Goal: Contribute content: Contribute content

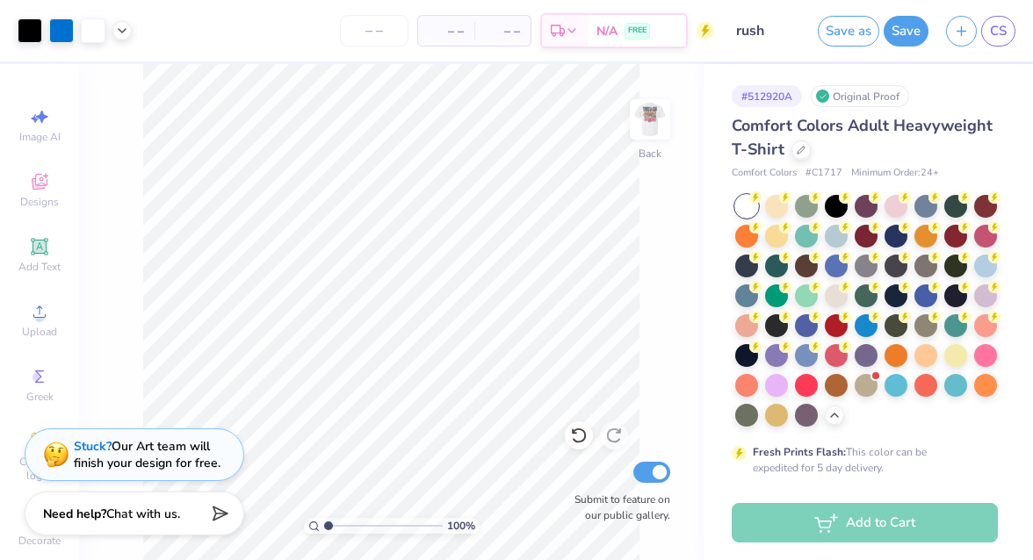
scroll to position [147, 0]
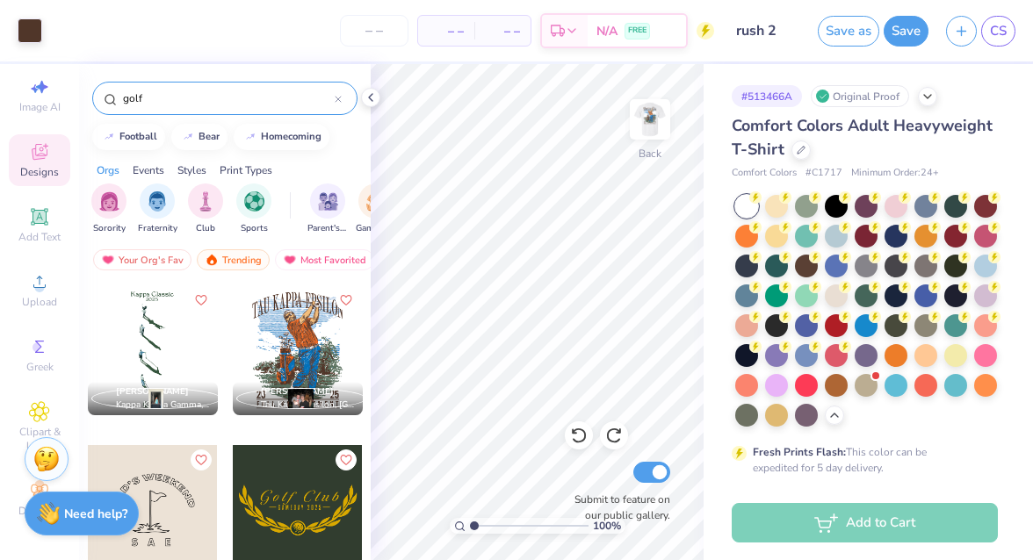
click at [294, 371] on div at bounding box center [298, 350] width 130 height 130
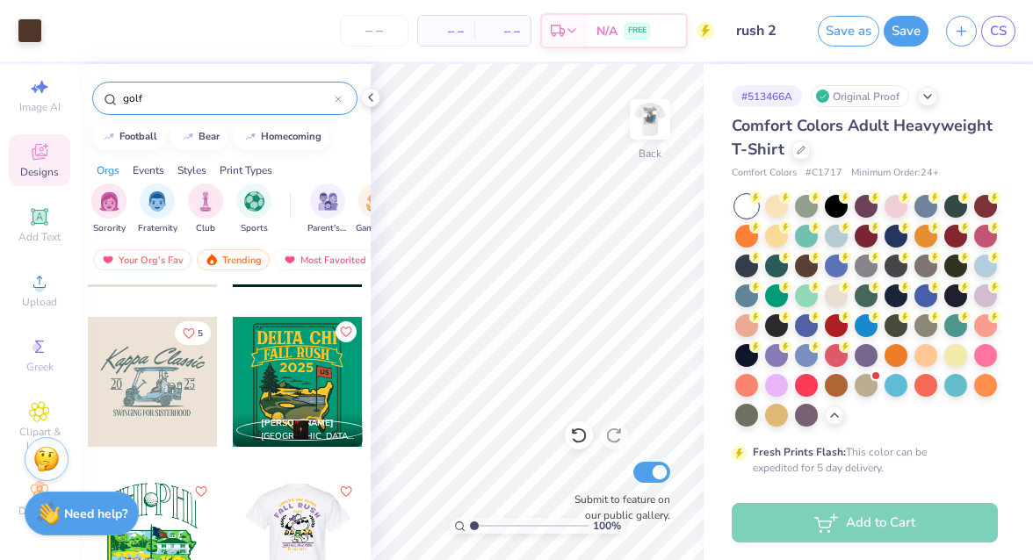
scroll to position [605, 0]
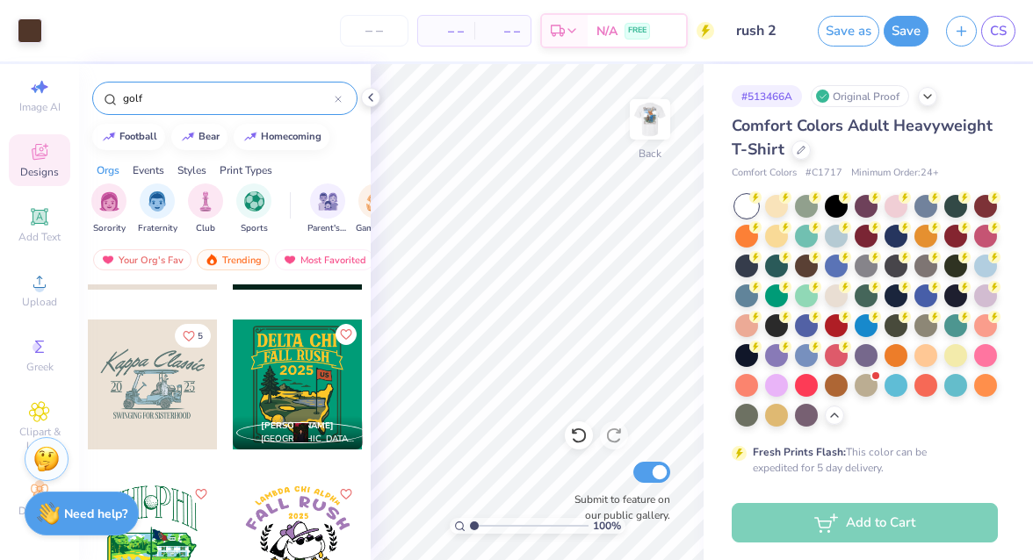
click at [170, 376] on div at bounding box center [153, 385] width 130 height 130
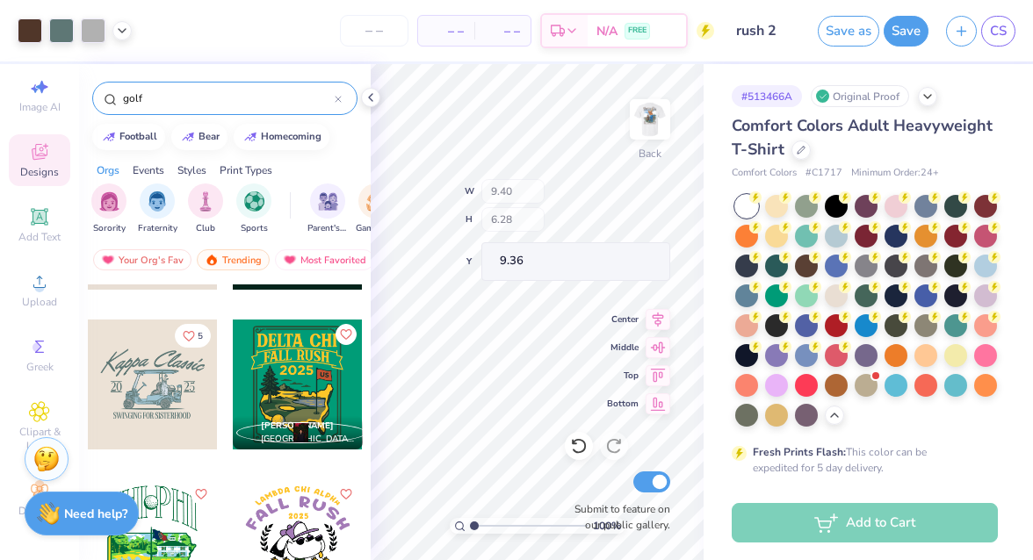
type input "9.36"
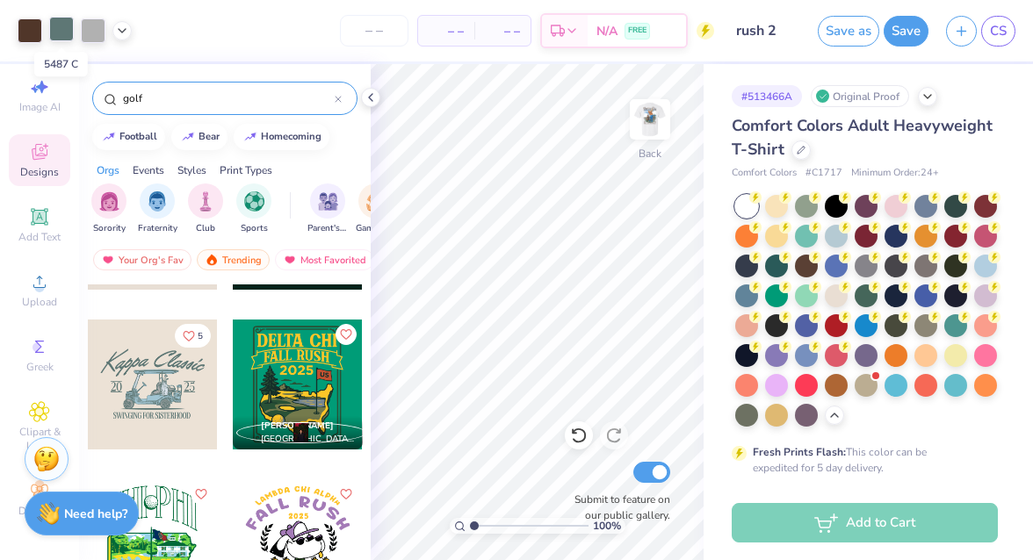
click at [58, 33] on div at bounding box center [61, 29] width 25 height 25
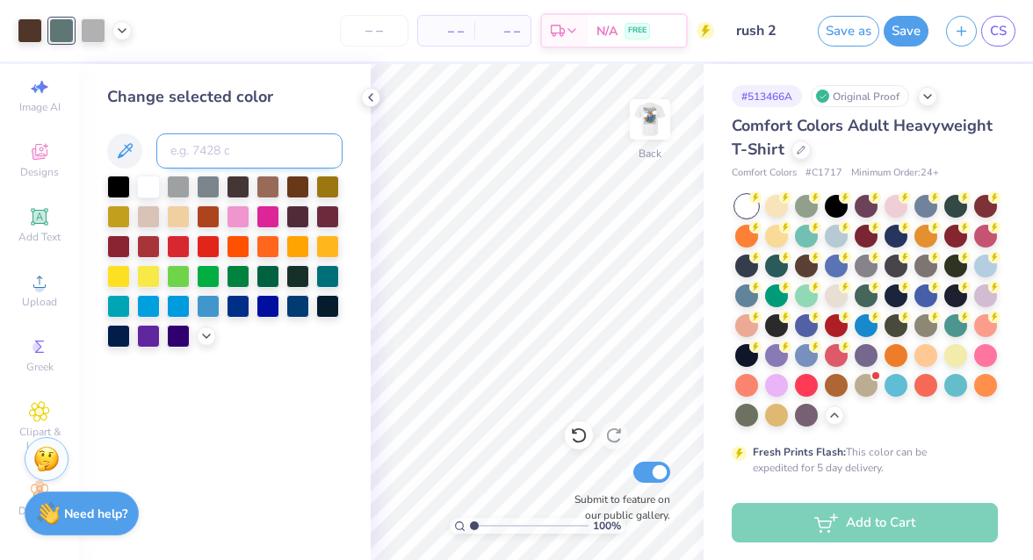
click at [191, 149] on input at bounding box center [249, 150] width 186 height 35
type input "476"
click at [58, 29] on div at bounding box center [61, 29] width 25 height 25
click at [192, 147] on input at bounding box center [249, 150] width 186 height 35
type input "476"
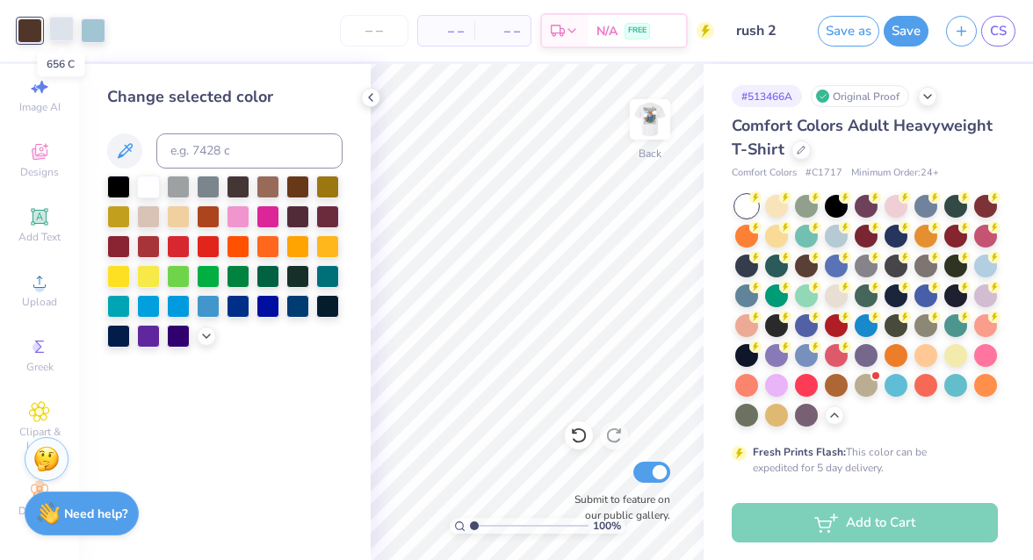
click at [61, 26] on div at bounding box center [61, 29] width 25 height 25
click at [151, 184] on div at bounding box center [148, 185] width 23 height 23
click at [97, 32] on div at bounding box center [93, 29] width 25 height 25
click at [191, 151] on input at bounding box center [249, 150] width 186 height 35
type input "476"
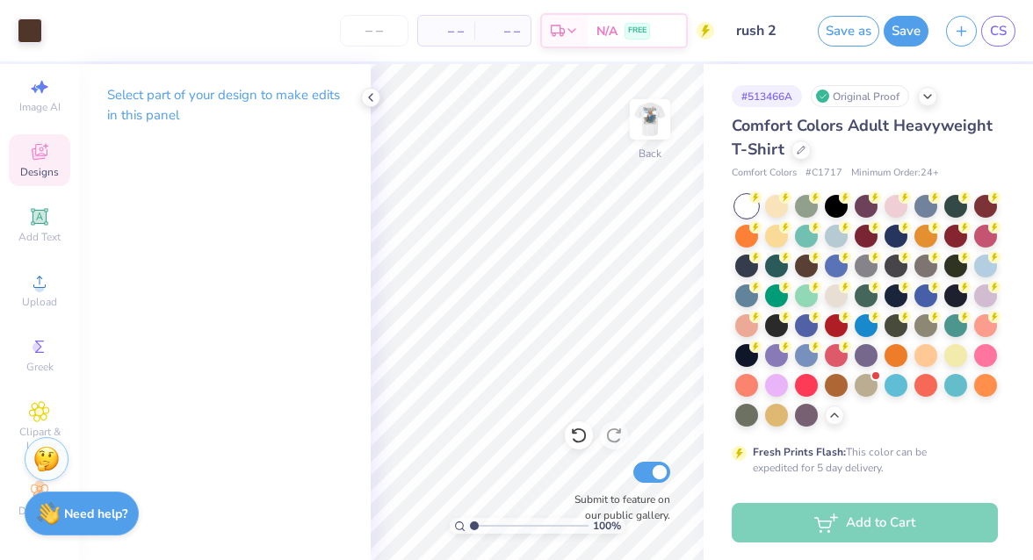
click at [34, 155] on icon at bounding box center [39, 153] width 14 height 11
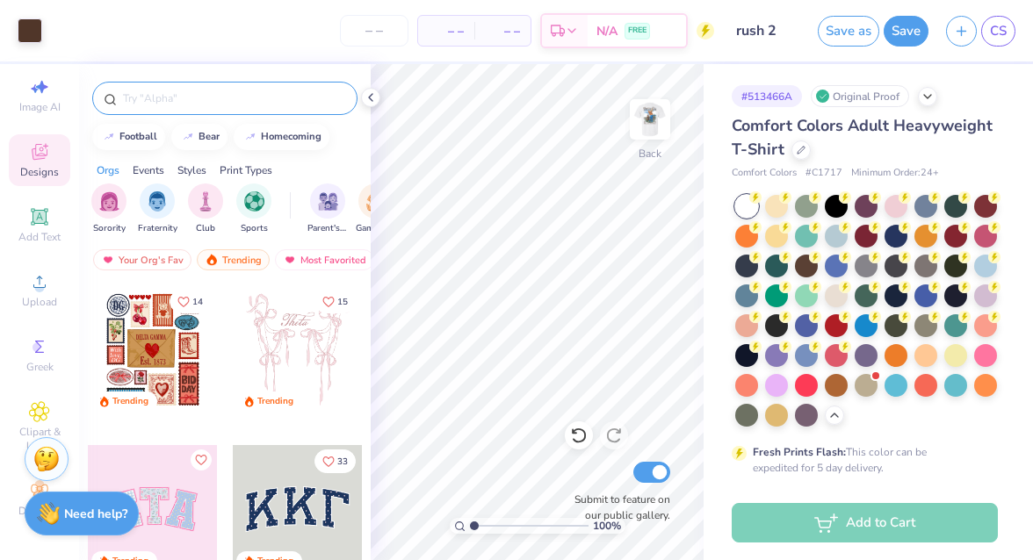
click at [185, 109] on div at bounding box center [224, 98] width 265 height 33
click at [165, 94] on input "text" at bounding box center [233, 99] width 225 height 18
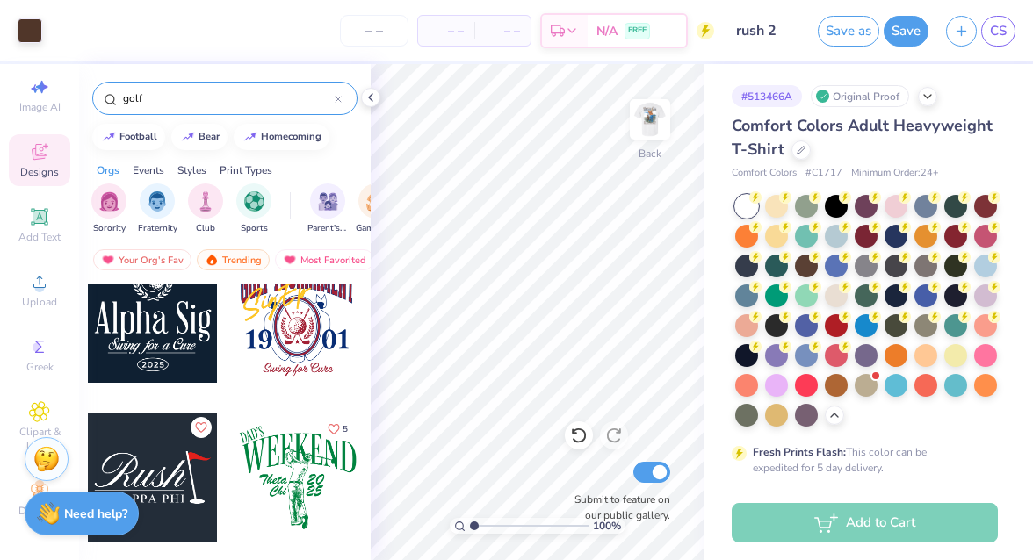
scroll to position [1451, 0]
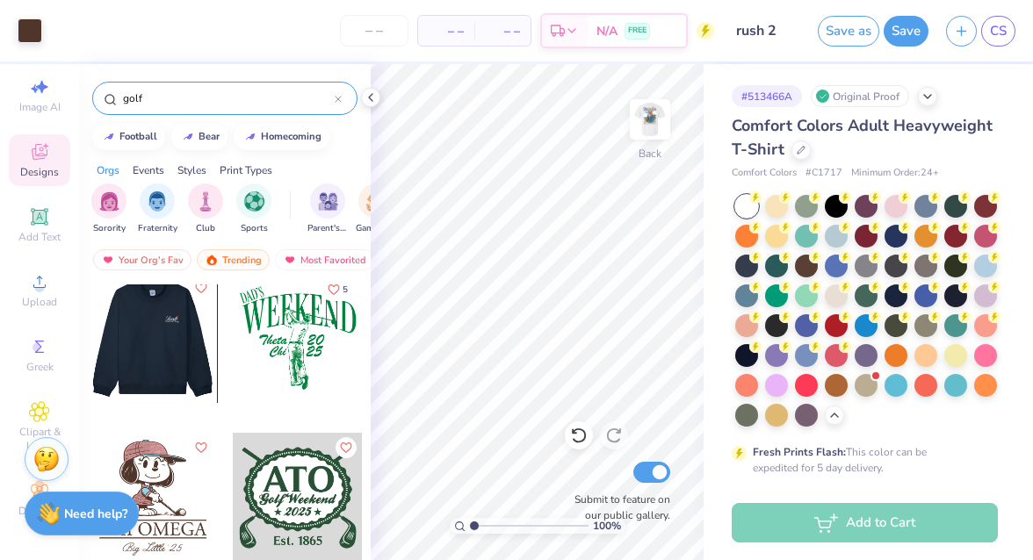
type input "golf"
click at [156, 350] on div at bounding box center [152, 338] width 130 height 130
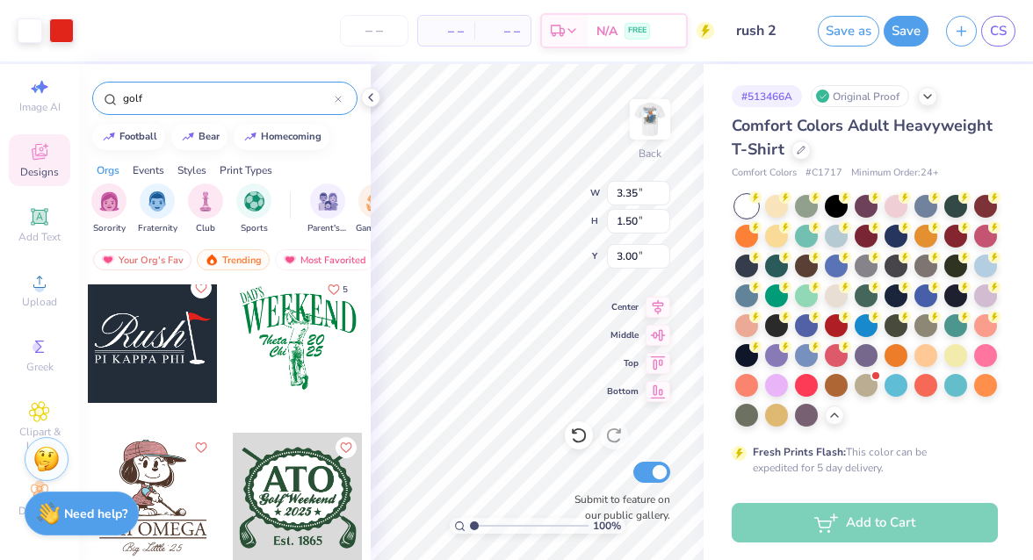
type input "11.00"
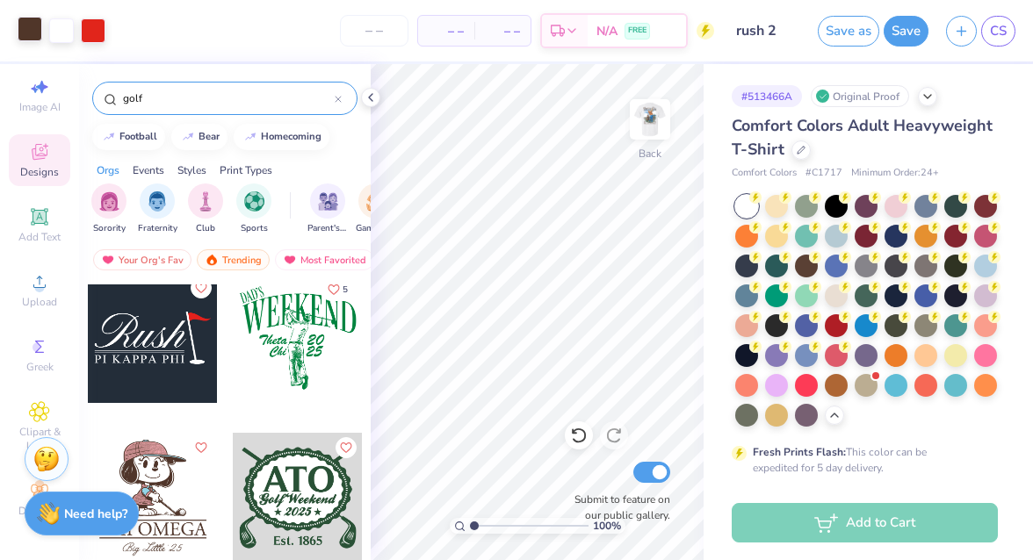
click at [42, 28] on div at bounding box center [30, 29] width 25 height 25
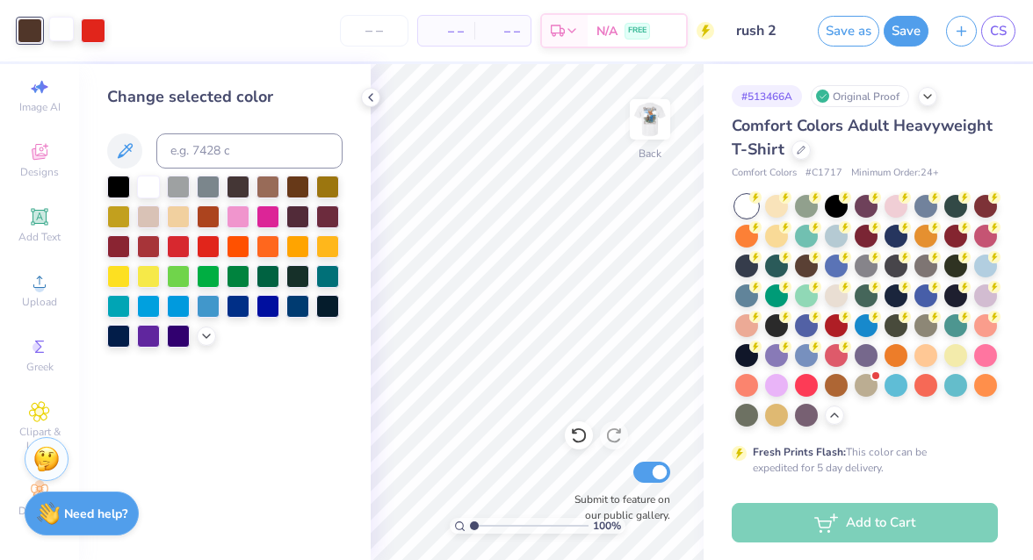
click at [57, 28] on div at bounding box center [61, 29] width 25 height 25
click at [200, 157] on input at bounding box center [249, 150] width 186 height 35
type input "476"
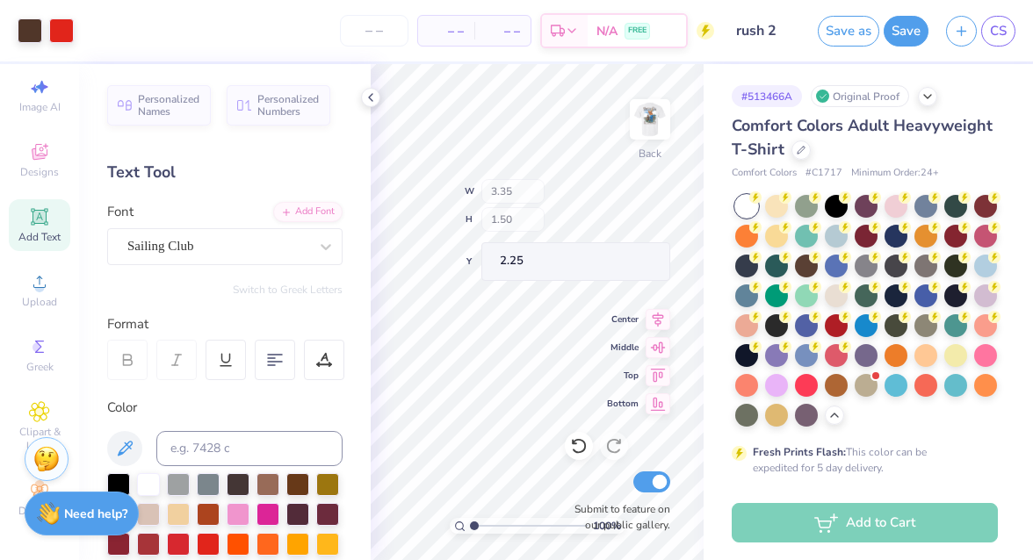
type input "2.25"
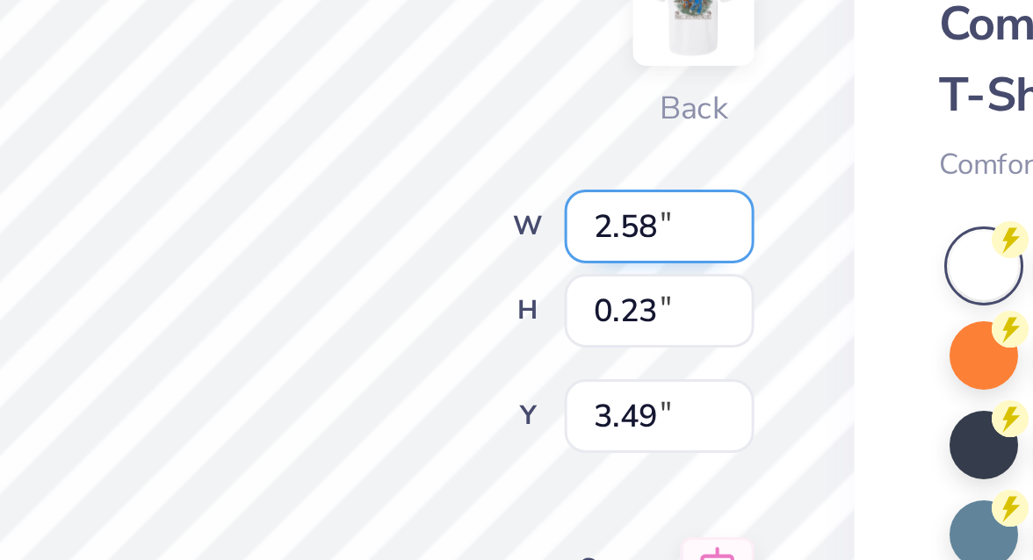
type input "2.58"
type input "0.23"
type input "3.49"
type textarea "Theta Chi"
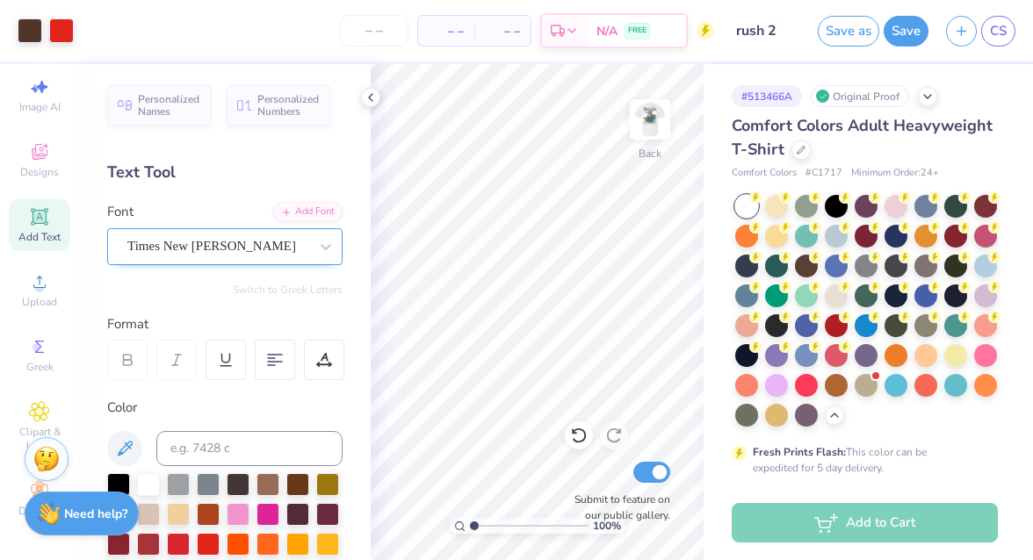
click at [236, 254] on div "Times New Roman Cyr" at bounding box center [218, 246] width 184 height 27
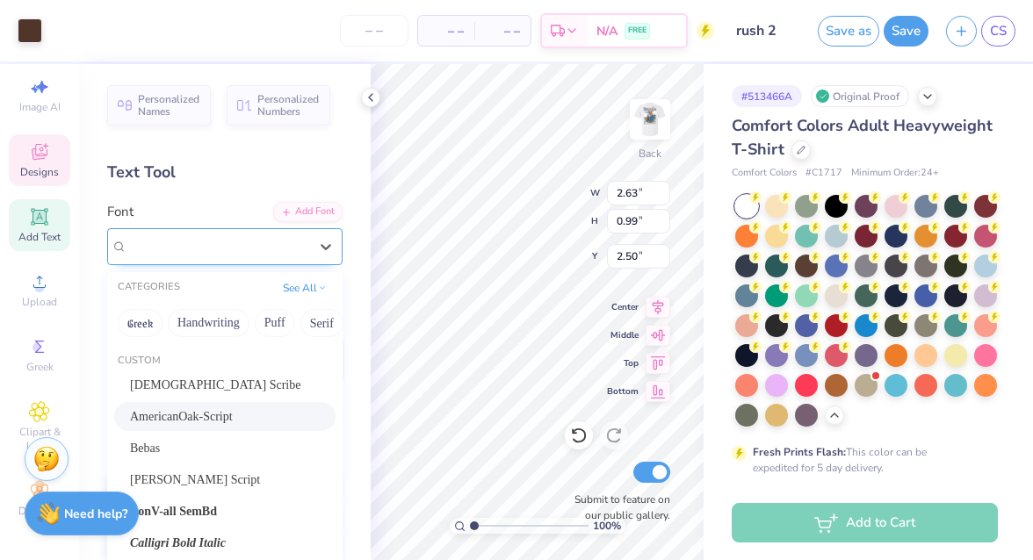
type input "2.50"
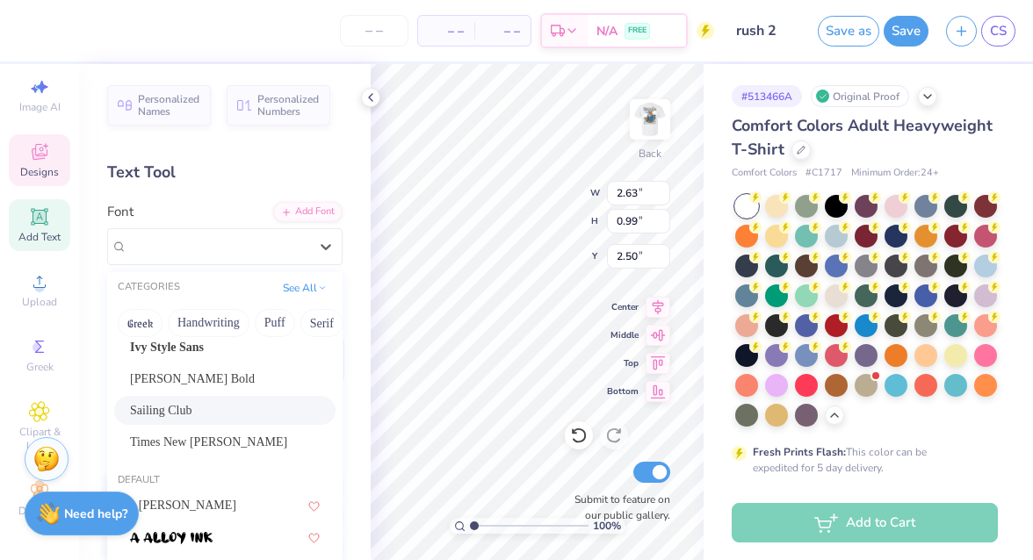
scroll to position [270, 0]
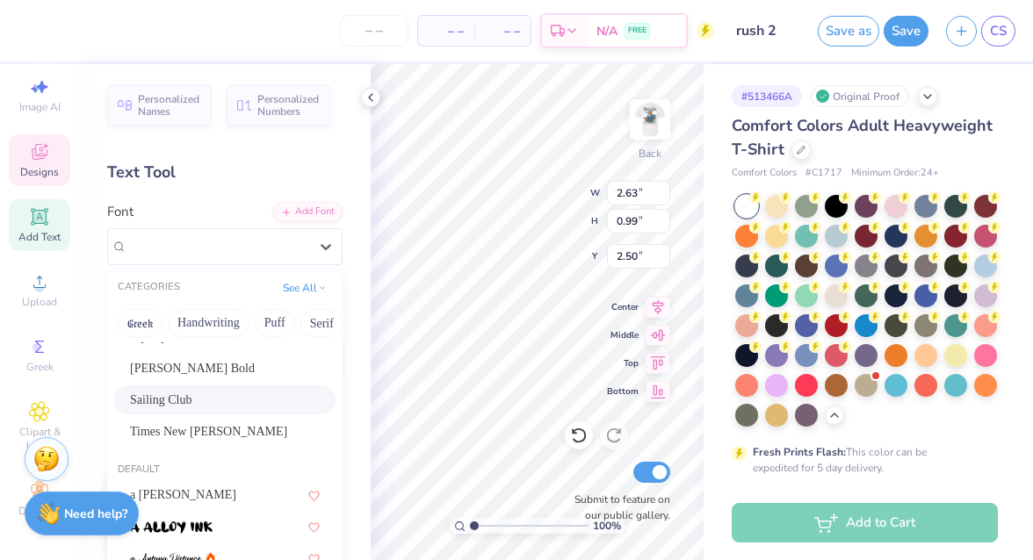
click at [171, 396] on span "Sailing Club" at bounding box center [160, 400] width 61 height 18
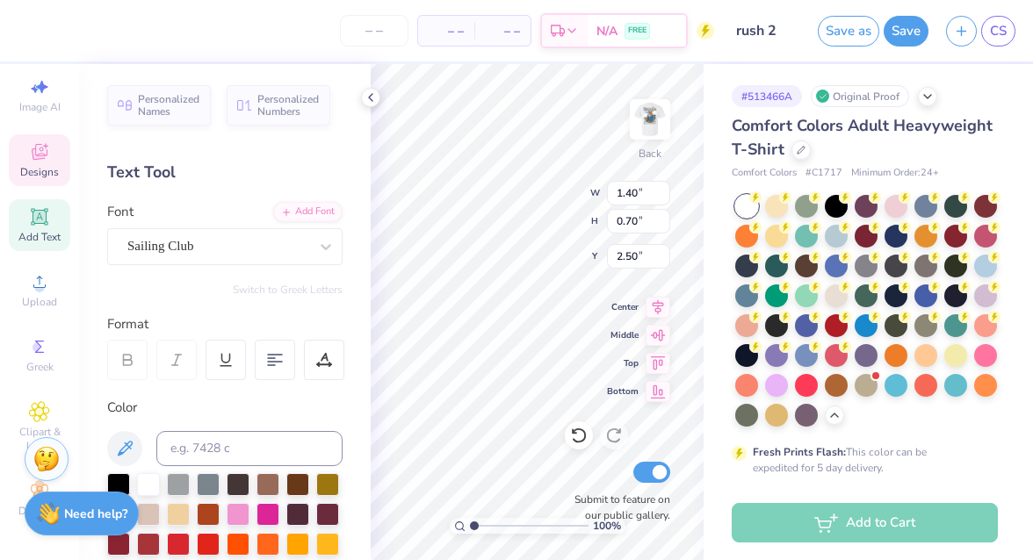
type input "1.40"
type input "0.70"
type input "2.65"
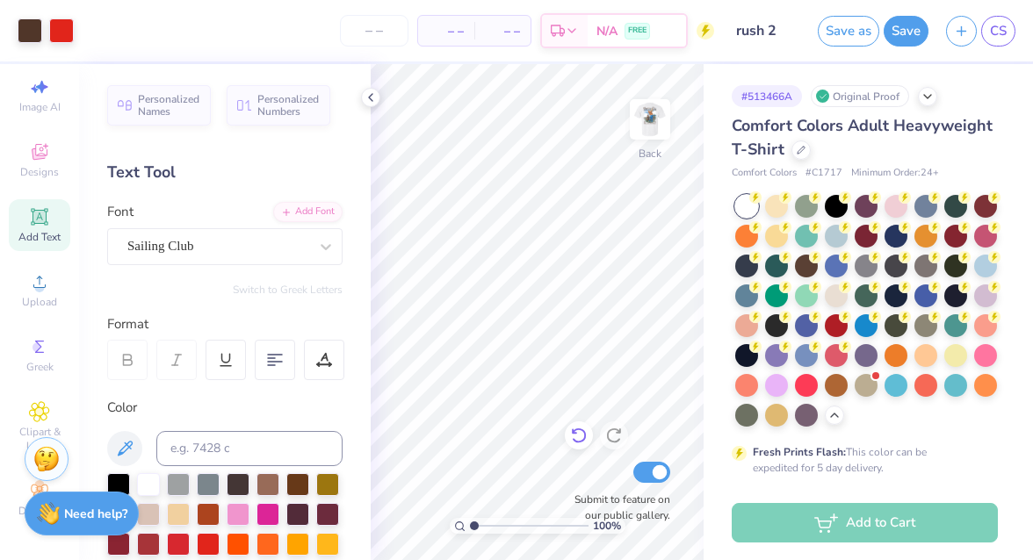
click at [581, 441] on icon at bounding box center [579, 436] width 18 height 18
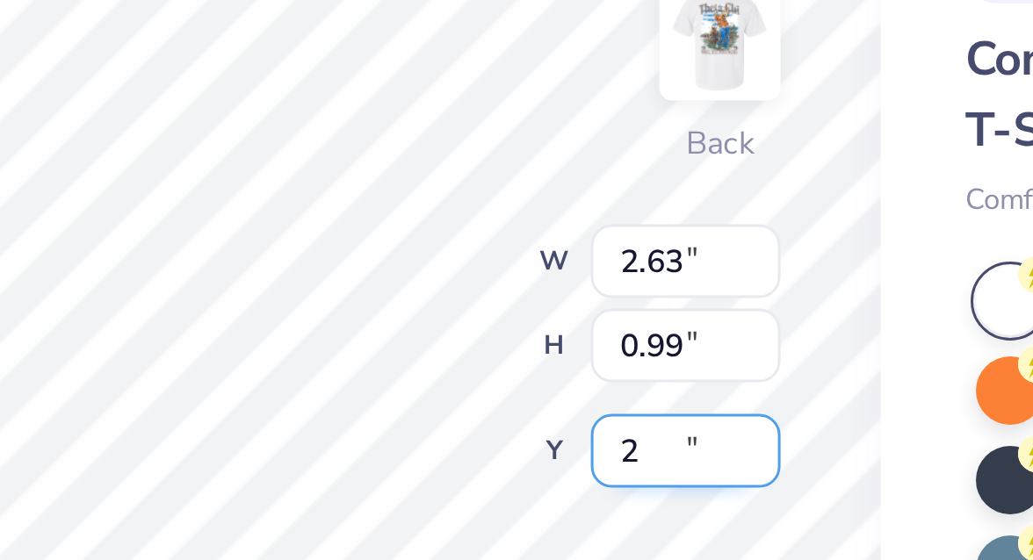
click at [658, 261] on input "2" at bounding box center [638, 256] width 63 height 25
click at [660, 261] on input "1.96" at bounding box center [638, 256] width 63 height 25
click at [660, 253] on input "2.16" at bounding box center [638, 256] width 63 height 25
click at [660, 253] on input "2.22" at bounding box center [638, 256] width 63 height 25
click at [660, 253] on input "2.23" at bounding box center [638, 256] width 63 height 25
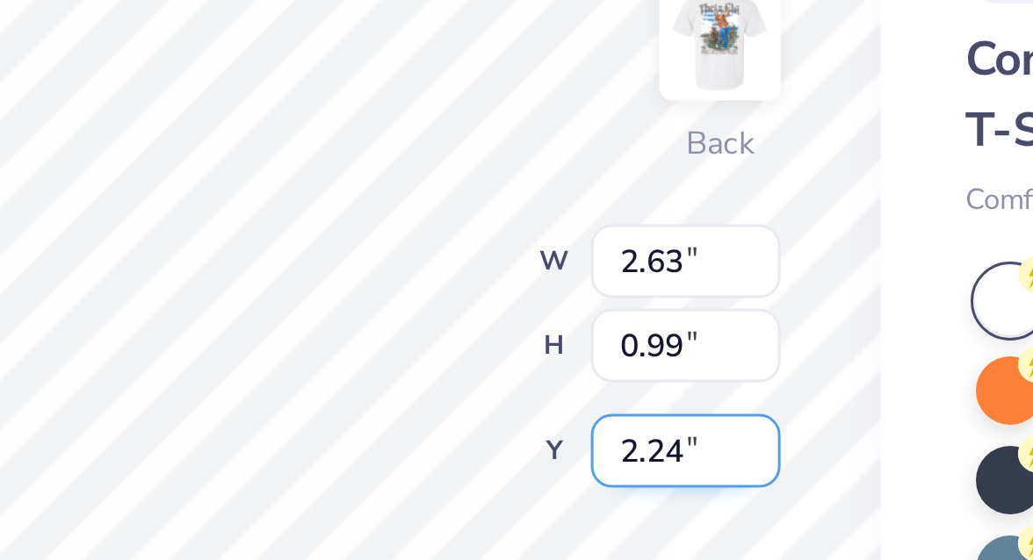
click at [660, 253] on input "2.24" at bounding box center [638, 256] width 63 height 25
click at [660, 253] on input "2.25" at bounding box center [638, 256] width 63 height 25
click at [660, 253] on input "2.26" at bounding box center [638, 256] width 63 height 25
click at [660, 253] on input "2.27" at bounding box center [638, 256] width 63 height 25
click at [660, 253] on input "2.28" at bounding box center [638, 256] width 63 height 25
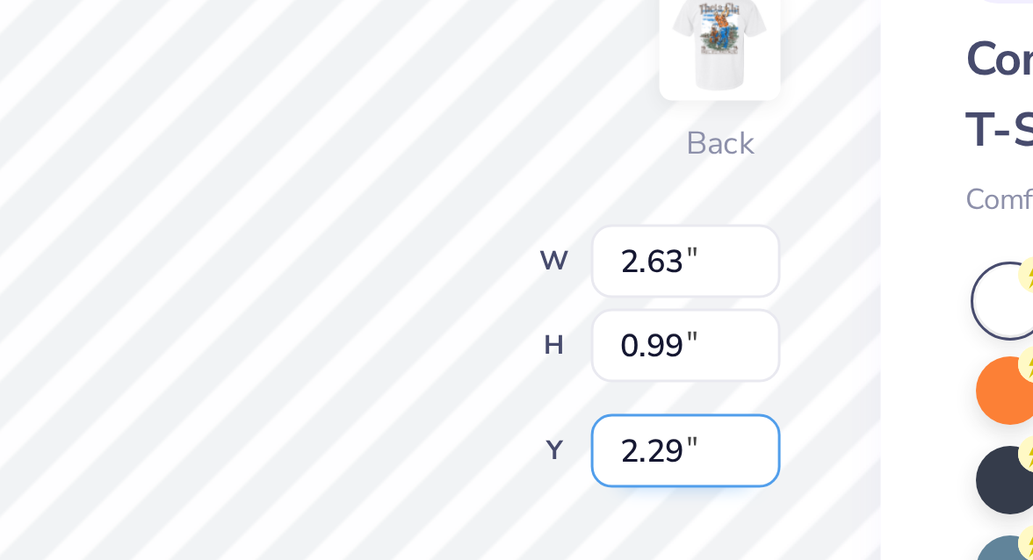
type input "2.29"
click at [660, 253] on input "2.29" at bounding box center [638, 256] width 63 height 25
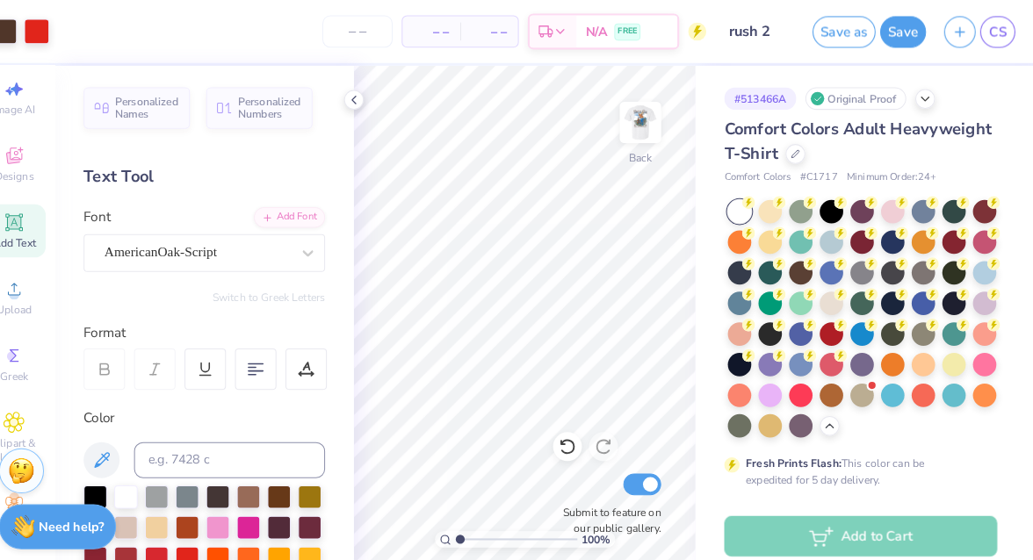
scroll to position [0, 0]
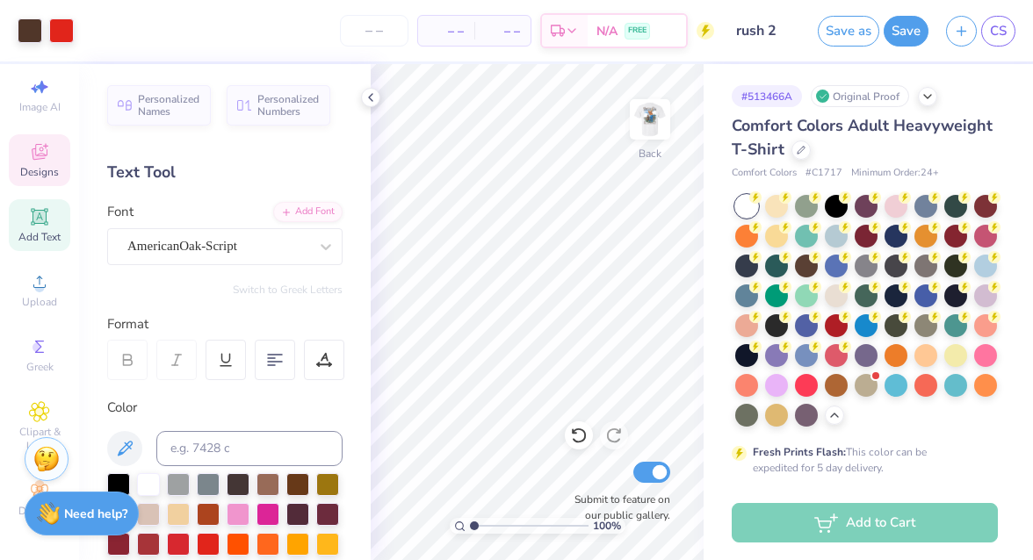
click at [40, 165] on span "Designs" at bounding box center [39, 172] width 39 height 14
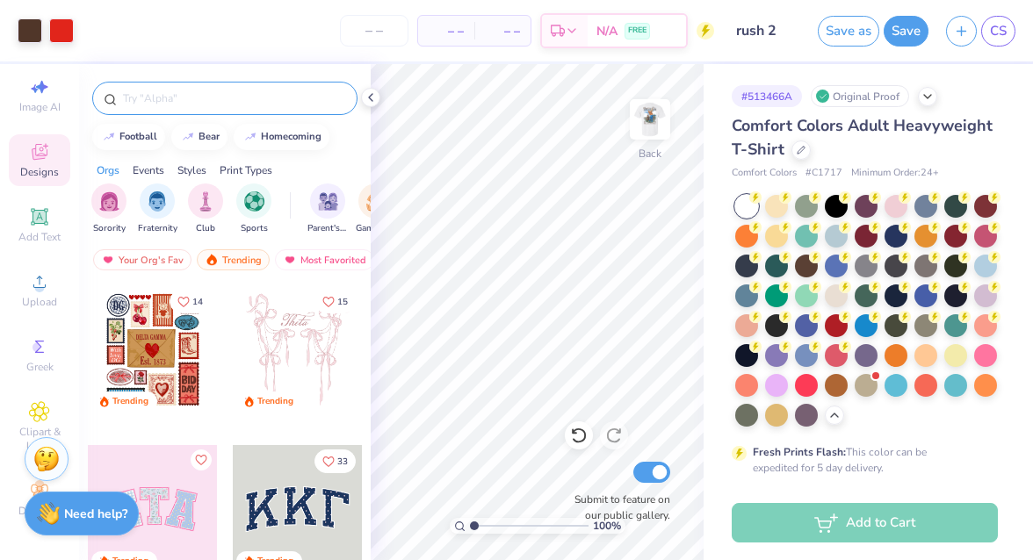
click at [151, 102] on input "text" at bounding box center [233, 99] width 225 height 18
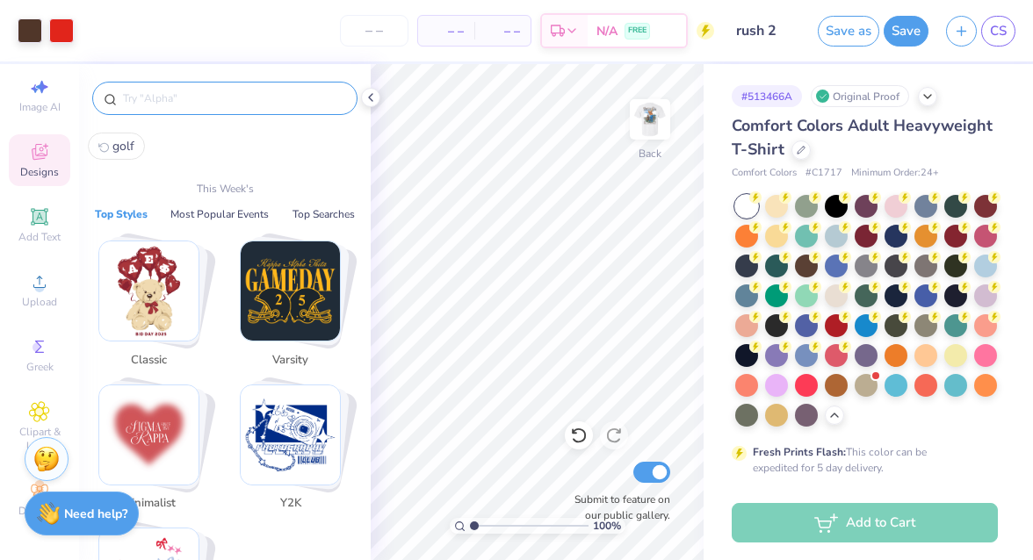
click at [123, 136] on button "golf" at bounding box center [116, 146] width 57 height 27
type input "golf"
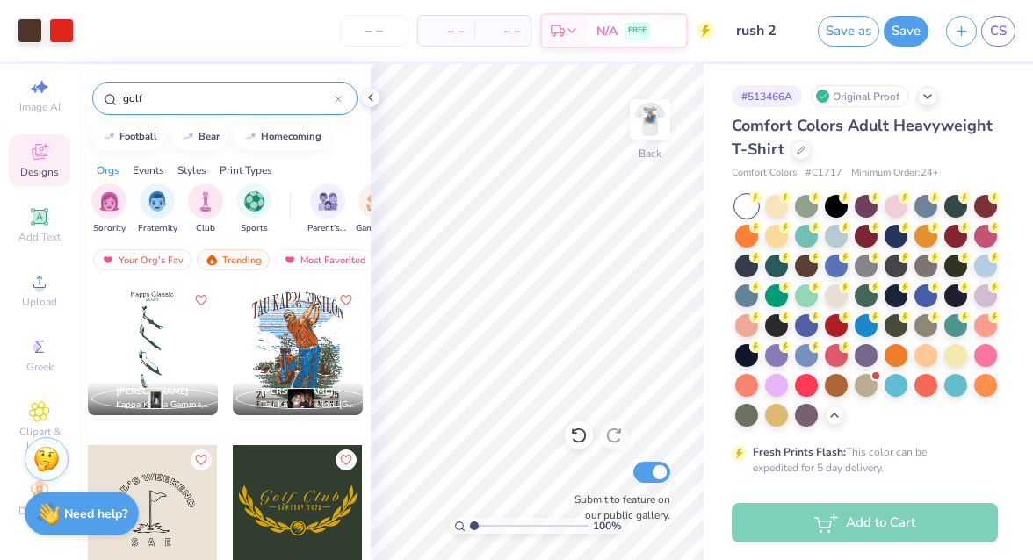
click at [170, 104] on input "golf" at bounding box center [227, 99] width 213 height 18
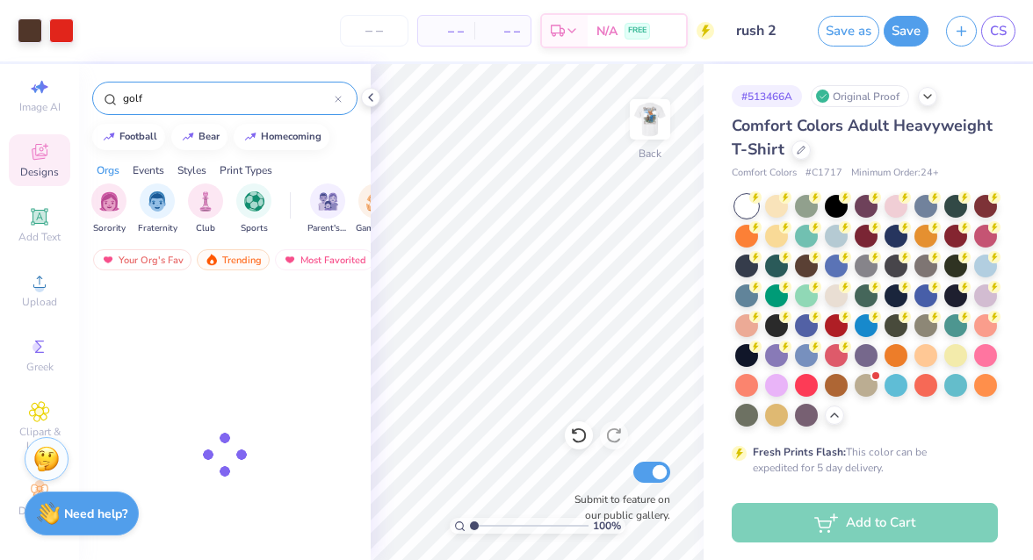
click at [170, 104] on input "golf" at bounding box center [227, 99] width 213 height 18
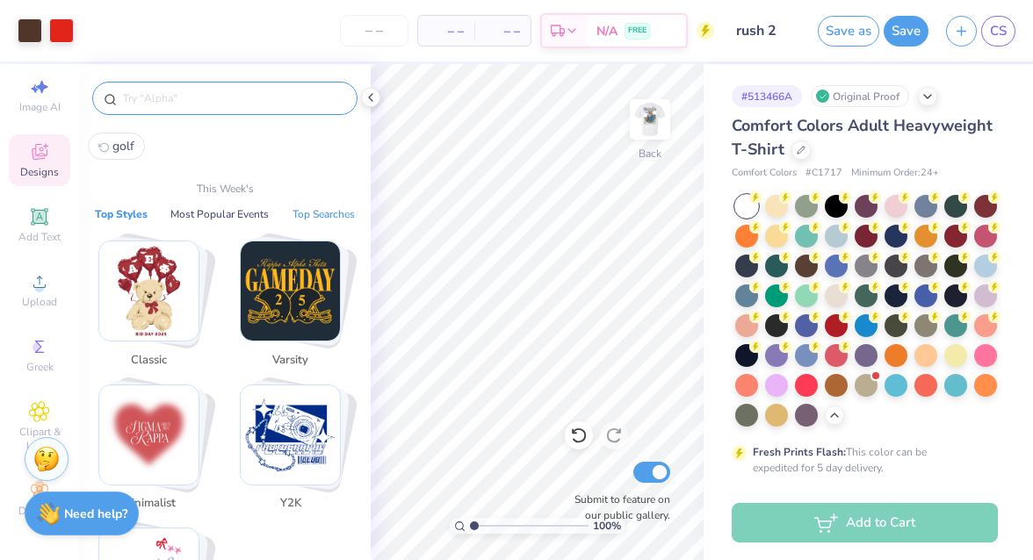
click at [328, 206] on button "Top Searches" at bounding box center [323, 215] width 73 height 18
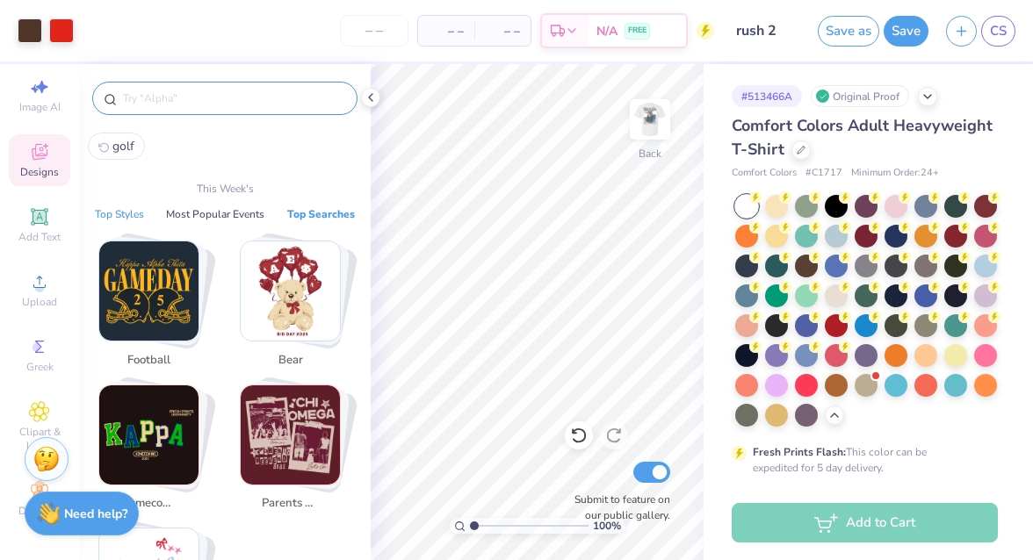
click at [133, 217] on button "Top Styles" at bounding box center [120, 215] width 60 height 18
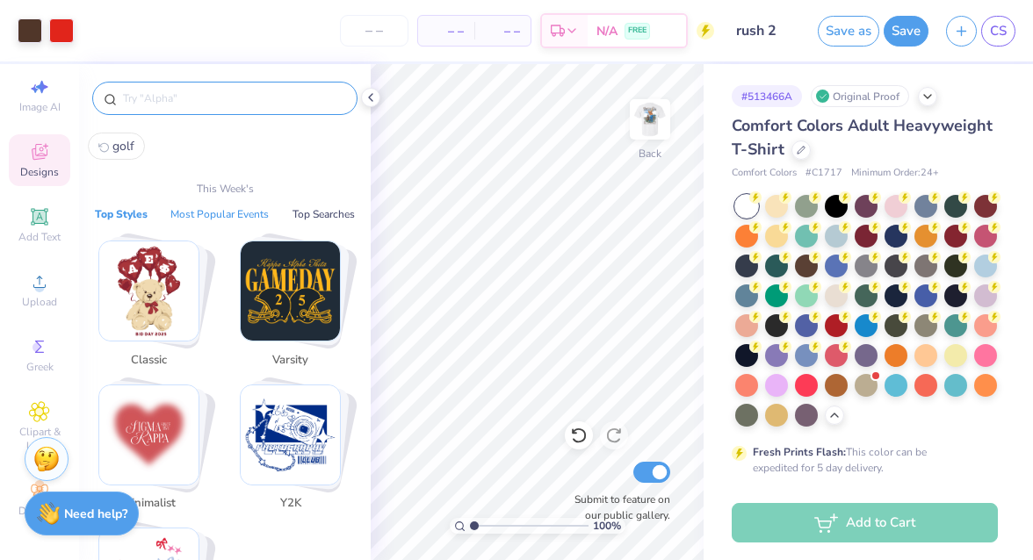
click at [205, 212] on button "Most Popular Events" at bounding box center [219, 215] width 109 height 18
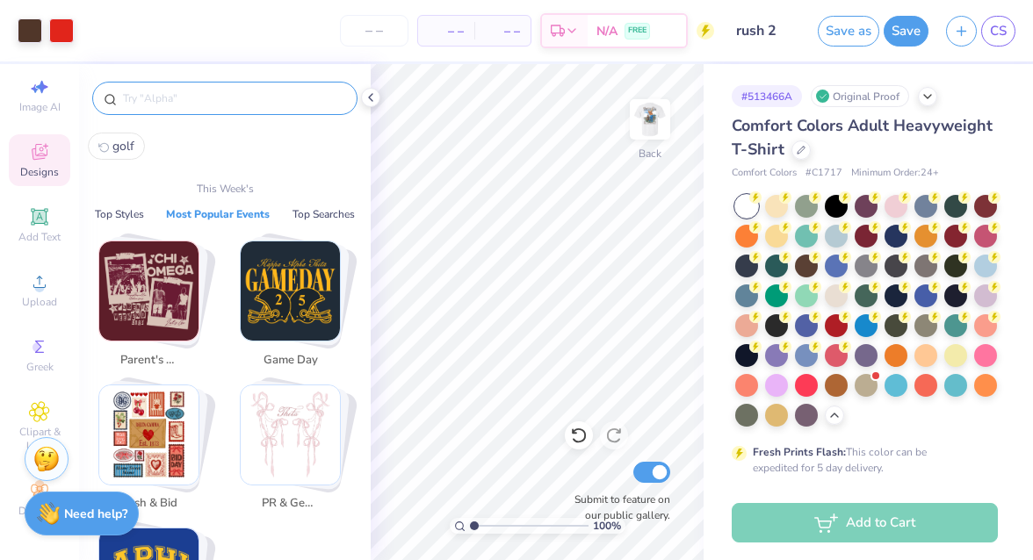
click at [126, 136] on button "golf" at bounding box center [116, 146] width 57 height 27
type input "golf"
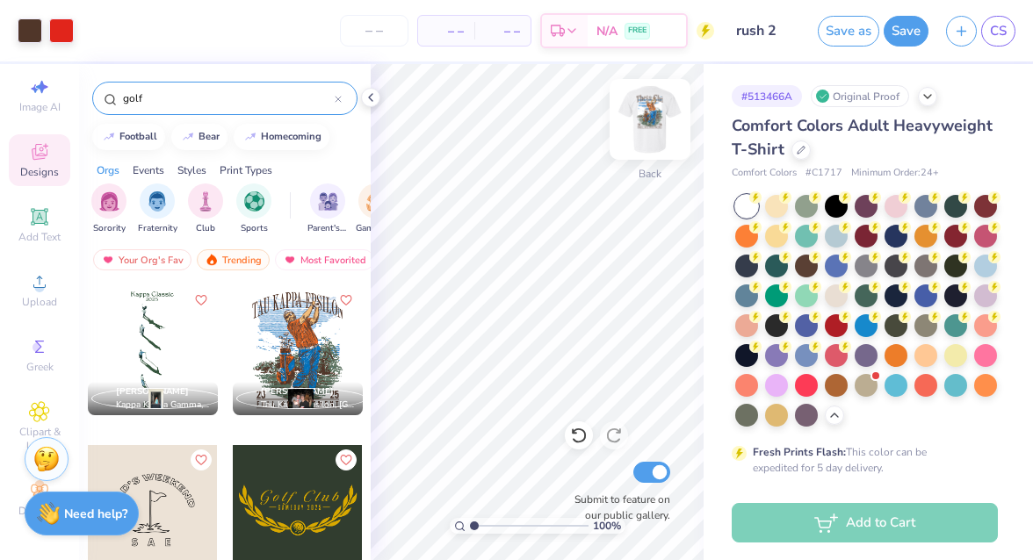
click at [659, 106] on img at bounding box center [650, 119] width 70 height 70
click at [292, 355] on div at bounding box center [298, 350] width 130 height 130
click at [651, 115] on img at bounding box center [650, 119] width 70 height 70
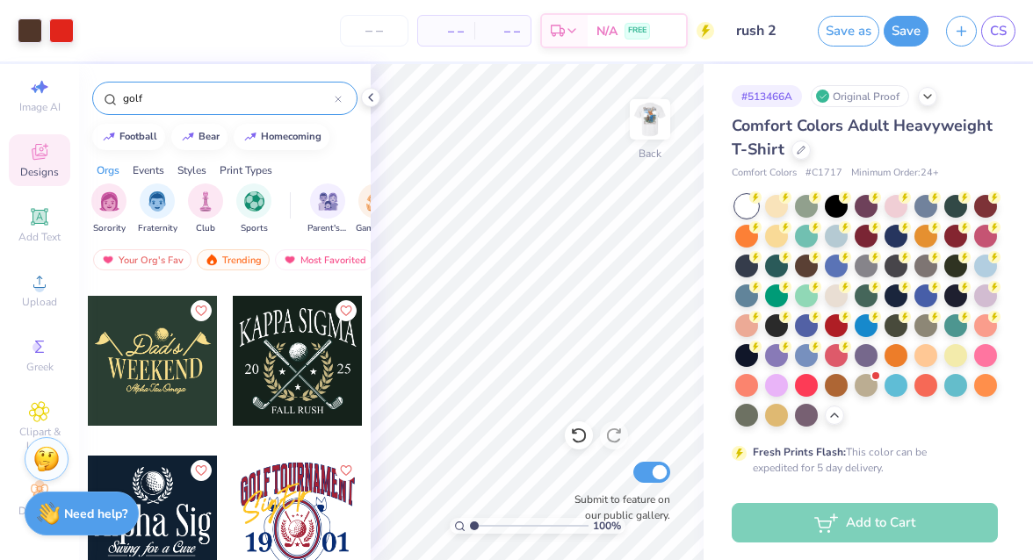
scroll to position [1109, 0]
click at [299, 349] on div at bounding box center [298, 360] width 130 height 130
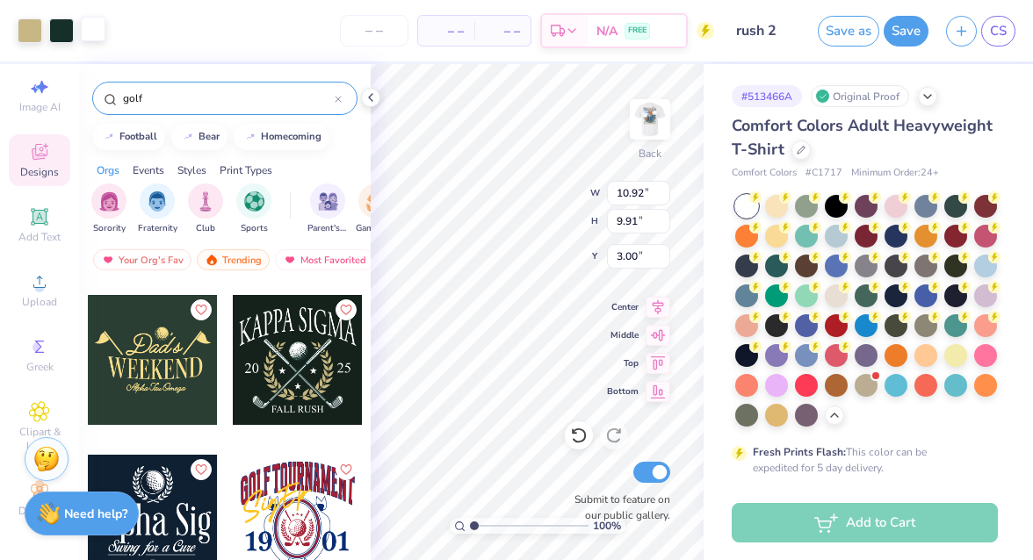
click at [101, 27] on div at bounding box center [93, 29] width 25 height 25
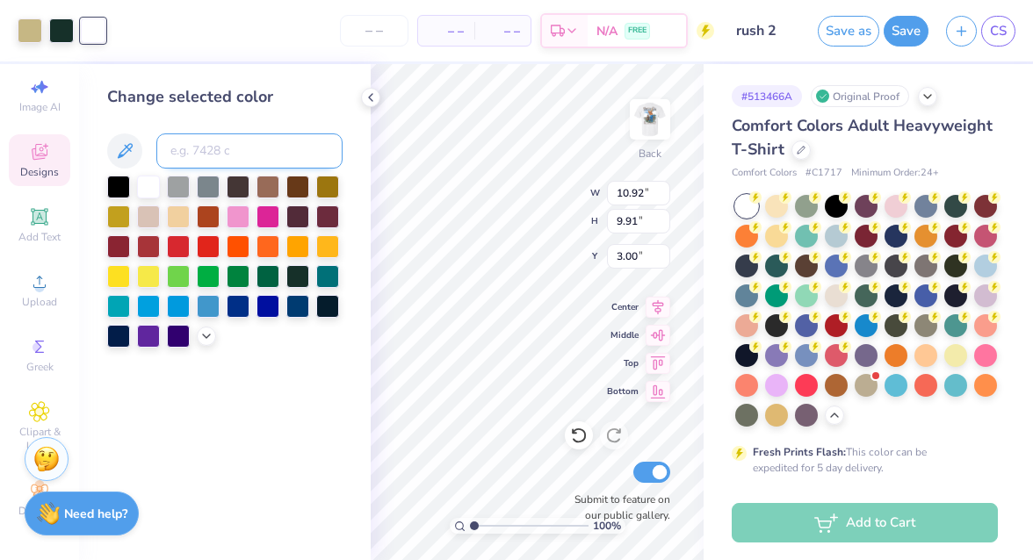
click at [214, 163] on input at bounding box center [249, 150] width 186 height 35
type input "476"
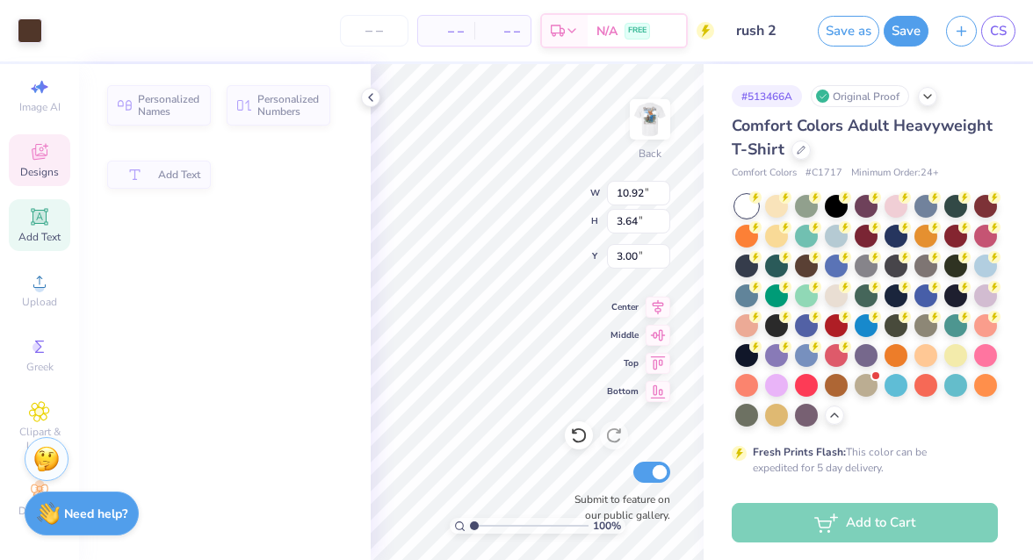
type input "3.64"
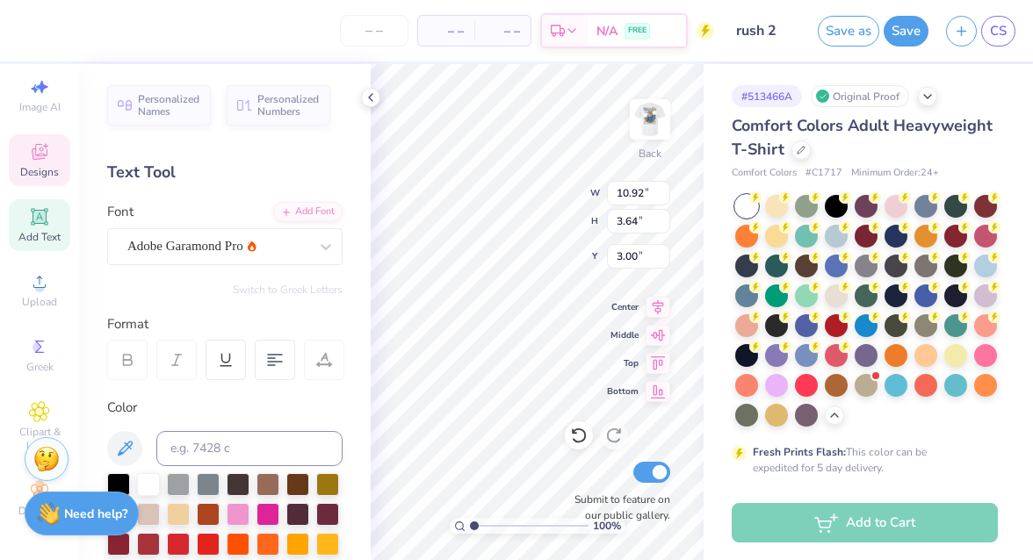
scroll to position [0, 1]
type textarea "SIMA"
type textarea "t"
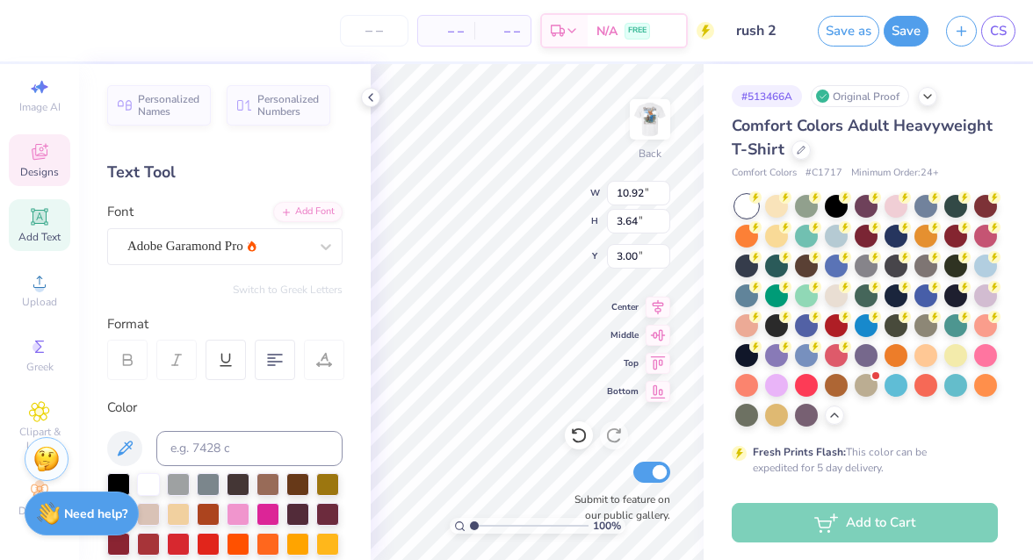
type textarea "Theta Chi"
type input "1.68"
type input "1.65"
type input "6.25"
click at [37, 36] on div at bounding box center [30, 29] width 25 height 25
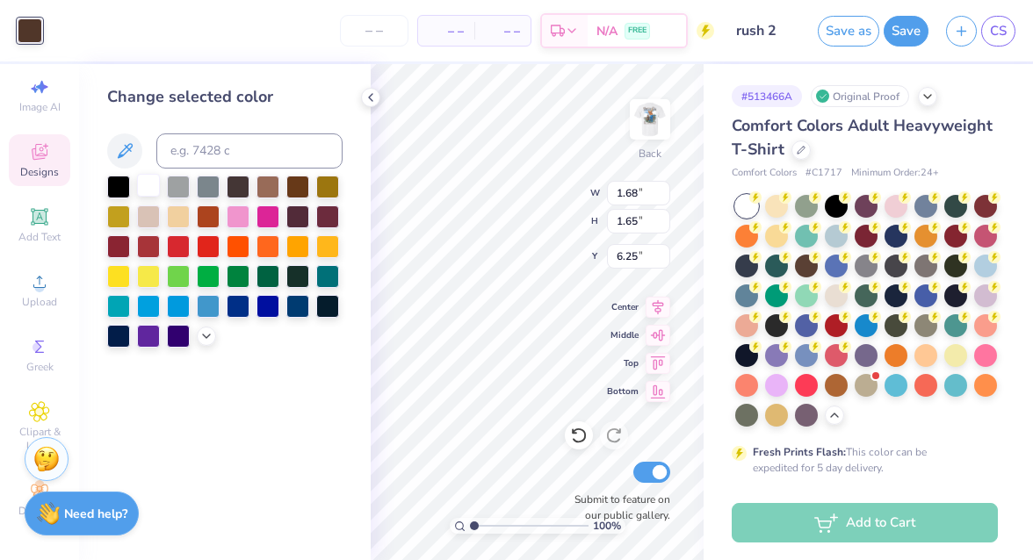
click at [159, 191] on div at bounding box center [148, 185] width 23 height 23
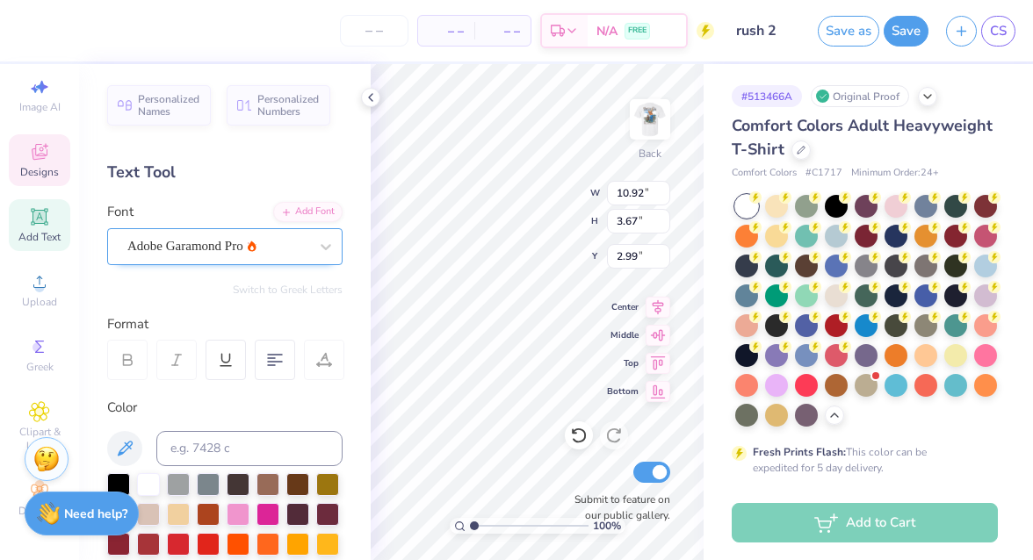
click at [284, 251] on div "Adobe Garamond Pro" at bounding box center [218, 246] width 184 height 27
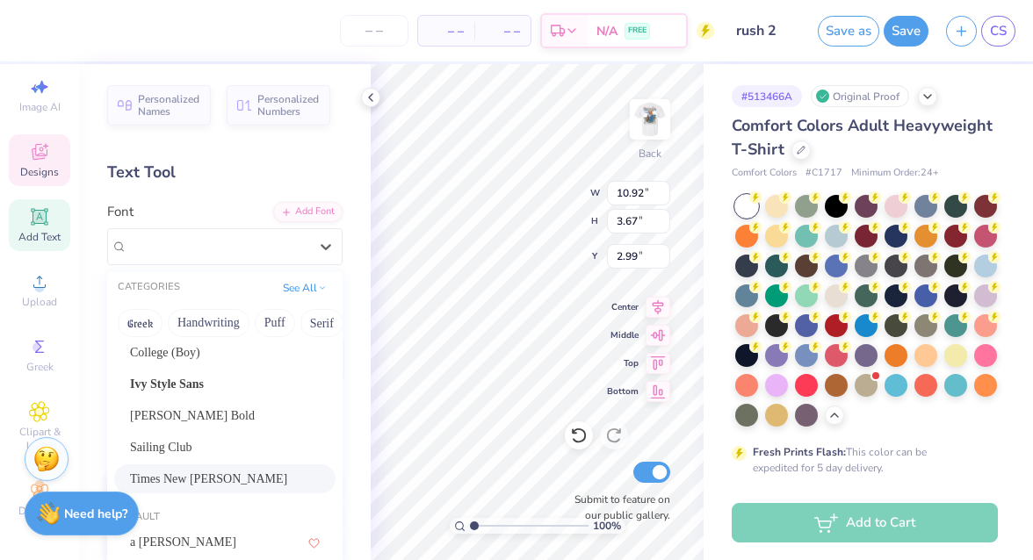
scroll to position [247, 0]
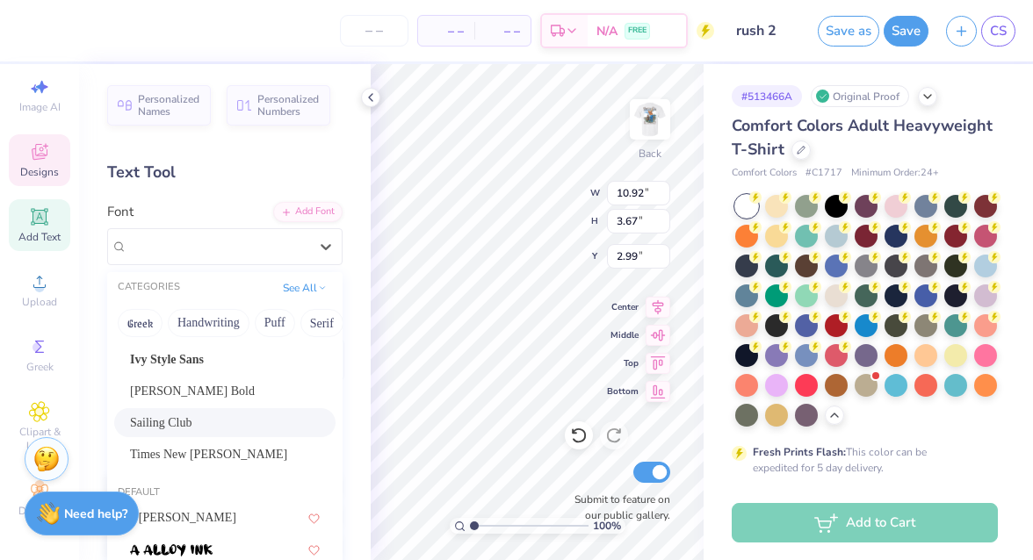
click at [182, 421] on div "Sailing Club" at bounding box center [225, 423] width 190 height 18
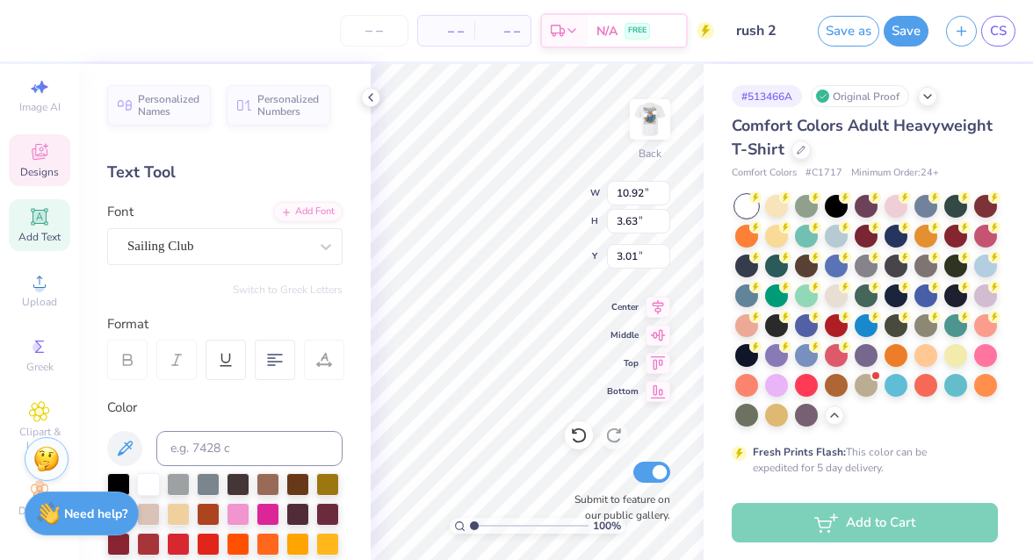
type input "3.63"
type input "3.01"
type input "4.95"
type input "0.68"
type input "12.16"
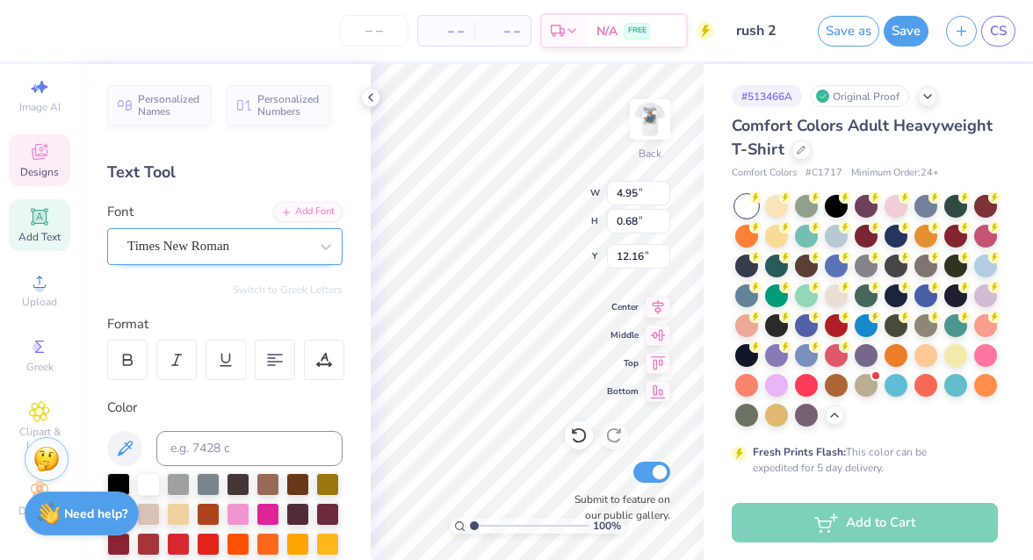
click at [282, 245] on div "Times New Roman" at bounding box center [218, 246] width 184 height 27
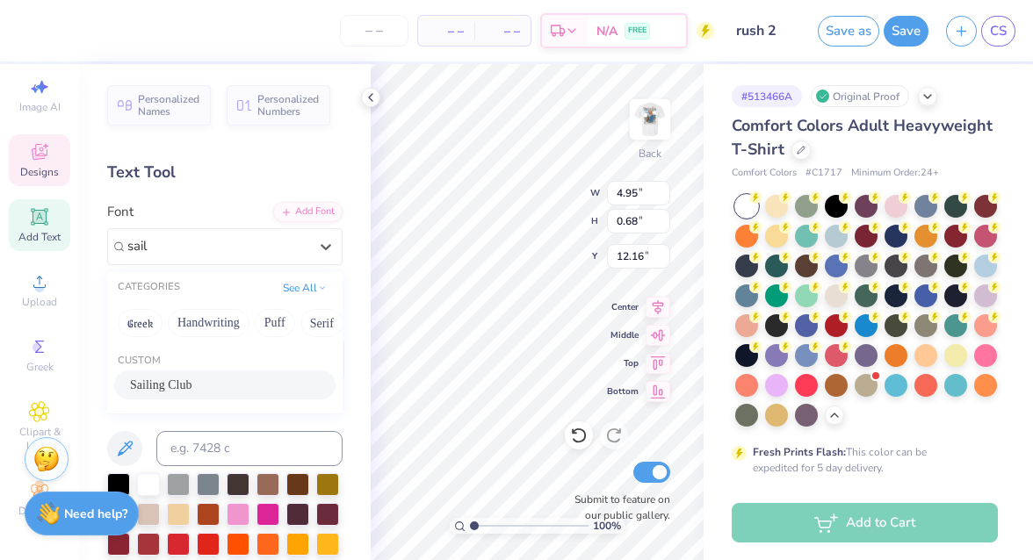
click at [188, 380] on div "Sailing Club" at bounding box center [225, 385] width 190 height 18
type input "sail"
type input "3.10"
type input "0.66"
type input "12.22"
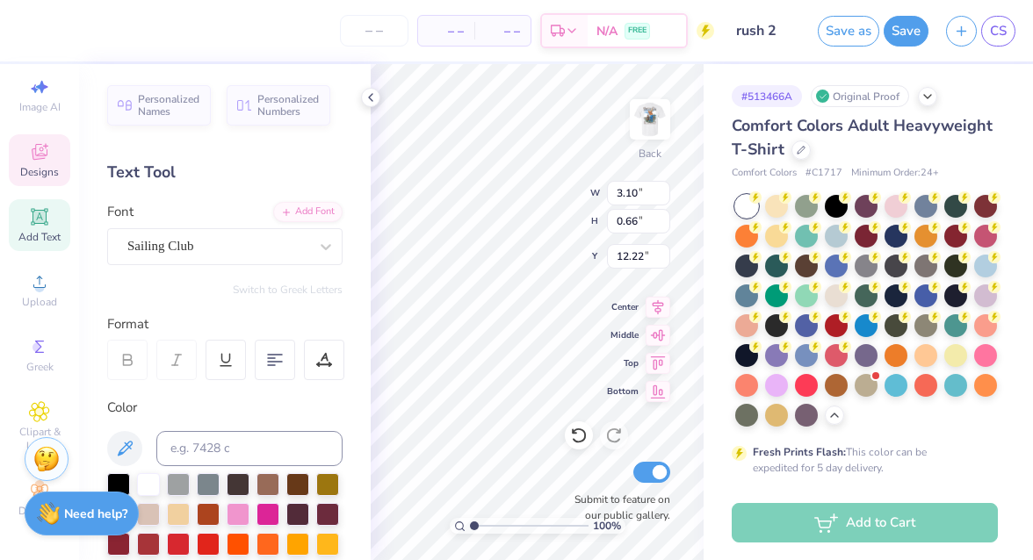
type input "1.31"
type input "0.96"
click at [221, 241] on div "Times New Roman" at bounding box center [218, 246] width 184 height 27
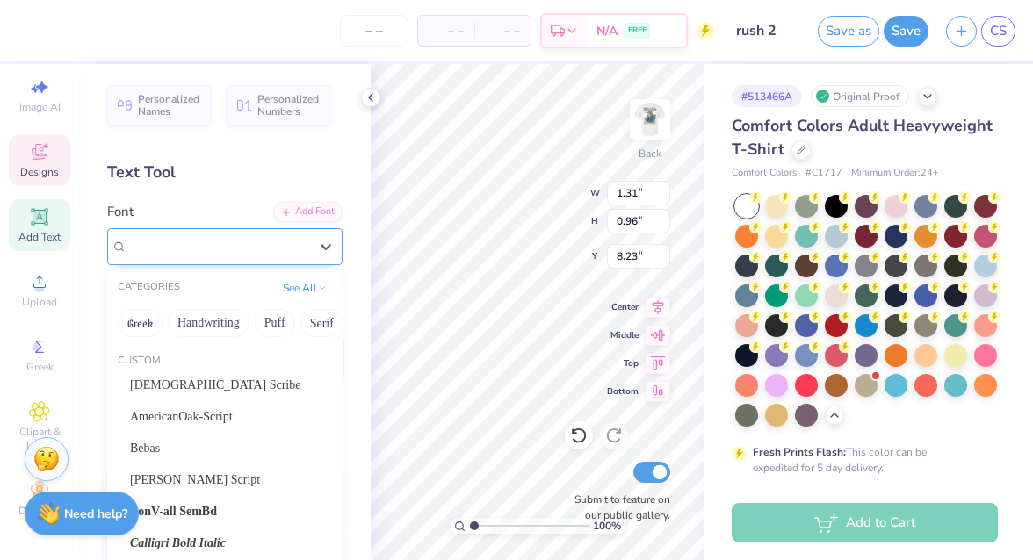
type input "8.20"
click at [187, 417] on div "Sailing Club" at bounding box center [225, 417] width 190 height 18
type input "sa"
type input "1.05"
type input "0.77"
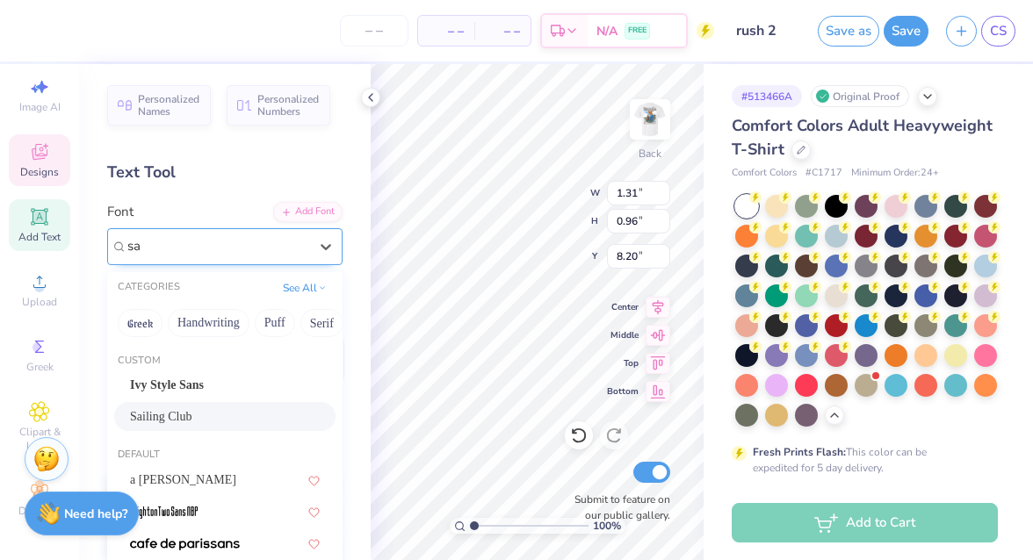
type input "8.38"
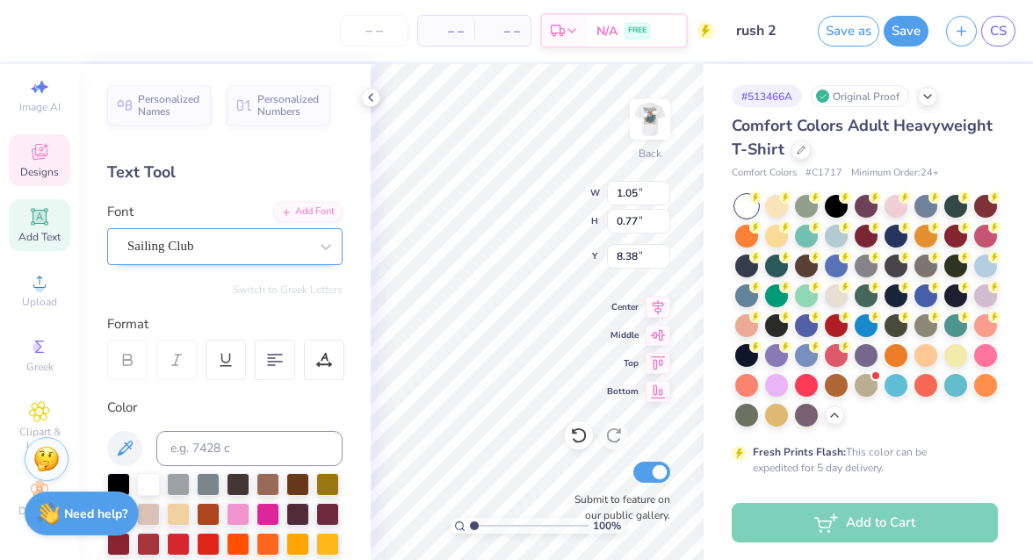
type input "1.28"
type input "0.96"
type input "8.19"
click at [205, 240] on div "Times New Roman" at bounding box center [218, 246] width 184 height 27
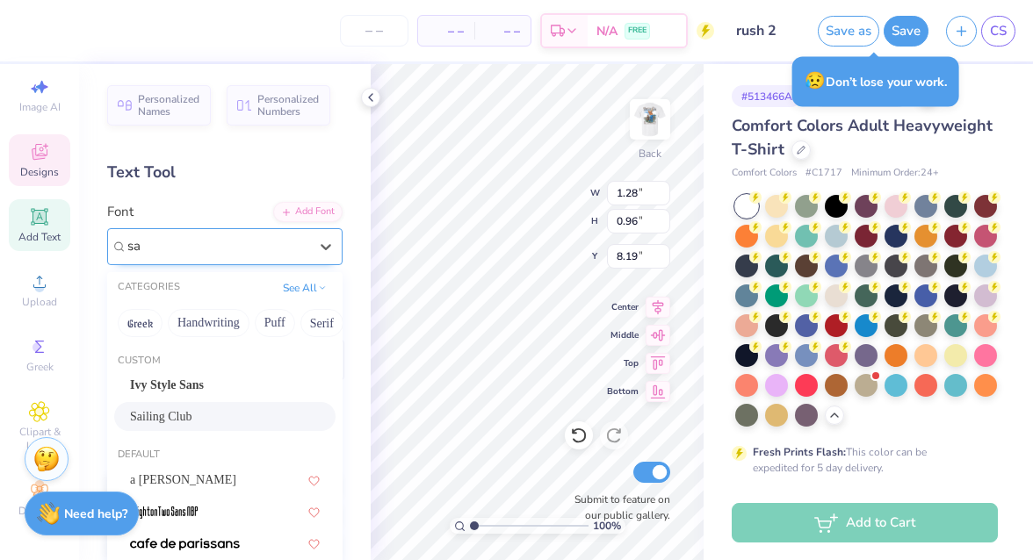
click at [148, 421] on span "Sailing Club" at bounding box center [160, 417] width 61 height 18
type input "sa"
click at [154, 420] on div "Color" at bounding box center [224, 522] width 235 height 248
type input "0.96"
type input "0.90"
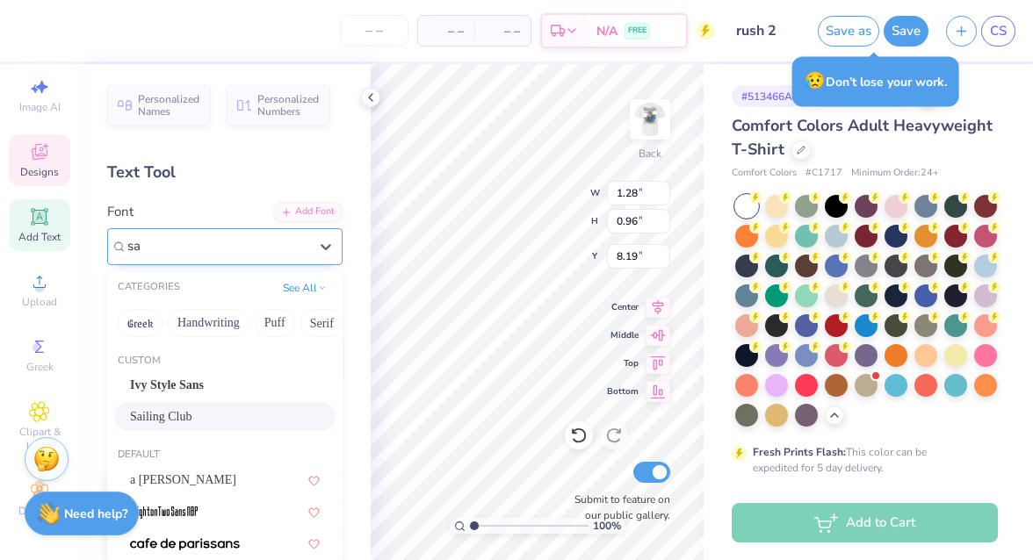
type input "8.30"
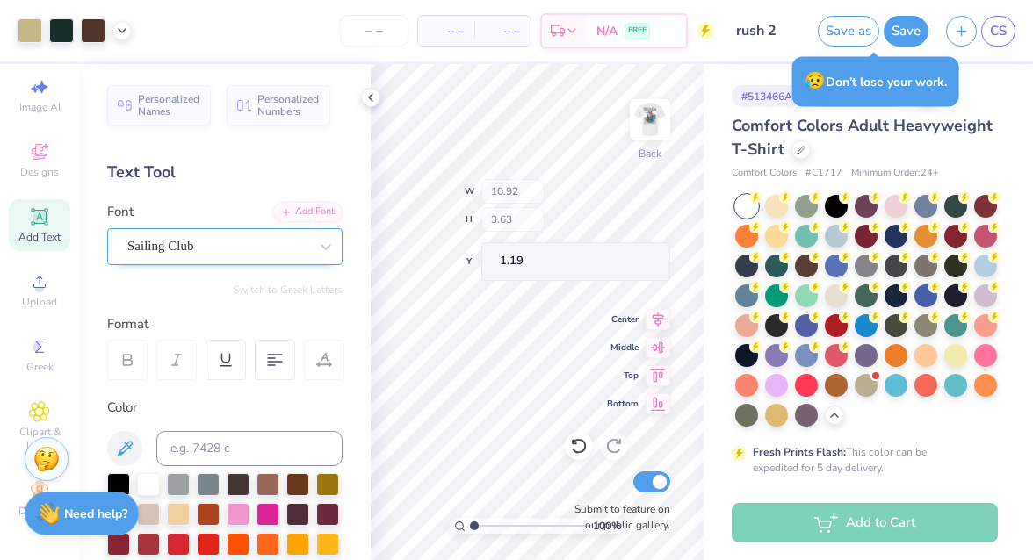
type input "1.19"
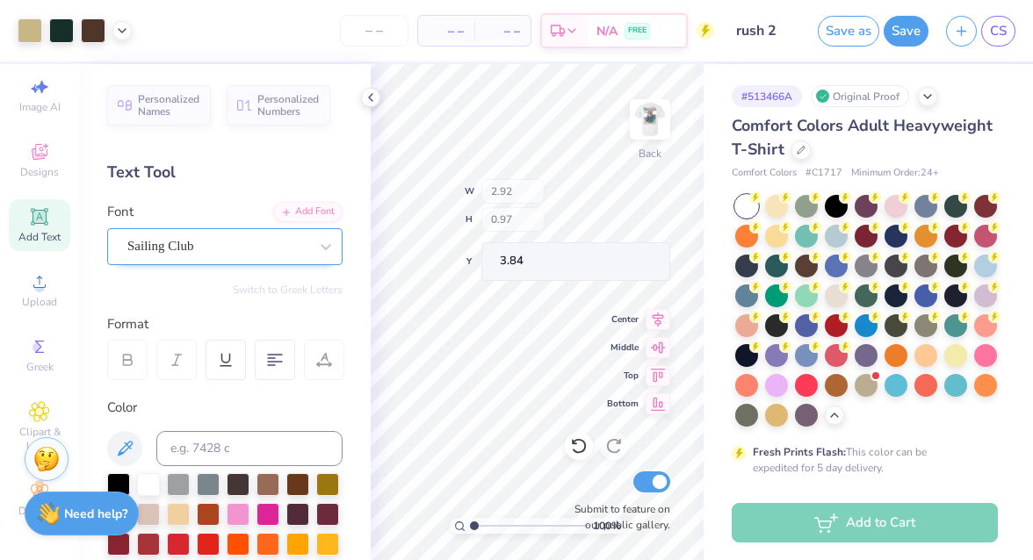
type input "2.92"
type input "0.97"
type input "3.84"
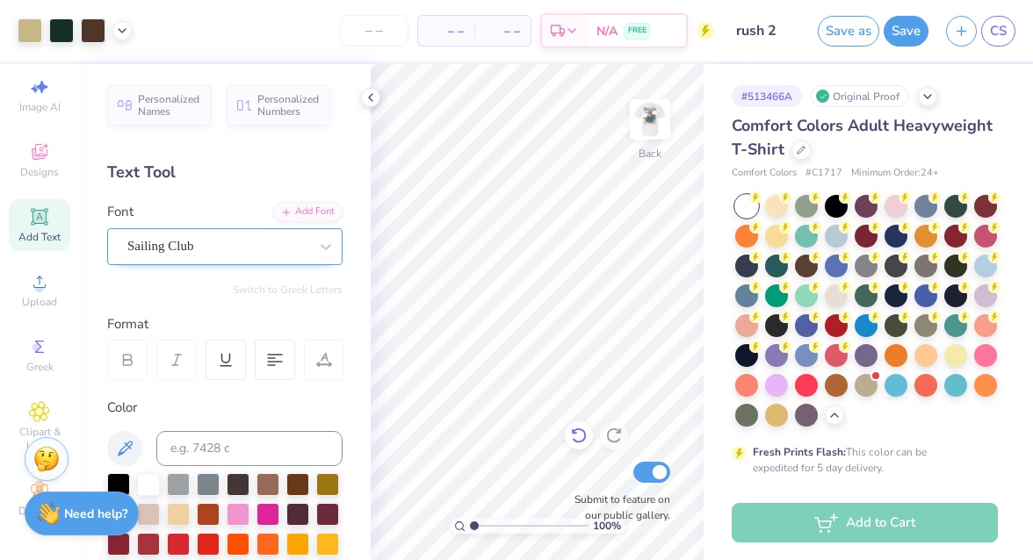
click at [575, 426] on div at bounding box center [579, 436] width 28 height 28
click at [582, 426] on div at bounding box center [579, 436] width 28 height 28
click at [582, 429] on icon at bounding box center [579, 436] width 18 height 18
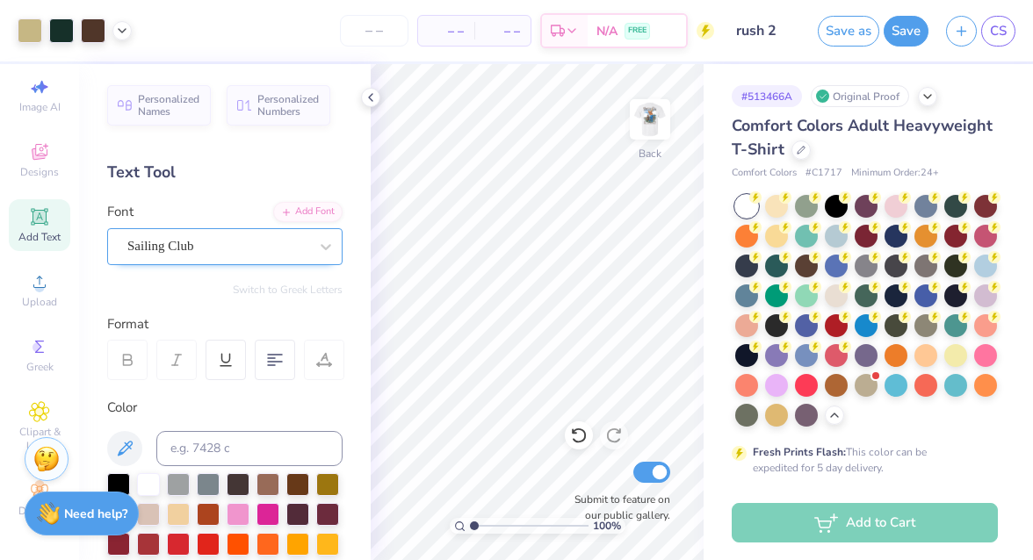
click at [582, 429] on icon at bounding box center [579, 436] width 18 height 18
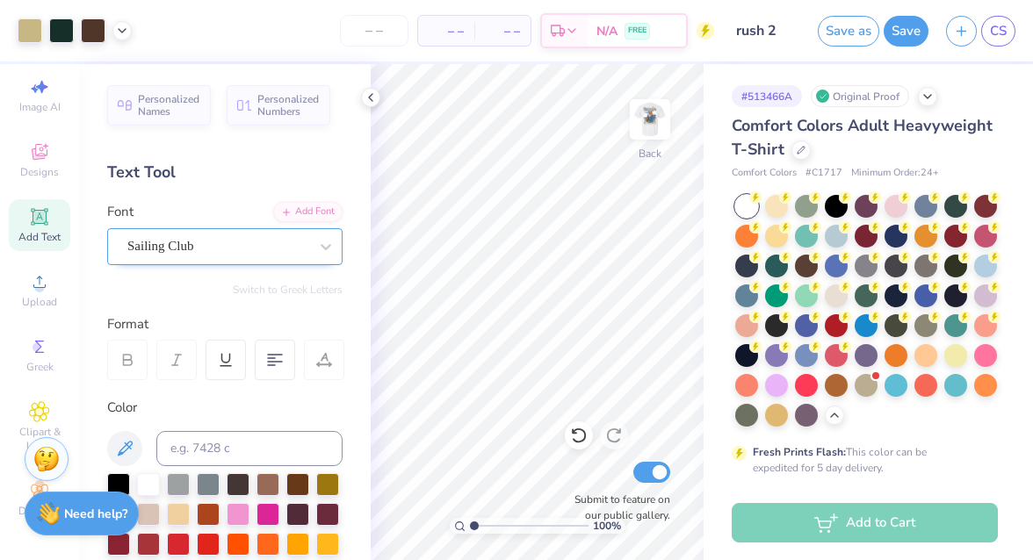
click at [582, 429] on icon at bounding box center [579, 436] width 18 height 18
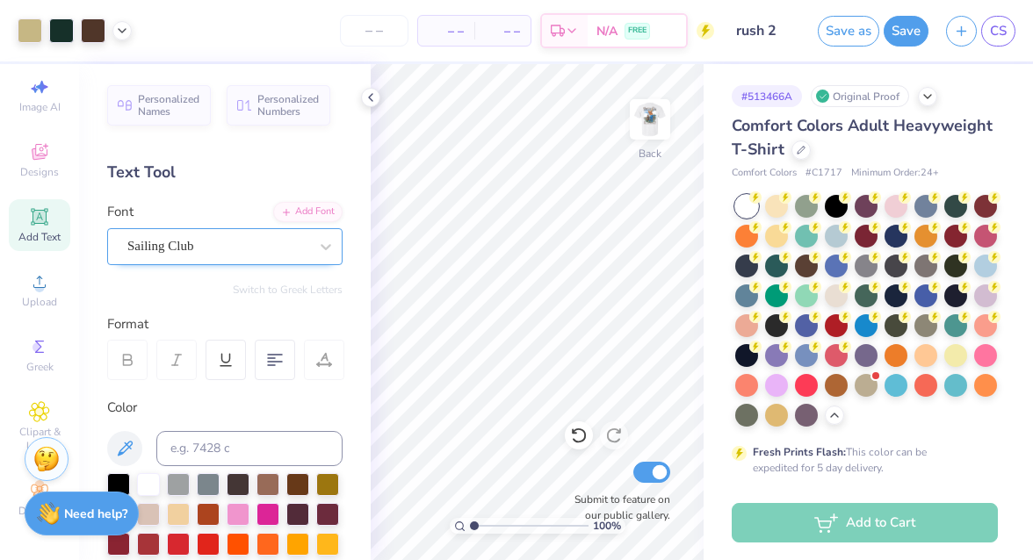
click at [582, 429] on icon at bounding box center [579, 436] width 18 height 18
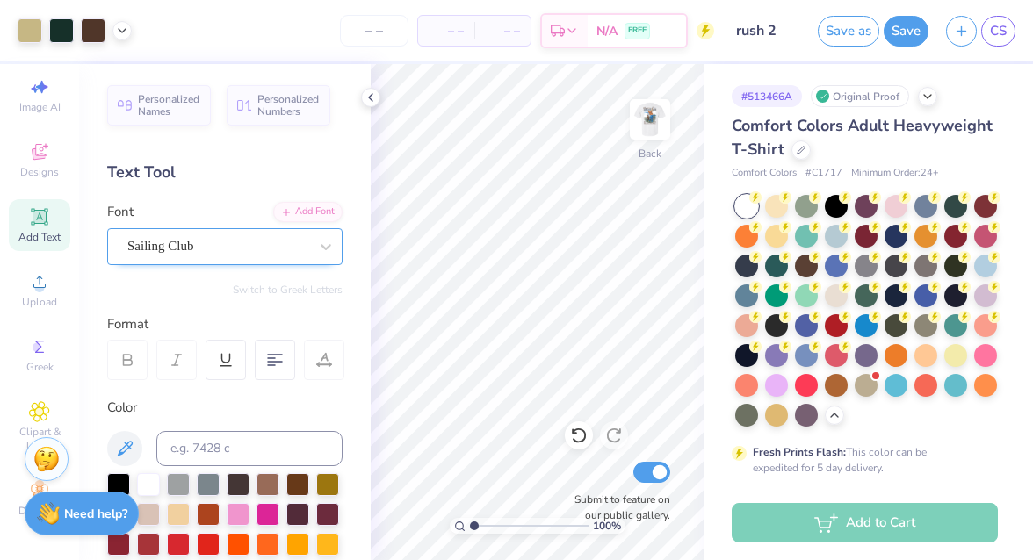
click at [582, 429] on icon at bounding box center [579, 436] width 18 height 18
click at [549, 189] on div "100 % Back Submit to feature on our public gallery." at bounding box center [537, 312] width 333 height 496
click at [512, 191] on div "100 % Back Submit to feature on our public gallery." at bounding box center [537, 312] width 333 height 496
click at [578, 432] on div at bounding box center [579, 436] width 28 height 28
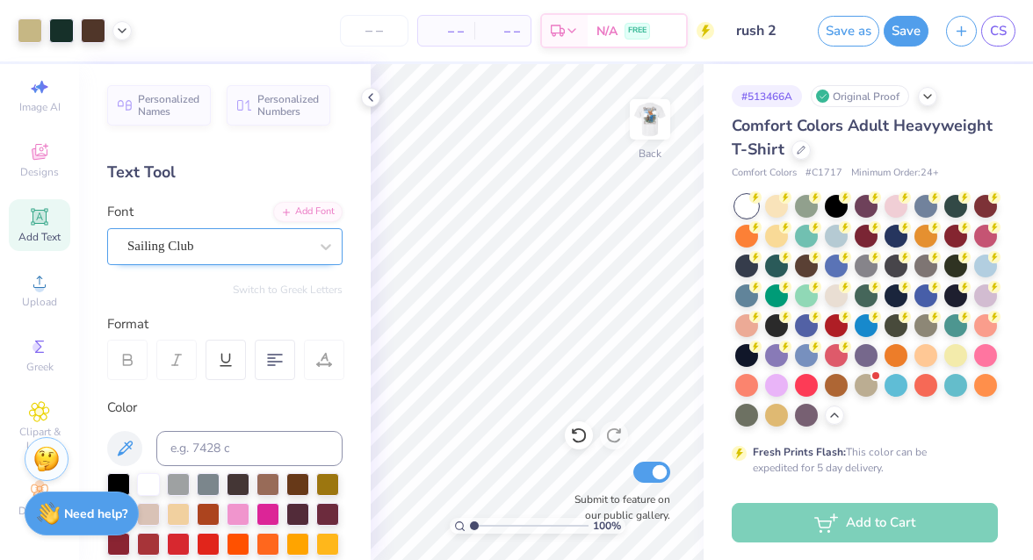
click at [577, 430] on div at bounding box center [579, 436] width 28 height 28
click at [580, 435] on div at bounding box center [579, 436] width 28 height 28
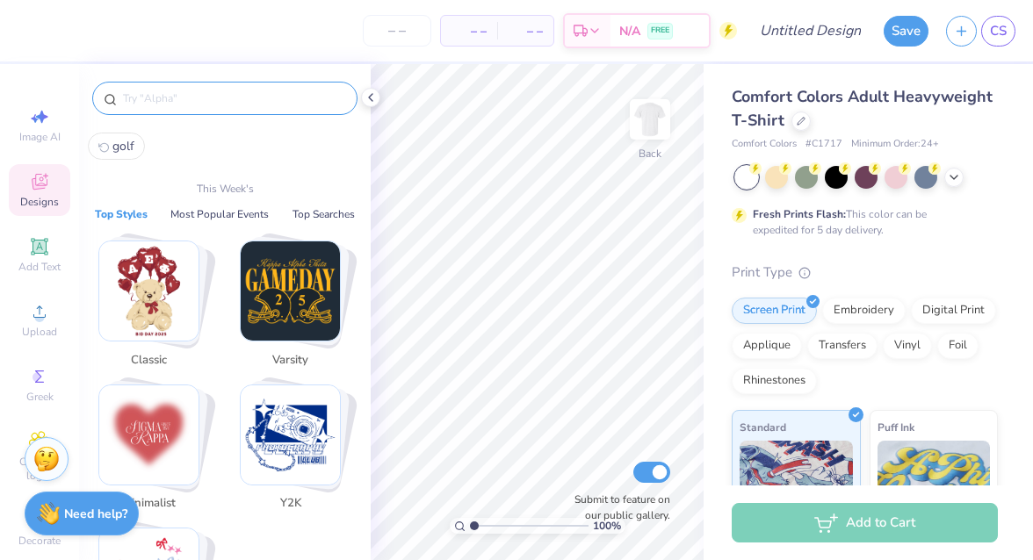
click at [233, 106] on input "text" at bounding box center [233, 99] width 225 height 18
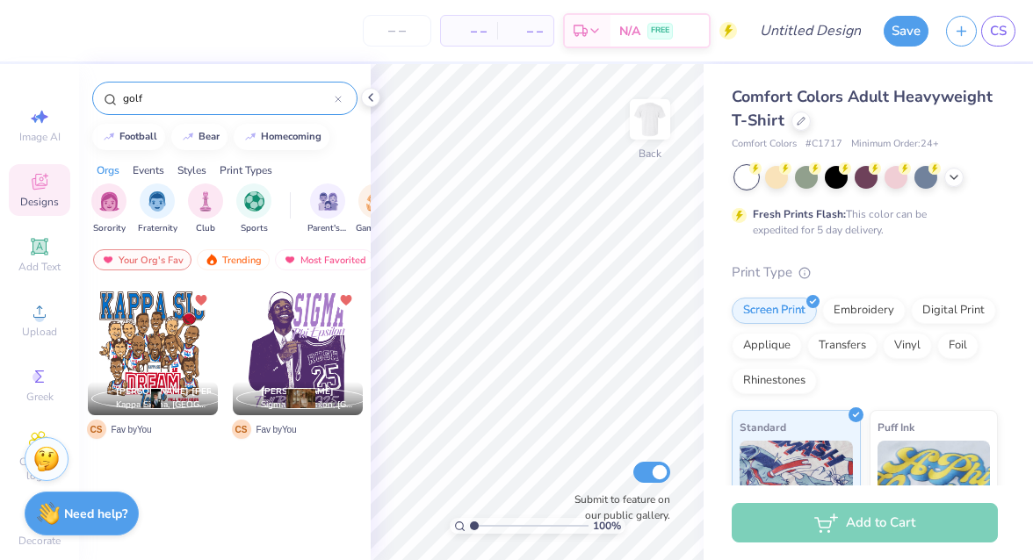
type input "golf"
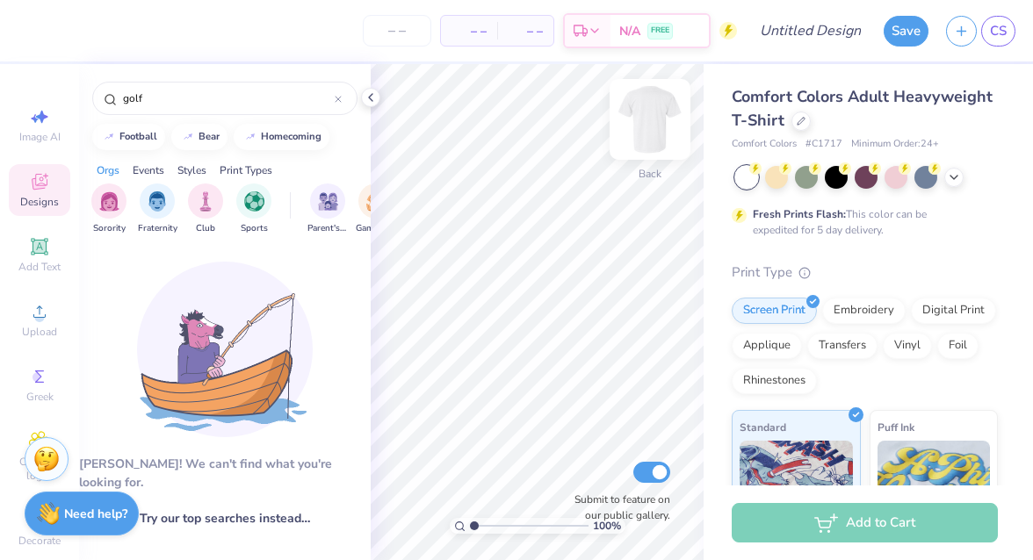
click at [646, 114] on img at bounding box center [650, 119] width 70 height 70
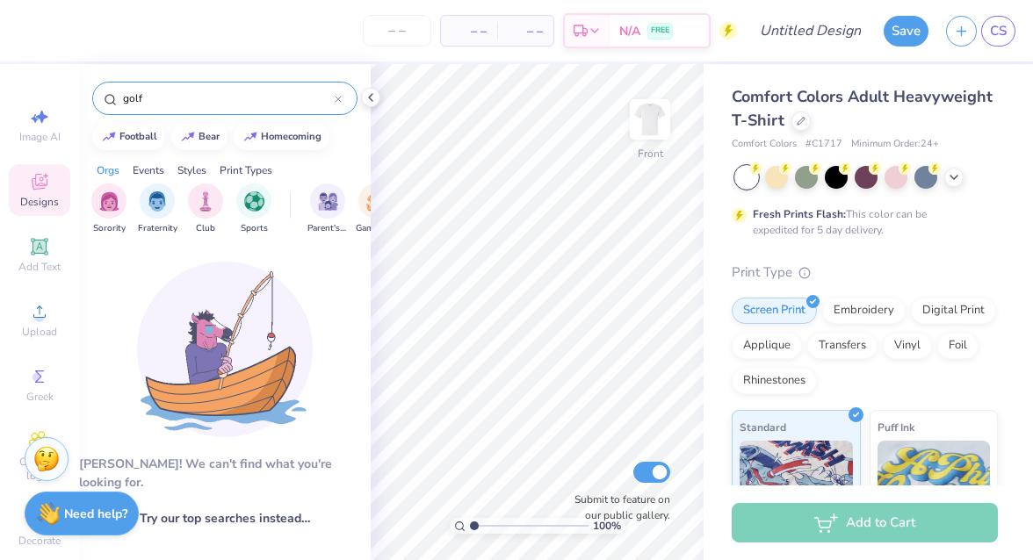
click at [162, 100] on input "golf" at bounding box center [227, 99] width 213 height 18
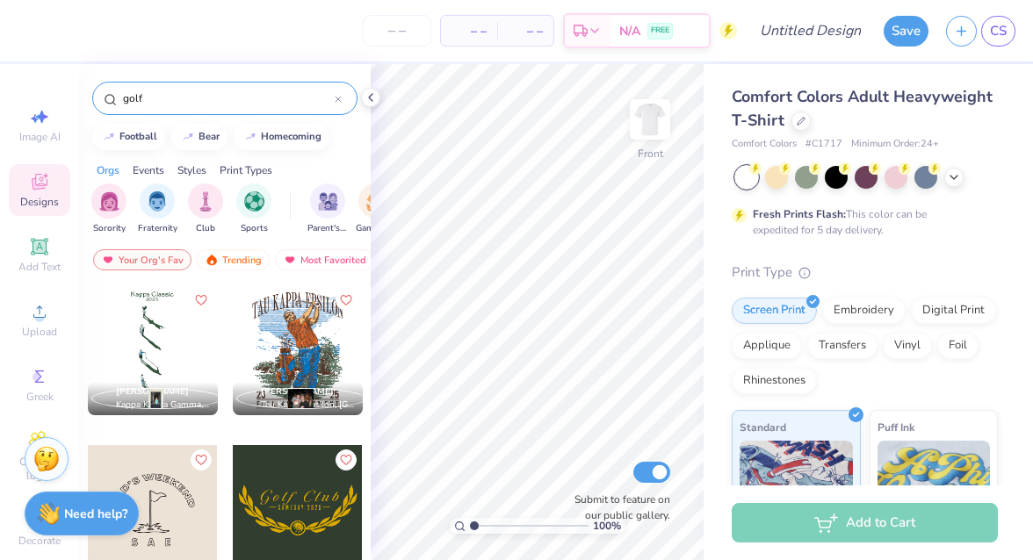
click at [166, 343] on div at bounding box center [283, 350] width 390 height 130
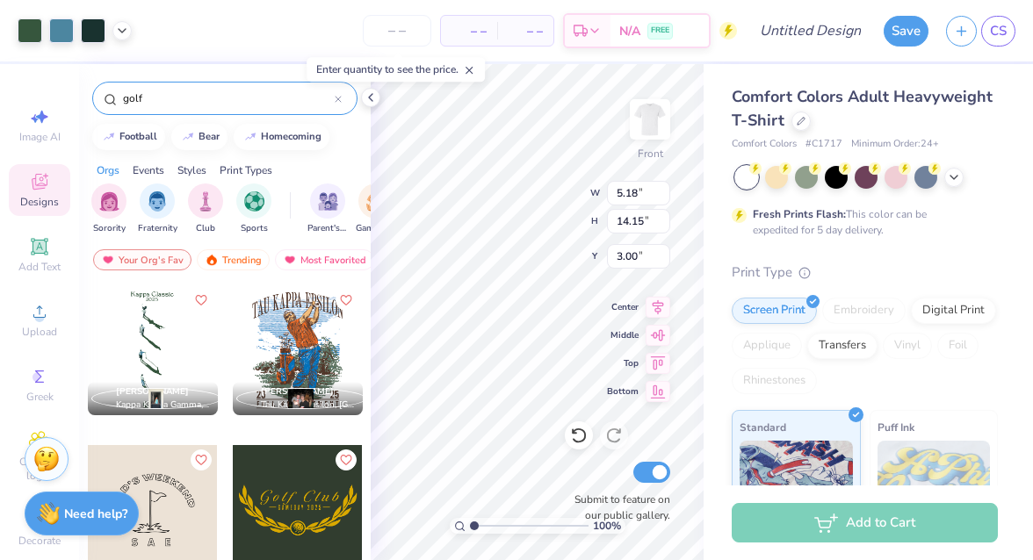
click at [206, 405] on span "Kappa Kappa Gamma, Bucknell University" at bounding box center [163, 405] width 95 height 13
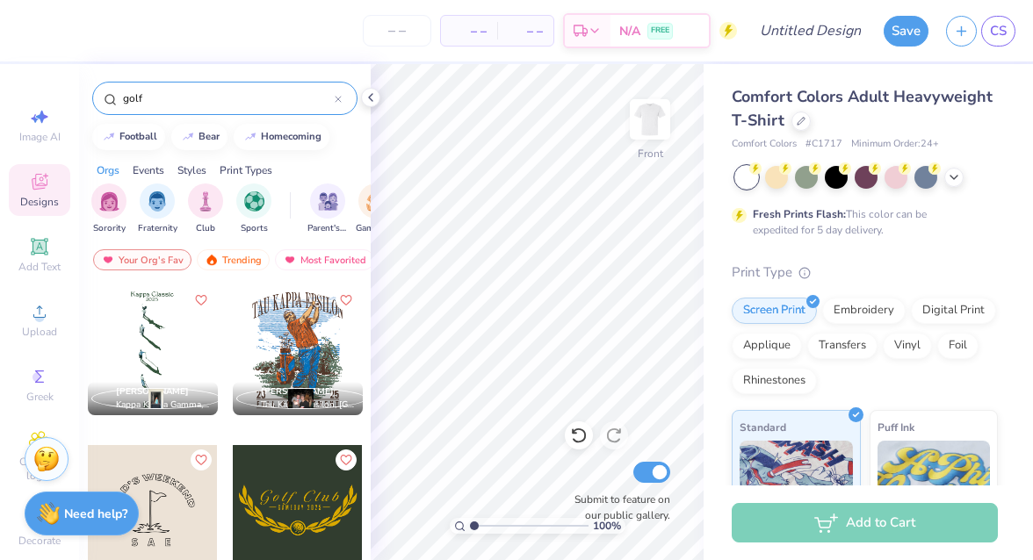
click at [326, 319] on div at bounding box center [298, 350] width 130 height 130
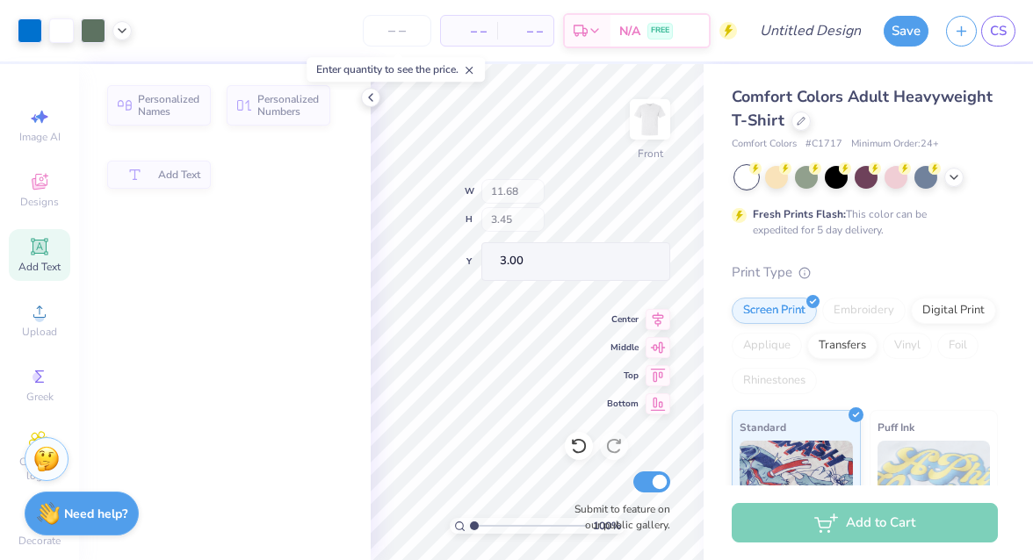
type input "3.45"
click at [40, 206] on span "Designs" at bounding box center [39, 202] width 39 height 14
click at [373, 98] on icon at bounding box center [371, 97] width 14 height 14
click at [472, 69] on line at bounding box center [469, 71] width 6 height 6
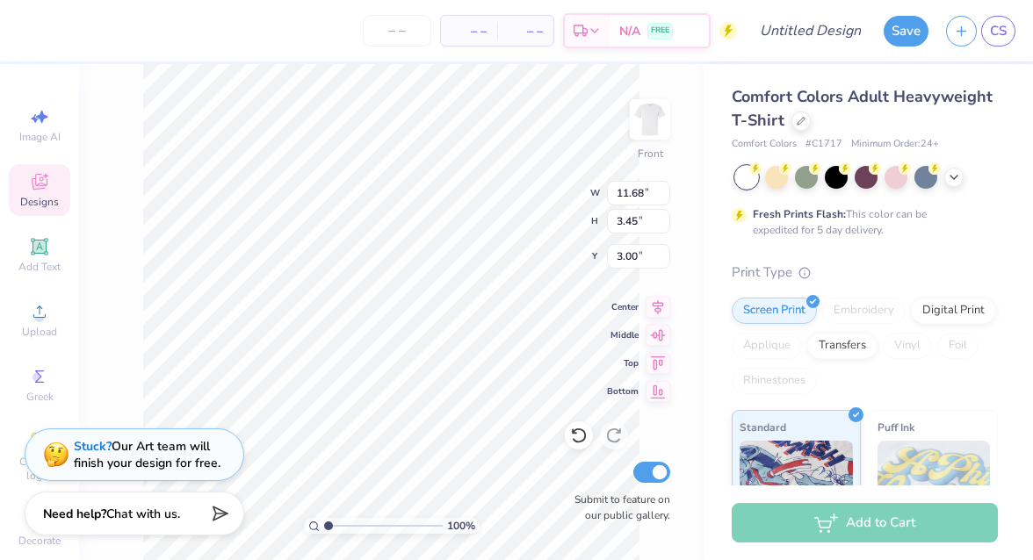
scroll to position [0, 2]
type textarea "Theta Chi"
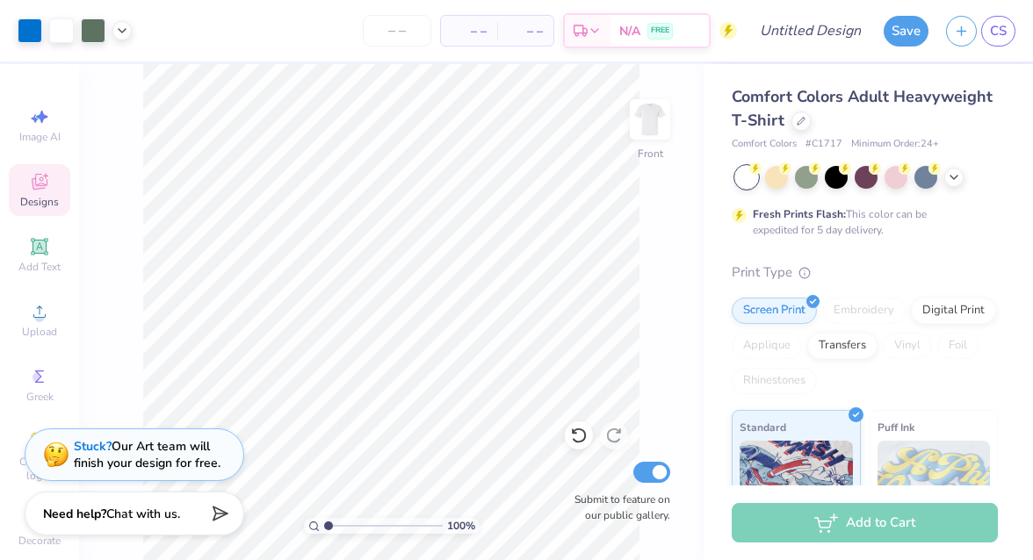
click at [644, 130] on img at bounding box center [649, 119] width 35 height 35
click at [36, 180] on icon at bounding box center [39, 181] width 21 height 21
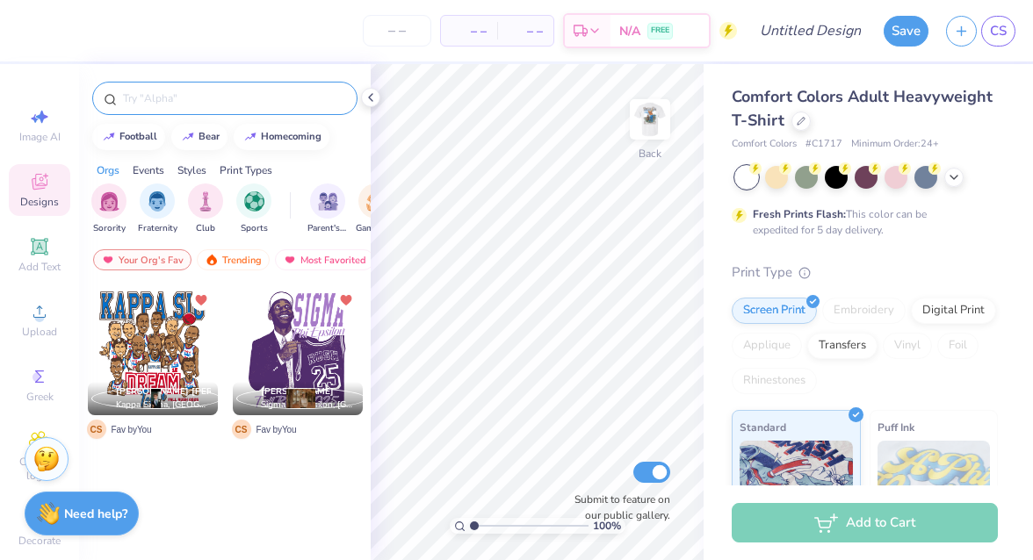
click at [158, 104] on input "text" at bounding box center [233, 99] width 225 height 18
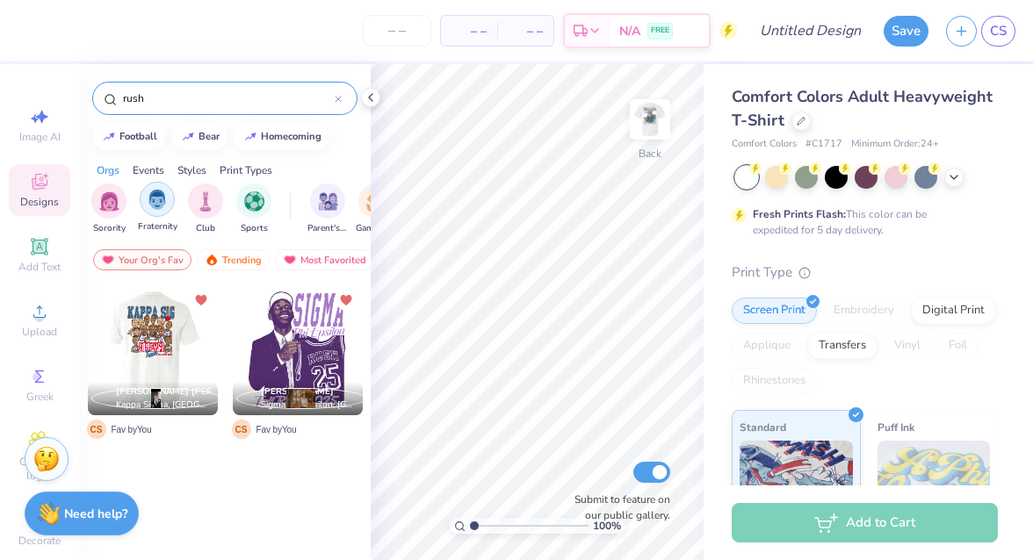
click at [158, 208] on img "filter for Fraternity" at bounding box center [157, 200] width 19 height 20
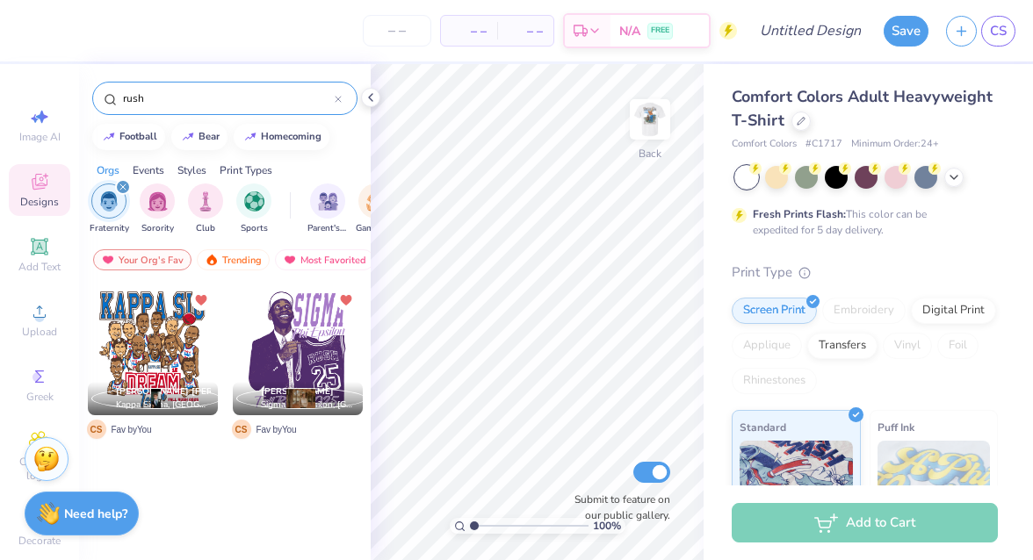
click at [172, 92] on input "rush" at bounding box center [227, 99] width 213 height 18
click at [227, 257] on div "Trending" at bounding box center [233, 259] width 73 height 21
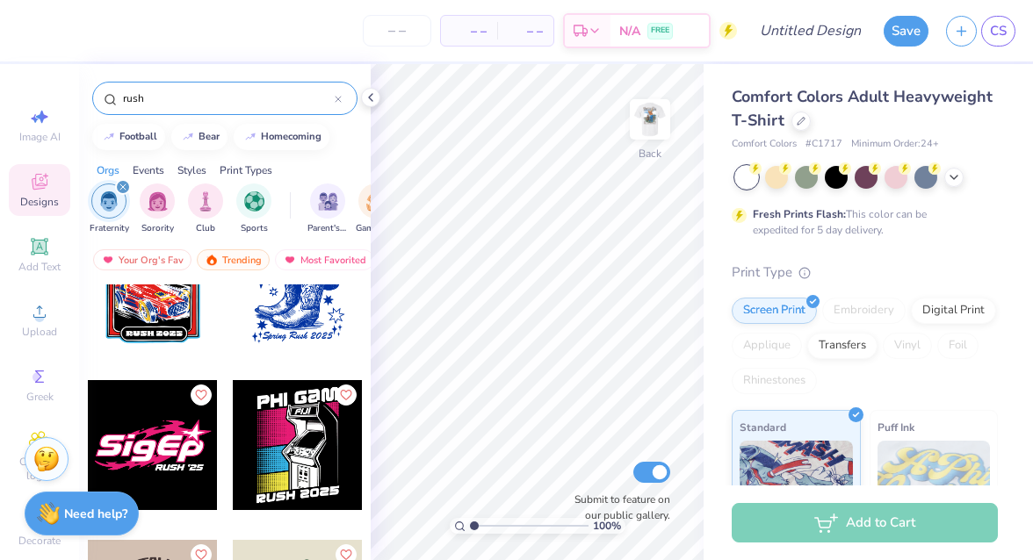
scroll to position [10071, 0]
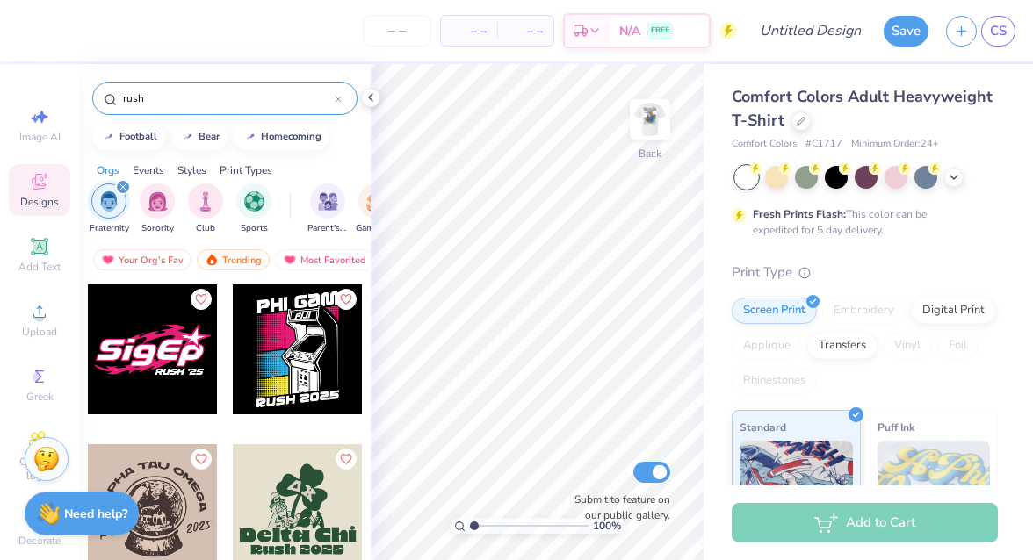
click at [208, 106] on input "rush" at bounding box center [227, 99] width 213 height 18
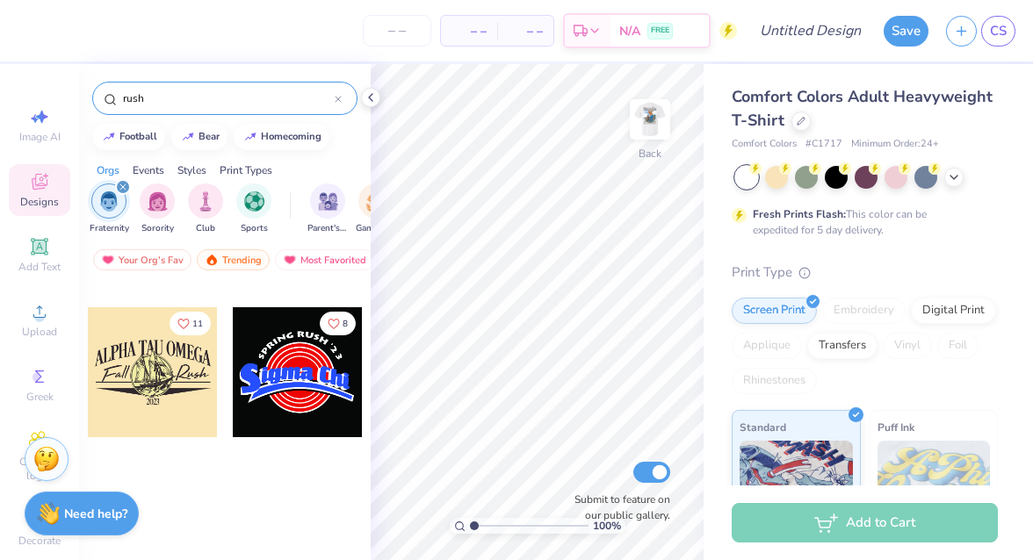
scroll to position [2215, 0]
click at [208, 106] on input "rush" at bounding box center [227, 99] width 213 height 18
type input "golf"
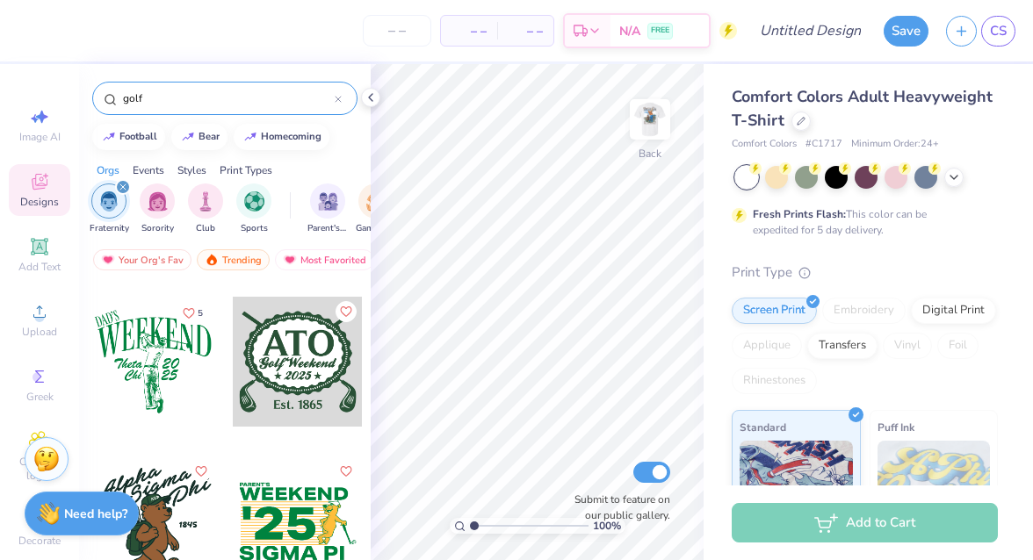
scroll to position [948, 0]
click at [131, 366] on div at bounding box center [153, 361] width 130 height 130
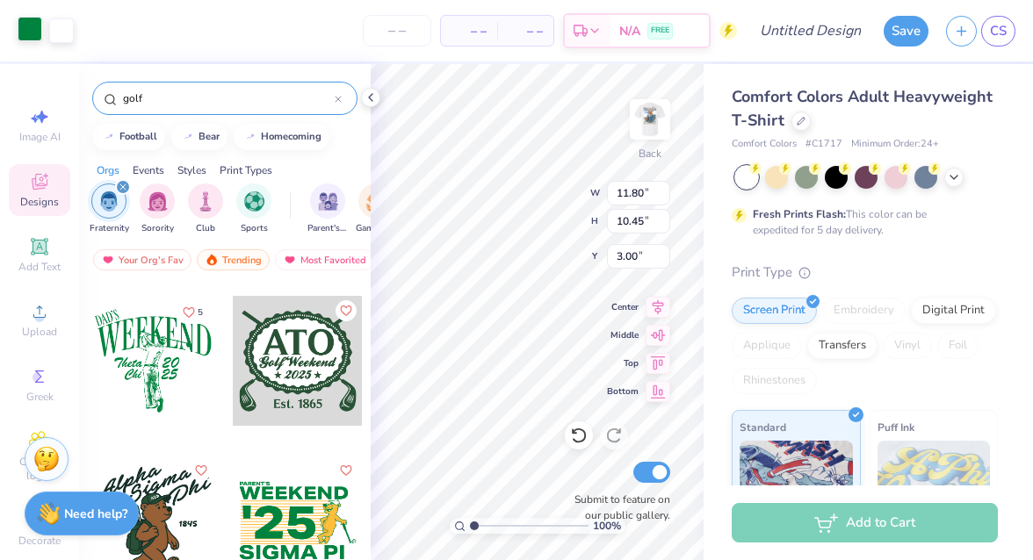
click at [31, 25] on div at bounding box center [30, 29] width 25 height 25
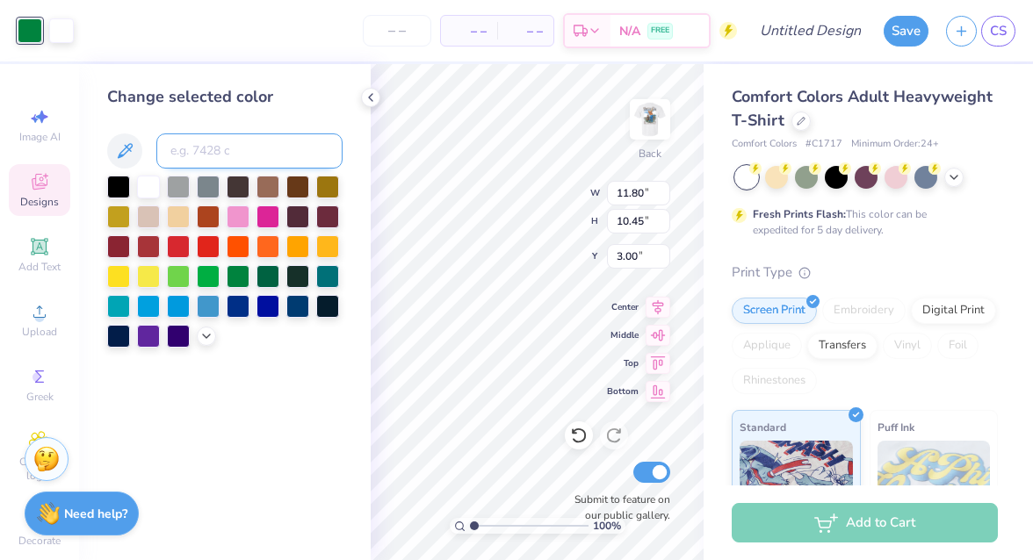
click at [191, 152] on input at bounding box center [249, 150] width 186 height 35
type input "476"
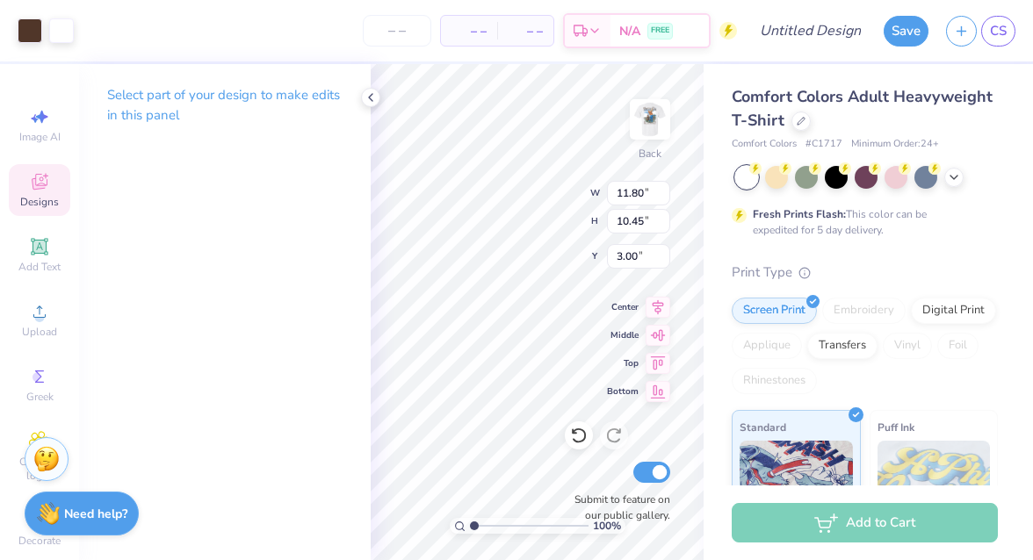
type input "4.37"
type input "3.87"
type input "1.06"
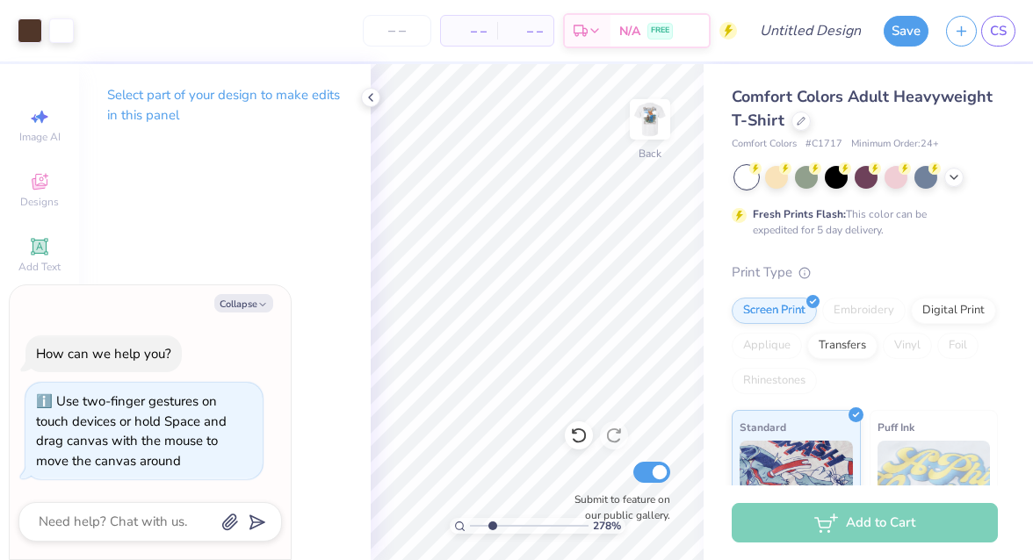
type input "2.78"
type textarea "x"
click at [476, 520] on input "range" at bounding box center [529, 526] width 119 height 16
click at [482, 523] on input "range" at bounding box center [529, 526] width 119 height 16
type input "1.98"
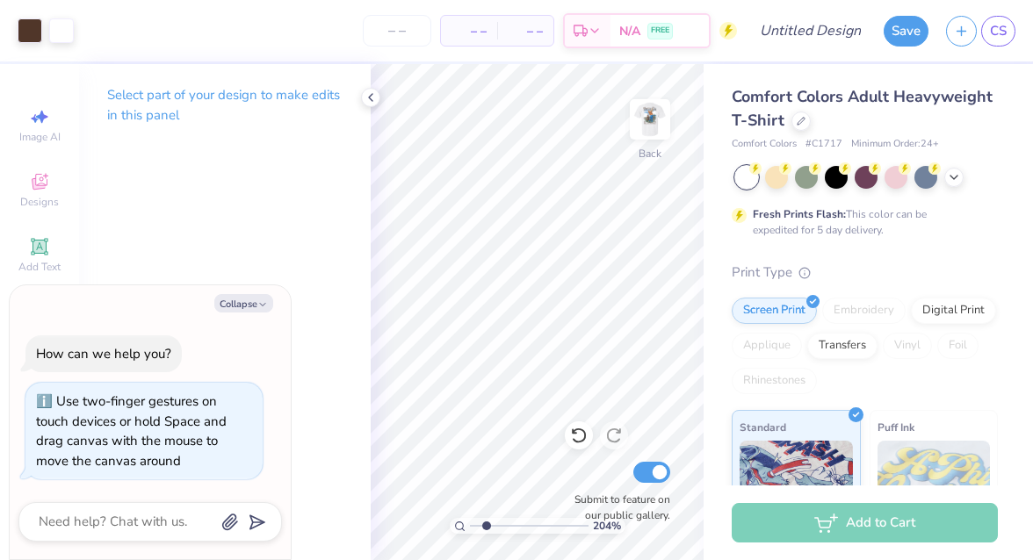
click at [485, 523] on input "range" at bounding box center [529, 526] width 119 height 16
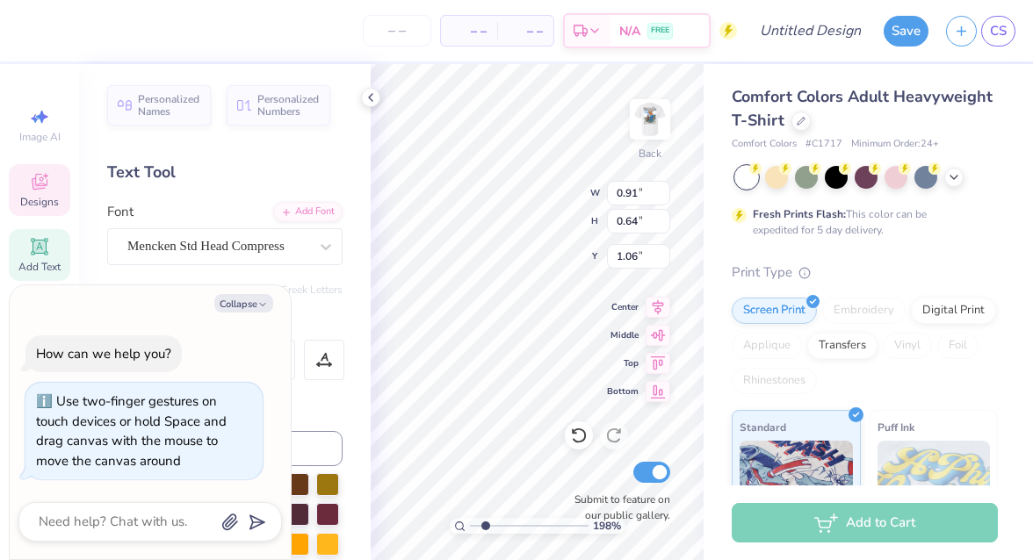
type textarea "x"
type textarea "T"
type textarea "x"
type textarea "Th"
type textarea "x"
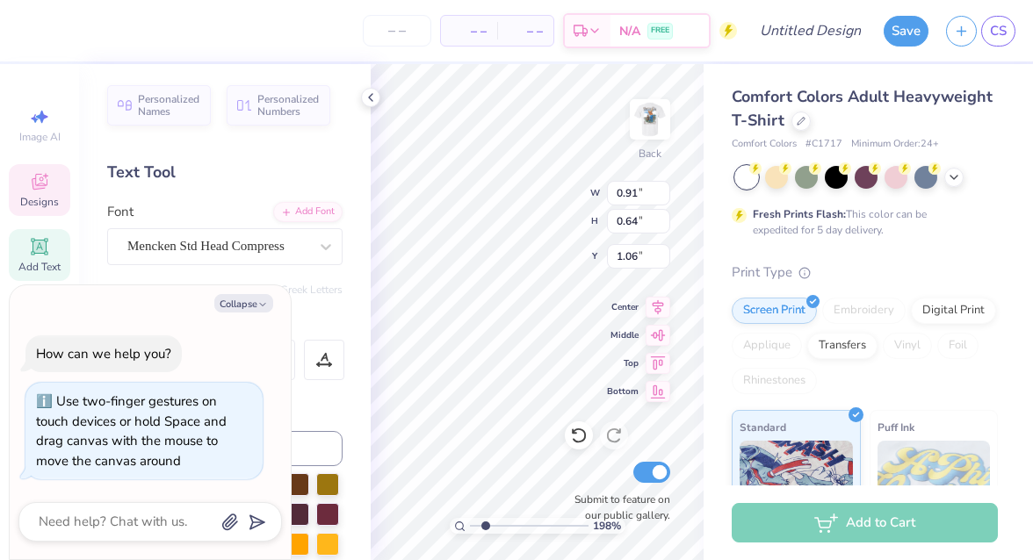
type textarea "The"
type textarea "x"
type textarea "Thet"
type textarea "x"
type textarea "Theta"
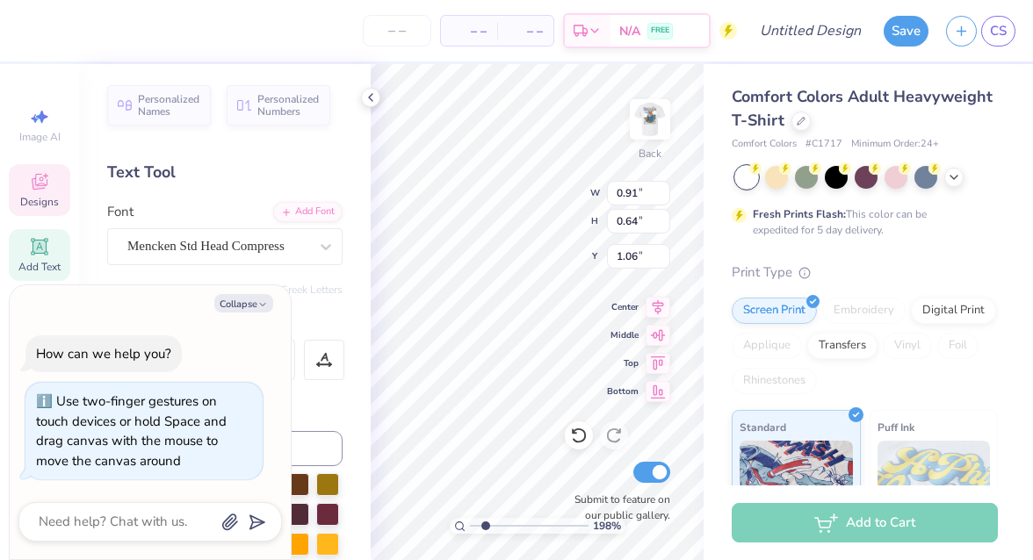
scroll to position [0, 0]
type textarea "x"
type input "4.25"
type input "1.51"
type input "1.33"
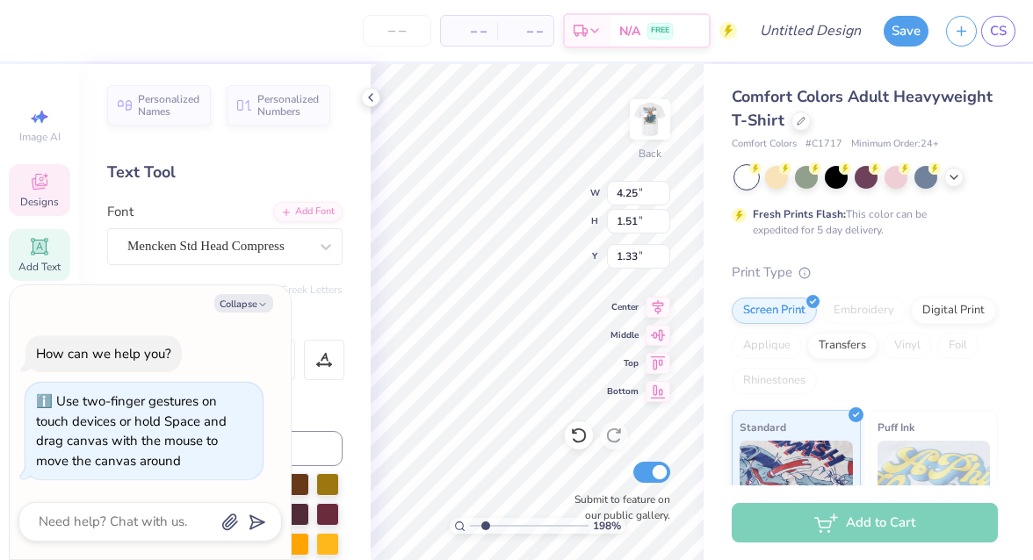
type textarea "x"
type textarea "C"
type textarea "x"
type textarea "CH"
type textarea "x"
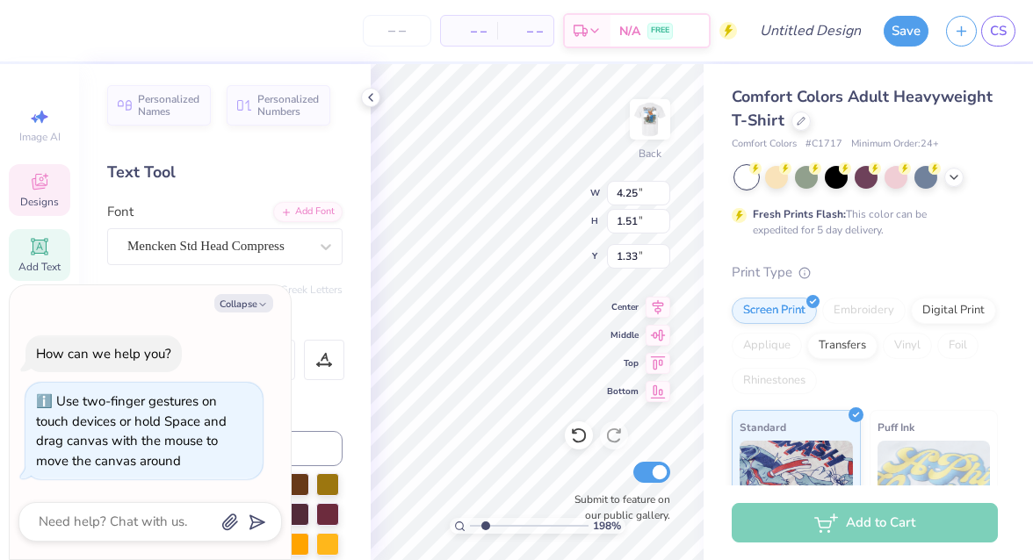
type textarea "CHi"
type textarea "x"
type textarea "CH"
type textarea "x"
type textarea "C"
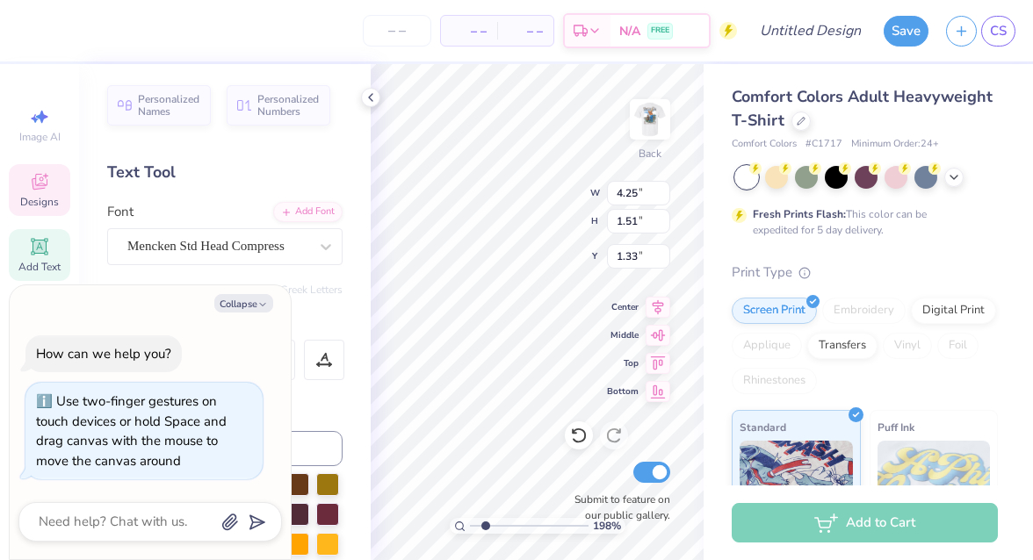
type textarea "x"
type textarea "CH"
type textarea "x"
type textarea "CHI"
type textarea "x"
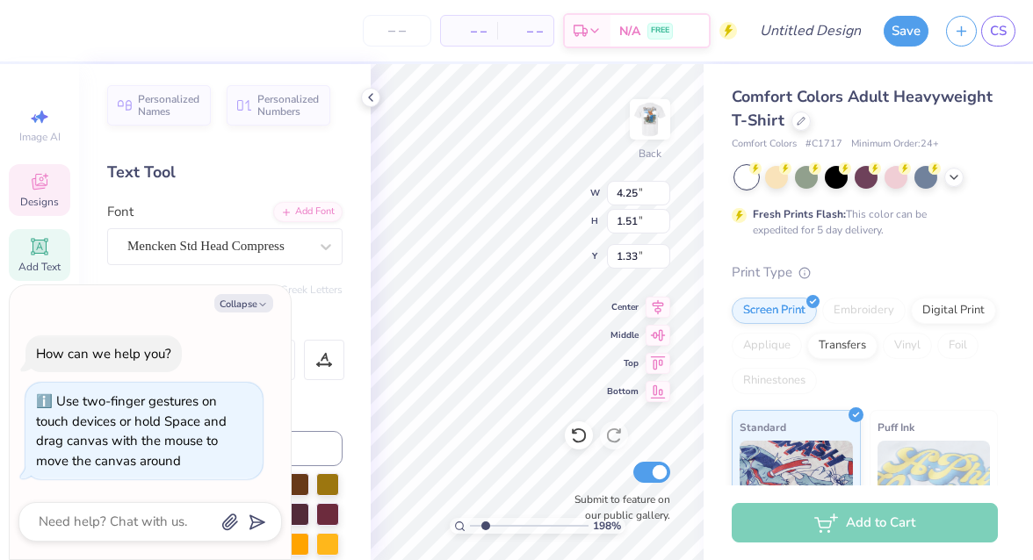
type textarea "CH"
type textarea "x"
type textarea "C"
type textarea "x"
type textarea "Ch"
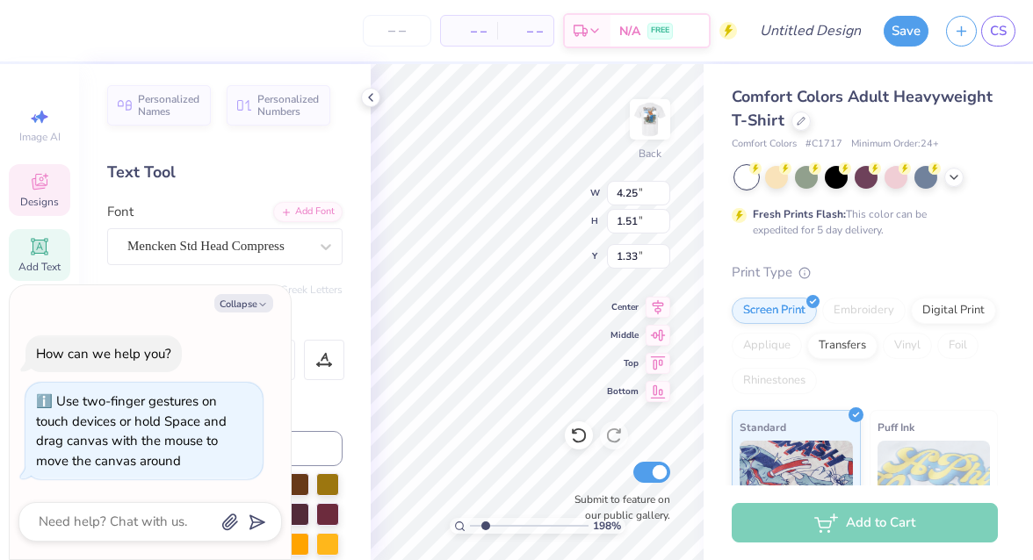
type textarea "x"
type textarea "Chi"
type textarea "x"
type input "1.12"
type textarea "x"
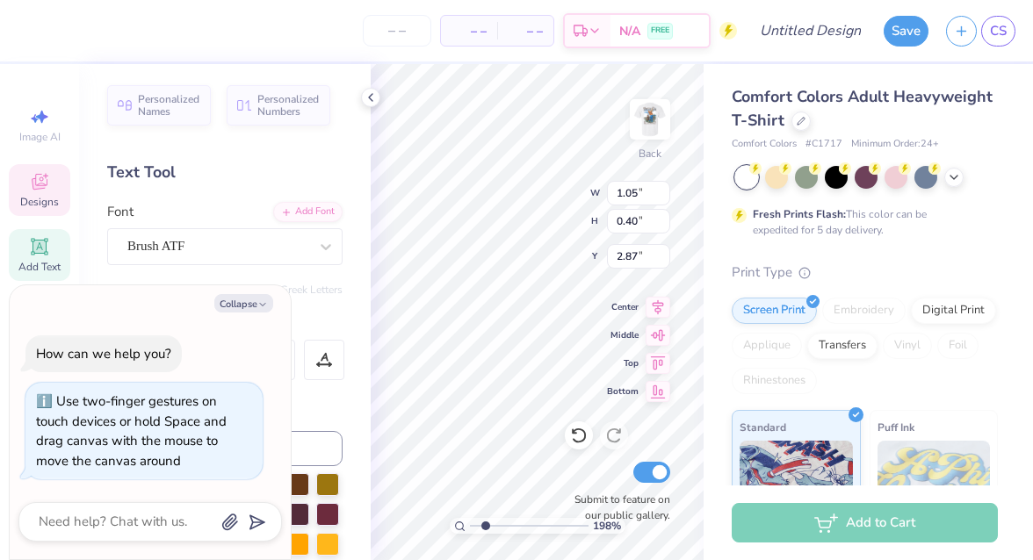
type input "3.00"
type textarea "x"
type textarea "f"
type textarea "x"
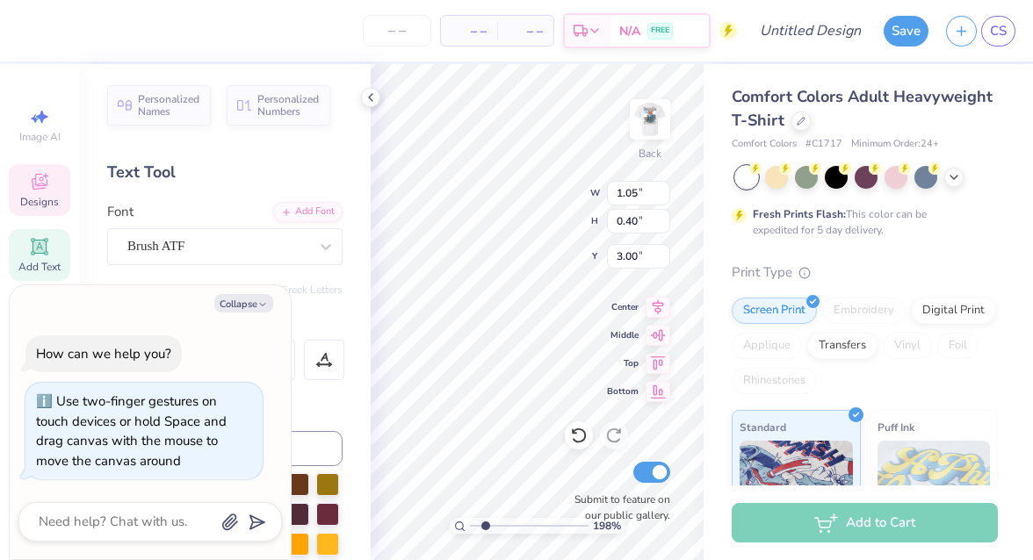
type textarea "F"
type textarea "x"
type textarea "Fa"
type textarea "x"
type textarea "Fal"
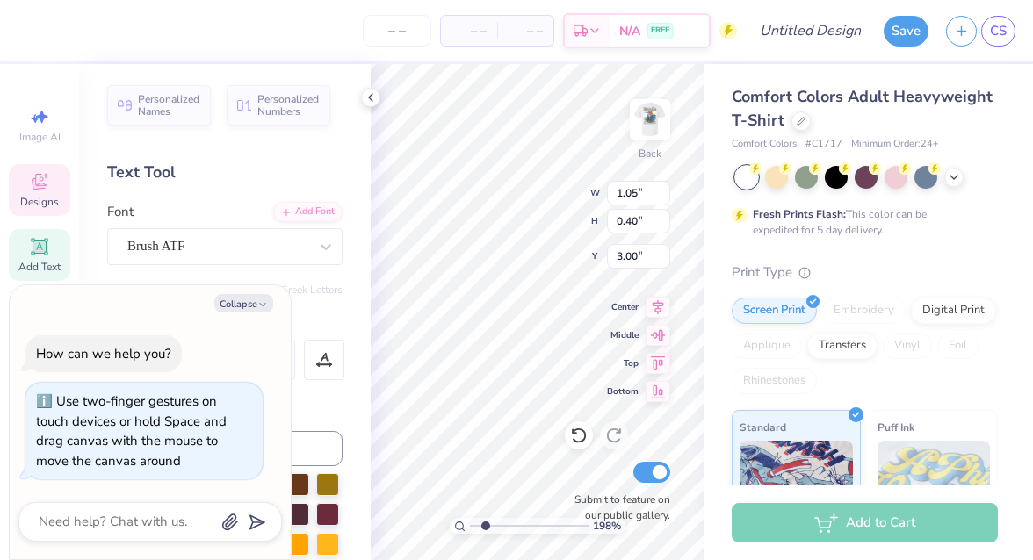
type textarea "x"
type textarea "Fall"
type textarea "x"
type textarea "R"
type textarea "x"
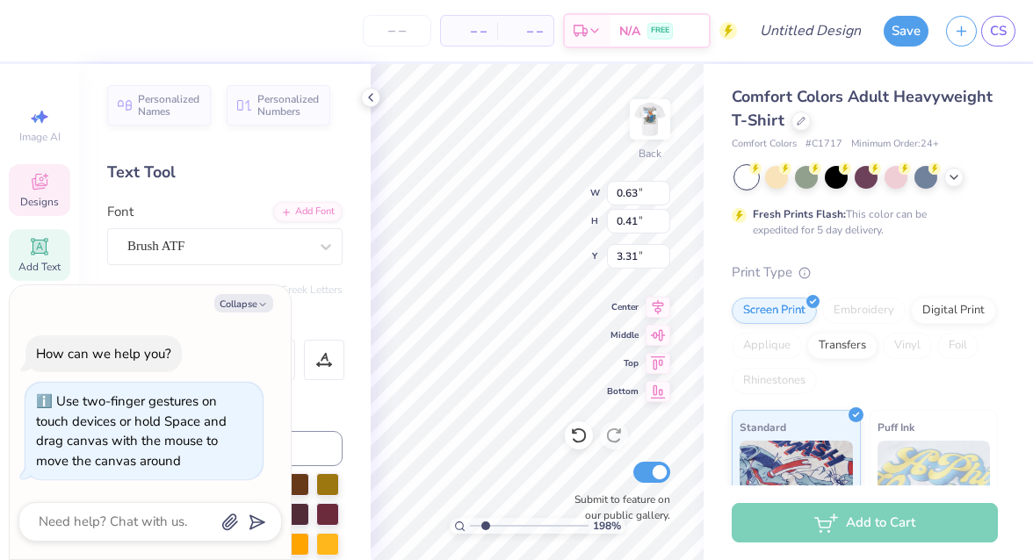
type textarea "Ru"
type textarea "x"
type textarea "Rush"
type textarea "x"
type input "2.78"
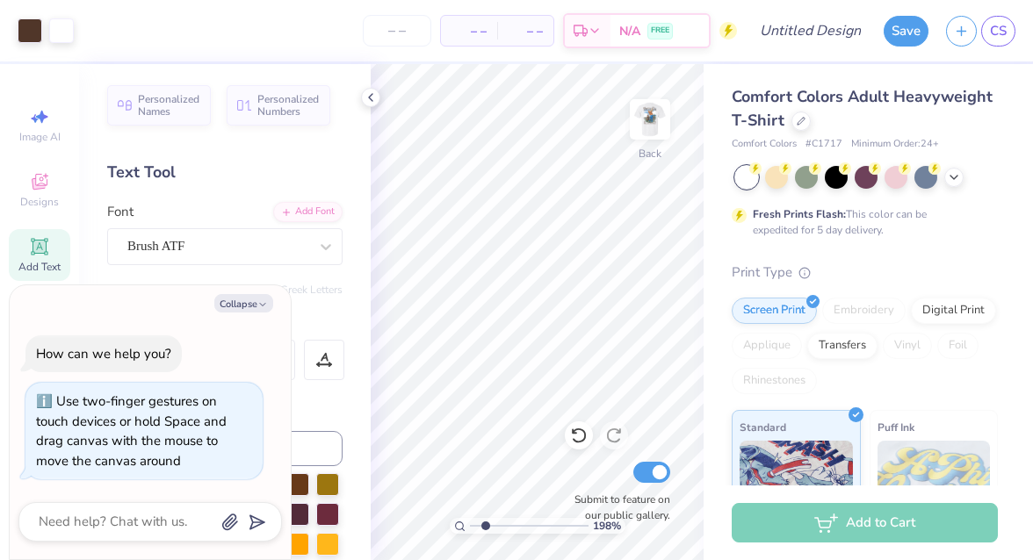
type textarea "x"
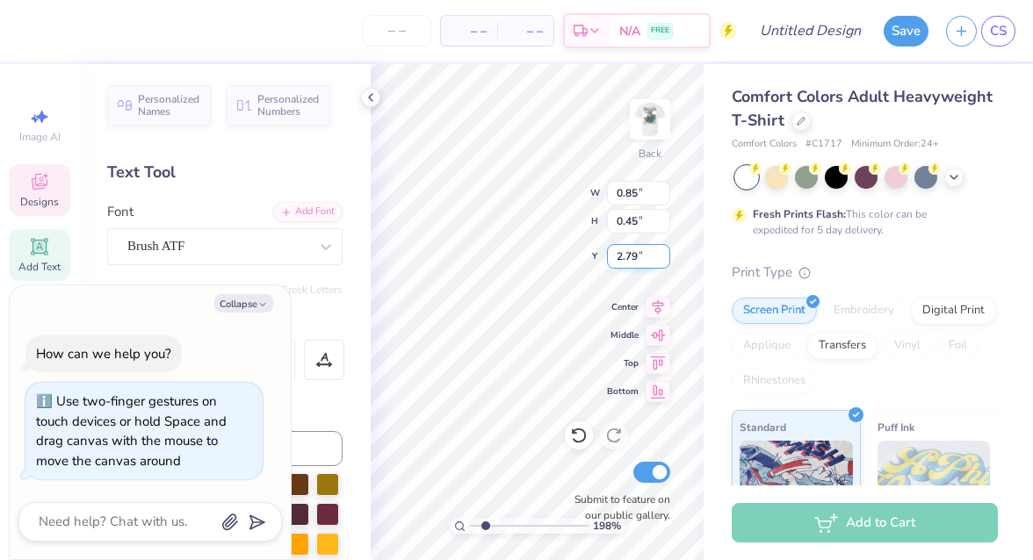
click at [659, 253] on input "2.79" at bounding box center [638, 256] width 63 height 25
type input "2.8"
click at [659, 253] on input "2.8" at bounding box center [638, 256] width 63 height 25
type textarea "x"
click at [659, 253] on input "2.81" at bounding box center [638, 256] width 63 height 25
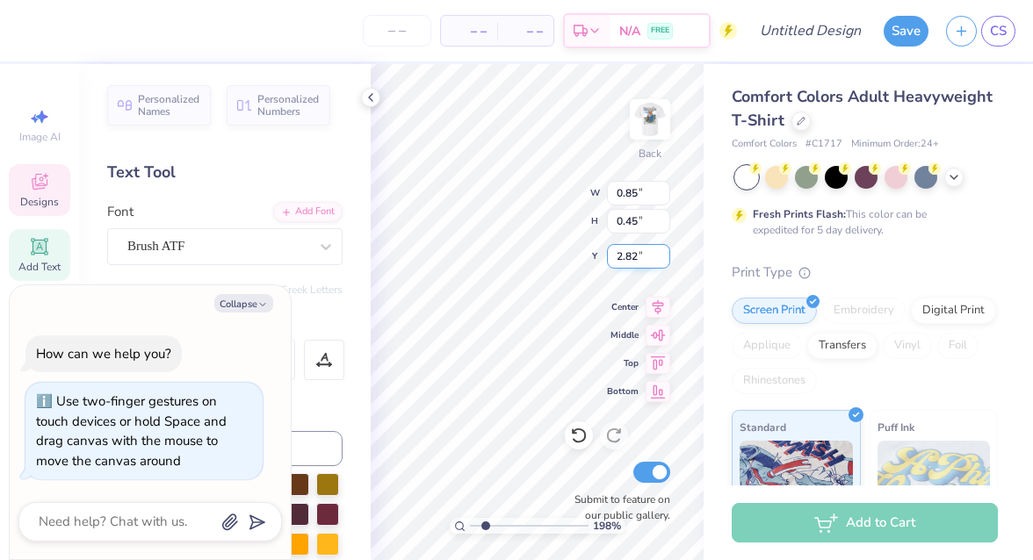
type input "2.82"
click at [659, 253] on input "2.82" at bounding box center [638, 256] width 63 height 25
click at [253, 305] on button "Collapse" at bounding box center [243, 303] width 59 height 18
type textarea "x"
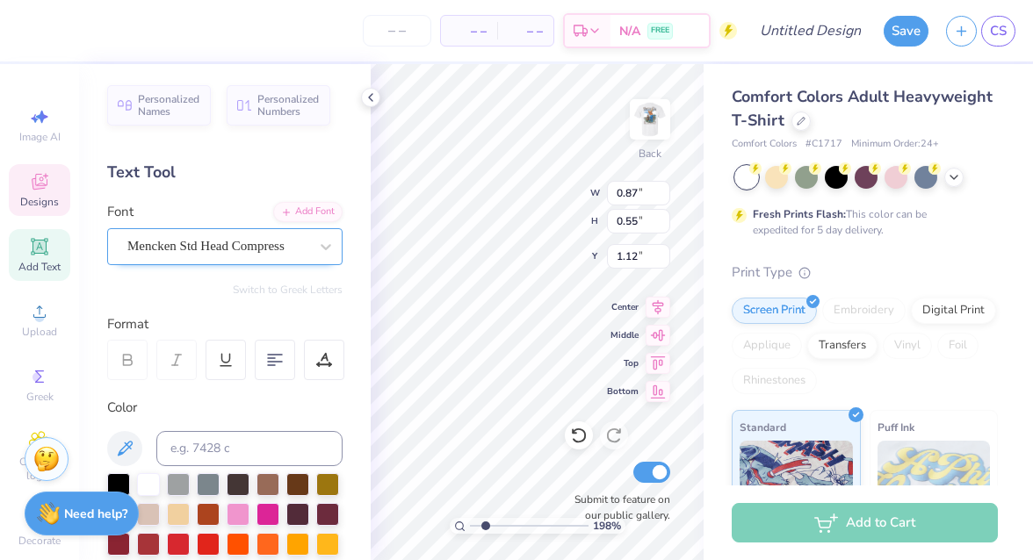
click at [216, 245] on div "Mencken Std Head Compress" at bounding box center [218, 246] width 184 height 27
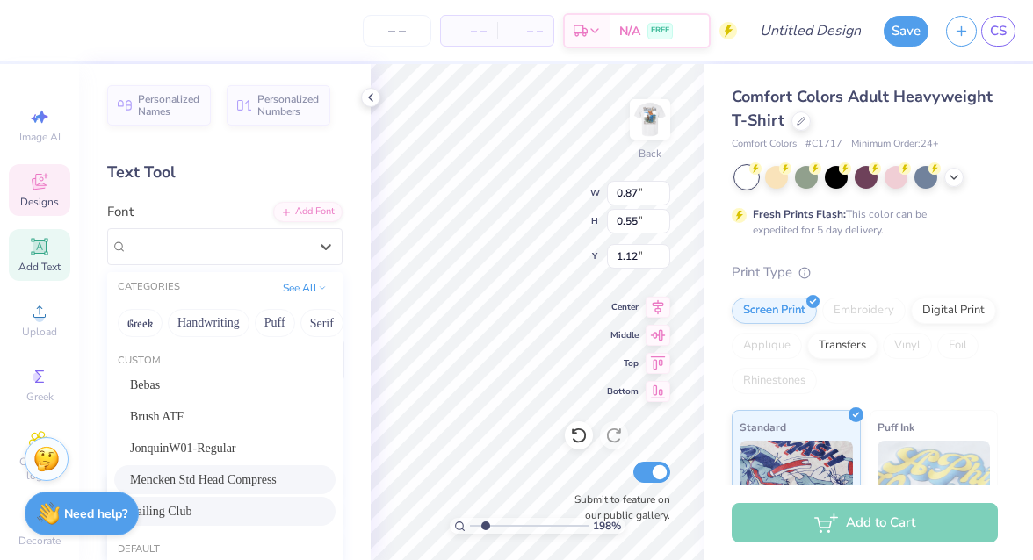
click at [177, 514] on div "Sailing Club" at bounding box center [225, 511] width 190 height 18
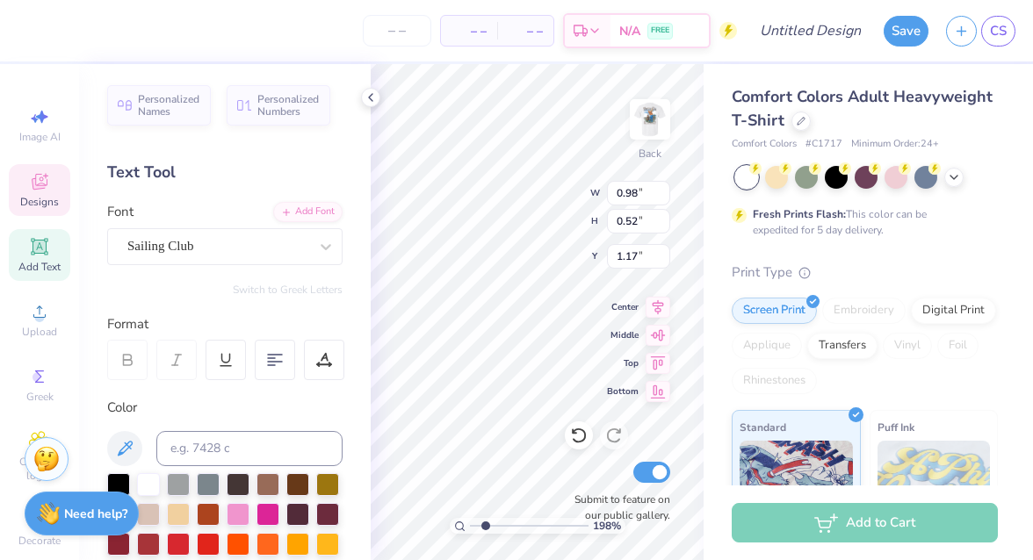
type input "0.98"
type input "0.52"
type input "1.17"
type input "1.35"
type input "1.38"
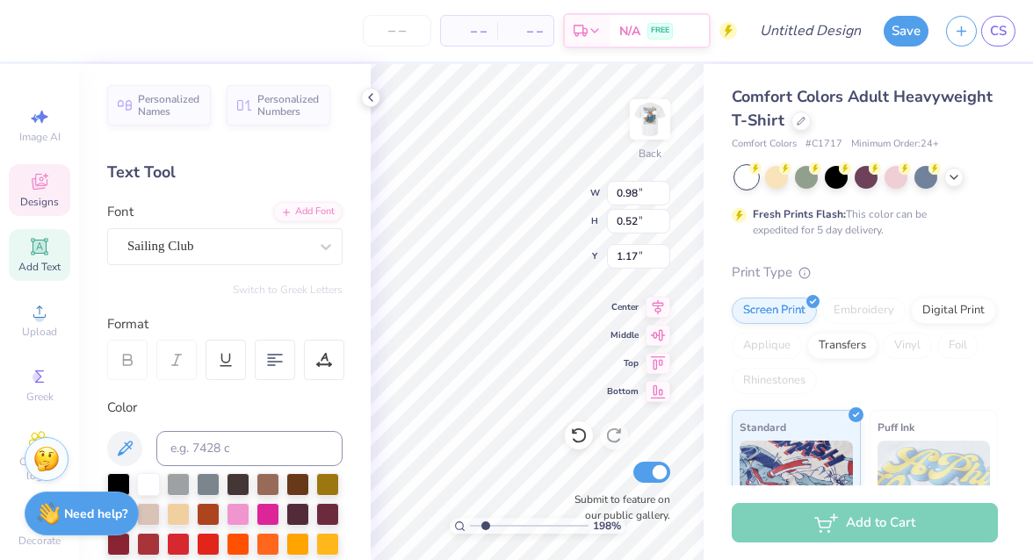
type input "1.39"
click at [317, 239] on icon at bounding box center [326, 247] width 18 height 18
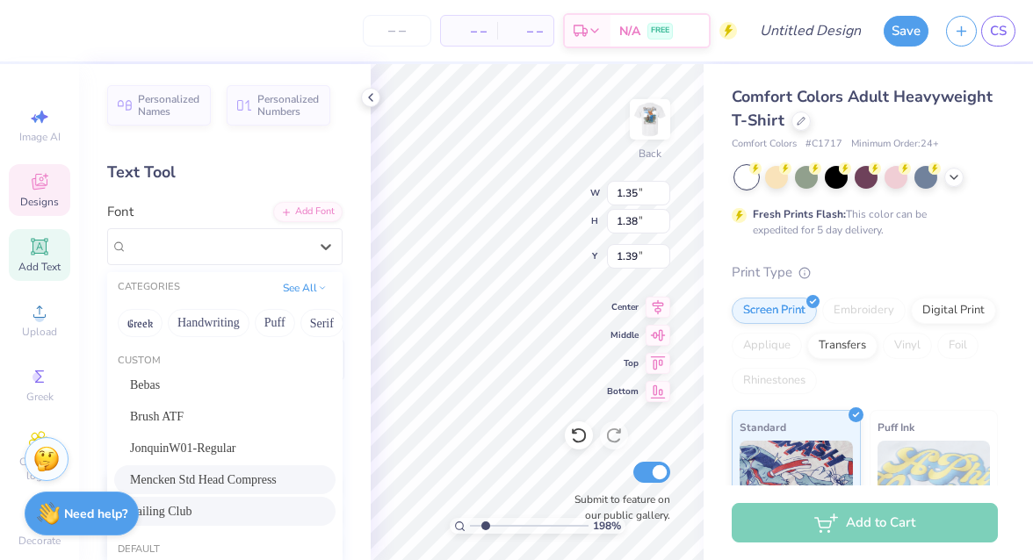
click at [195, 506] on div "Sailing Club" at bounding box center [225, 511] width 190 height 18
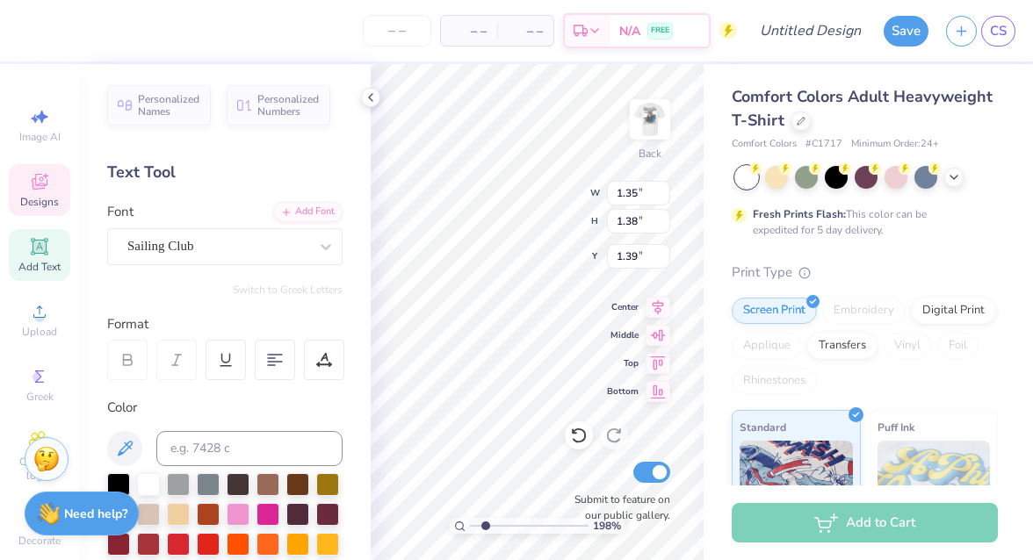
type input "1.62"
type input "1.40"
click at [262, 248] on div "Brush ATF" at bounding box center [218, 246] width 184 height 27
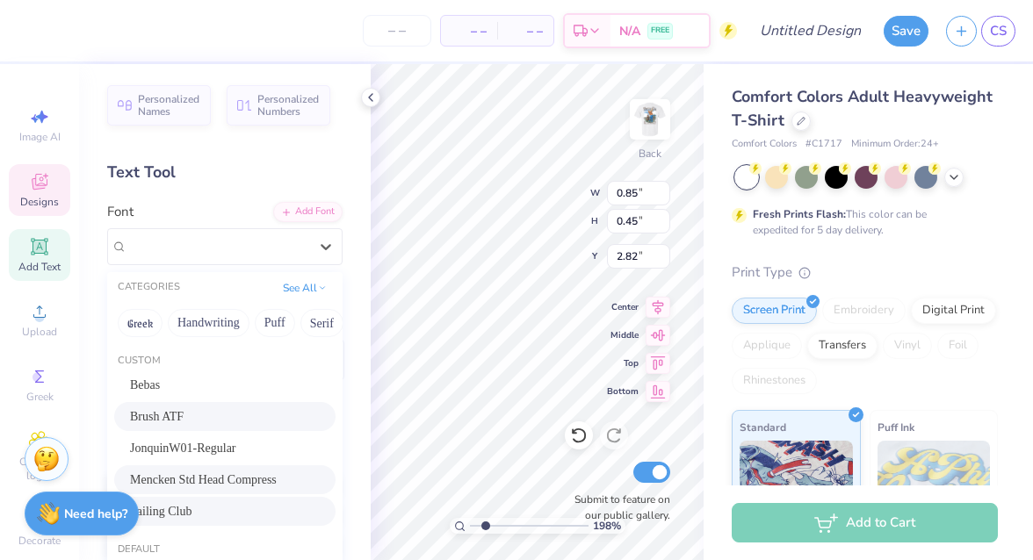
scroll to position [119, 0]
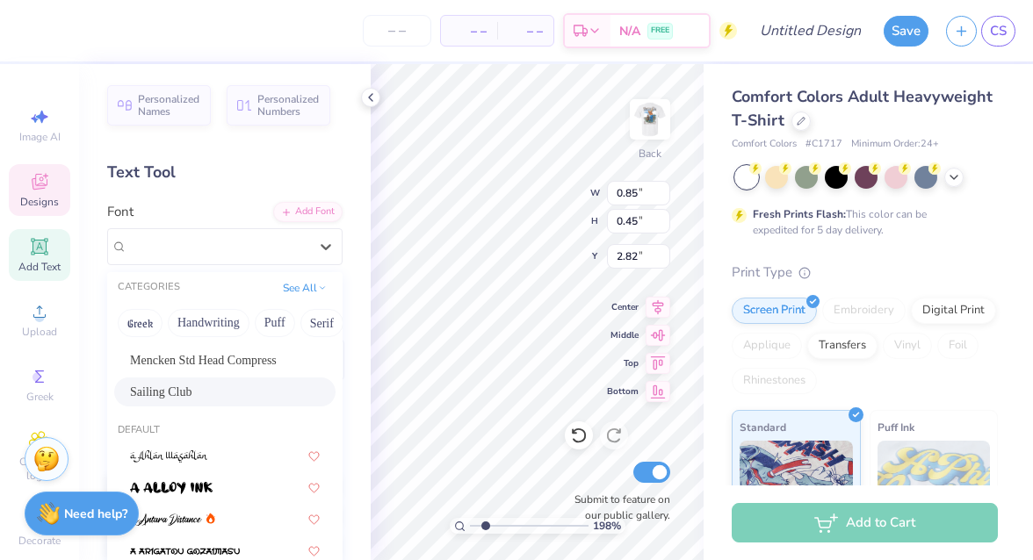
click at [198, 400] on div "Sailing Club" at bounding box center [225, 392] width 190 height 18
type input "0.54"
type input "0.37"
type input "2.86"
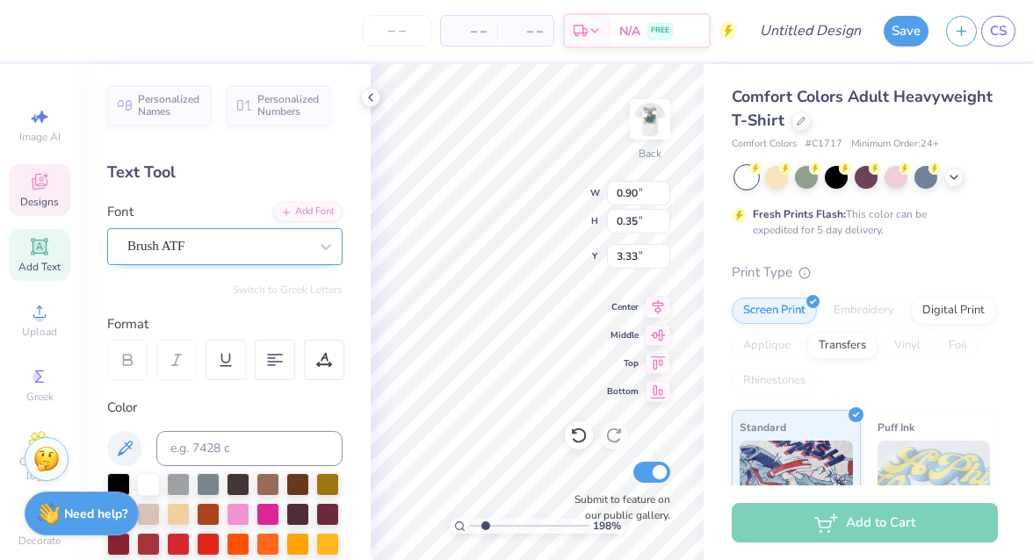
click at [216, 253] on div "Brush ATF" at bounding box center [218, 246] width 184 height 27
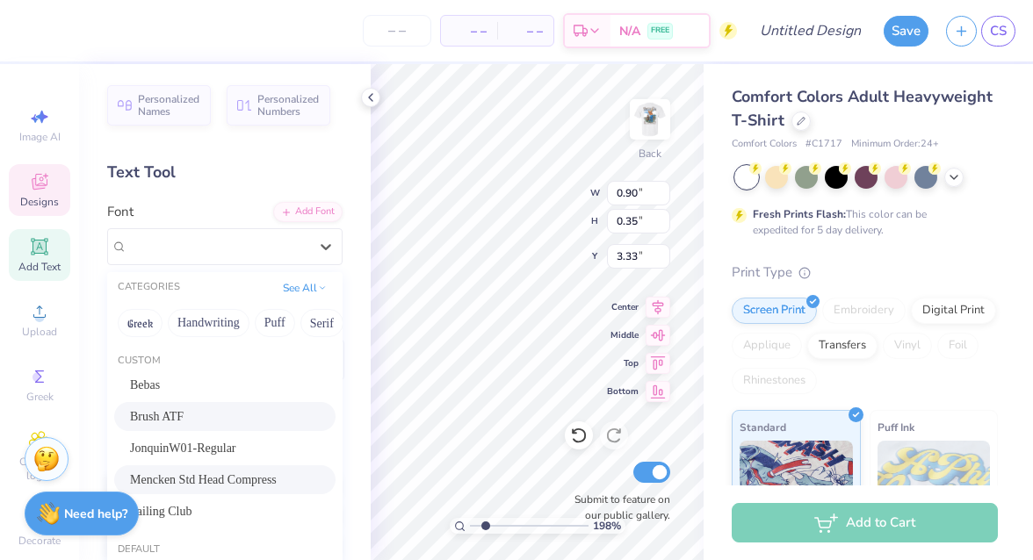
scroll to position [83, 0]
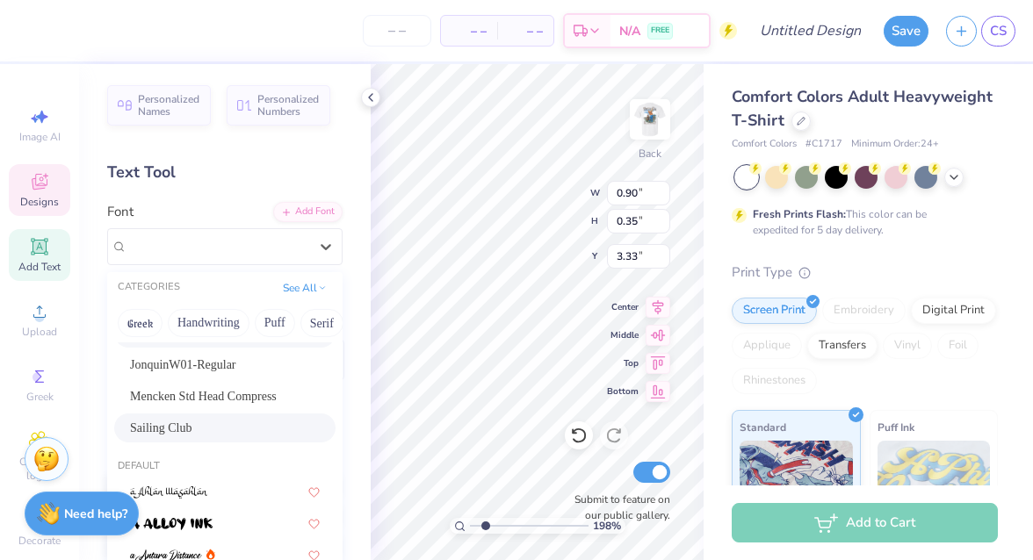
click at [189, 431] on div "Sailing Club" at bounding box center [225, 428] width 190 height 18
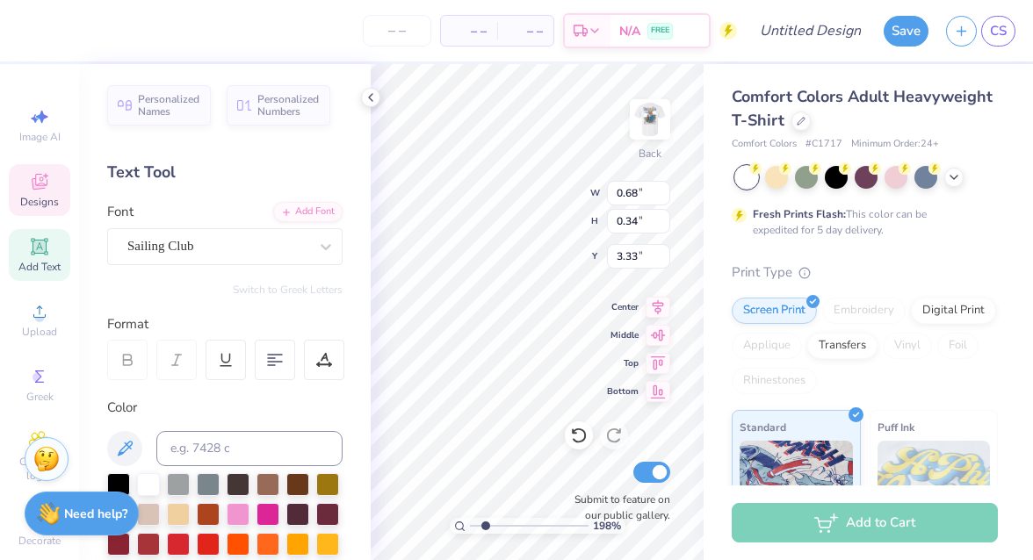
type input "0.68"
type input "0.34"
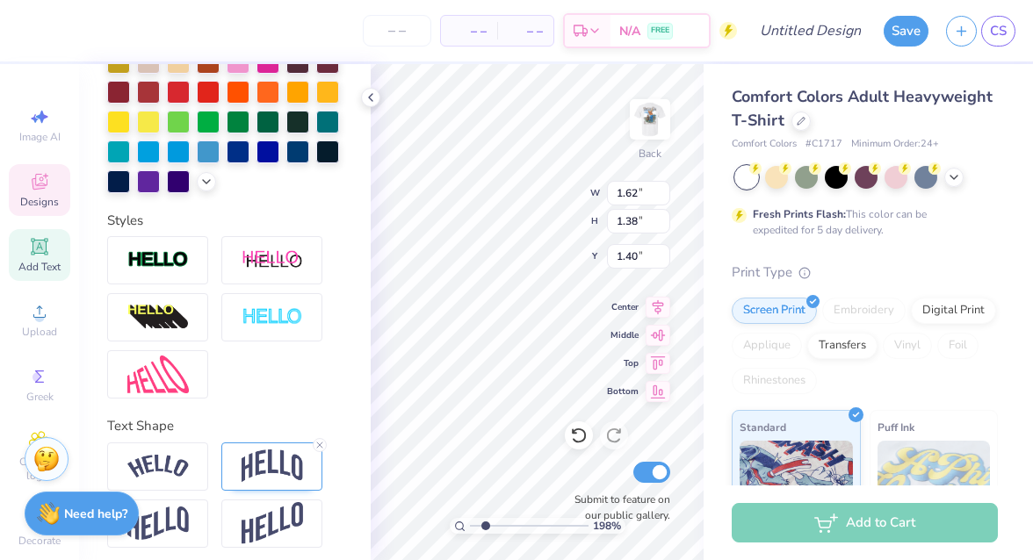
scroll to position [459, 0]
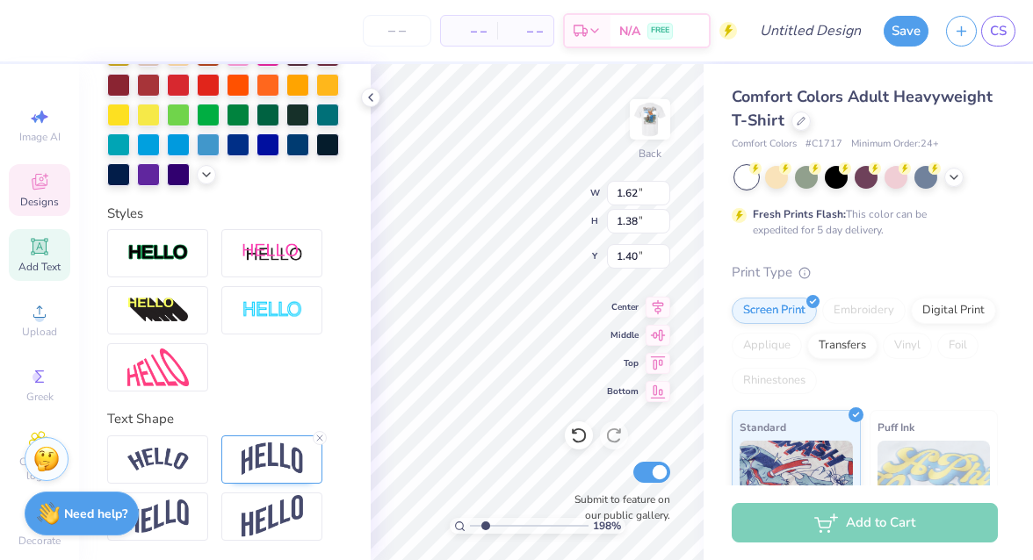
type input "0.98"
type input "0.52"
type input "1.17"
click at [274, 448] on img at bounding box center [272, 459] width 61 height 33
type input "0.63"
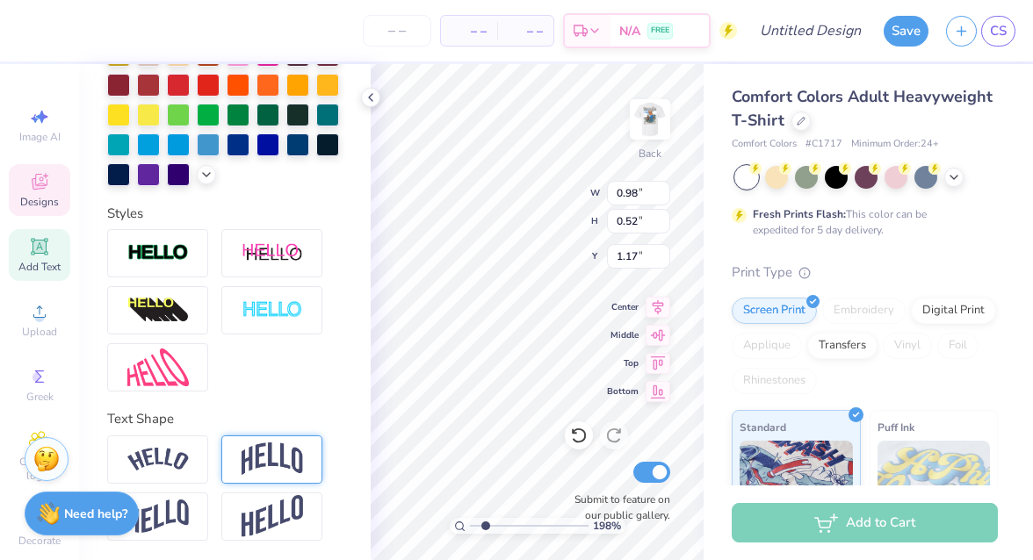
type input "1.11"
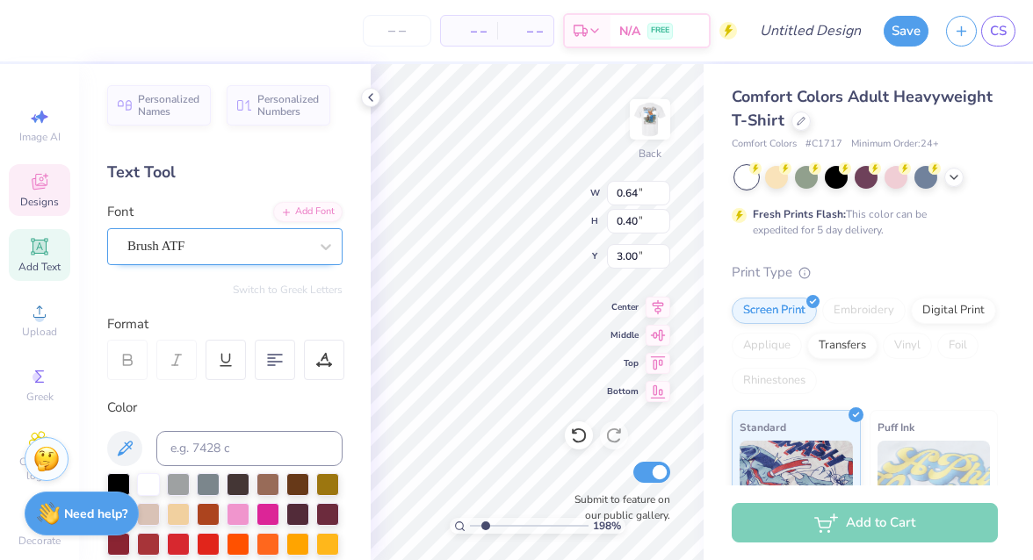
click at [242, 248] on div "Brush ATF" at bounding box center [218, 246] width 184 height 27
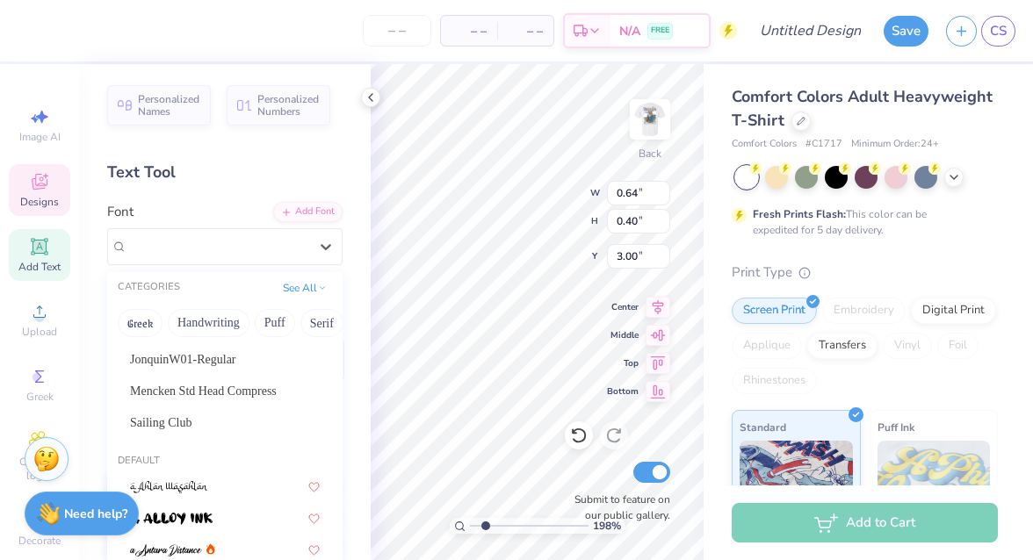
scroll to position [104, 0]
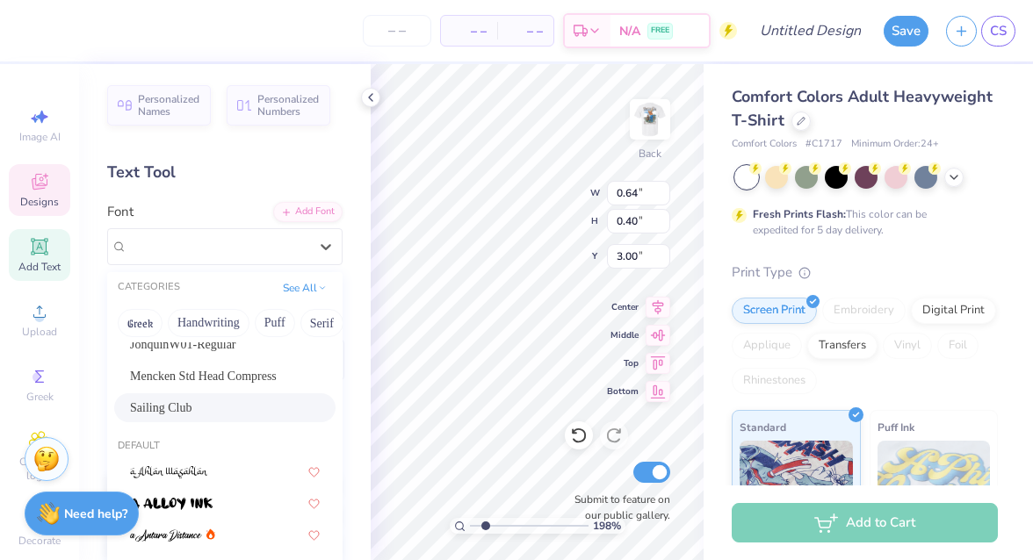
click at [180, 407] on div "Sailing Club" at bounding box center [225, 408] width 190 height 18
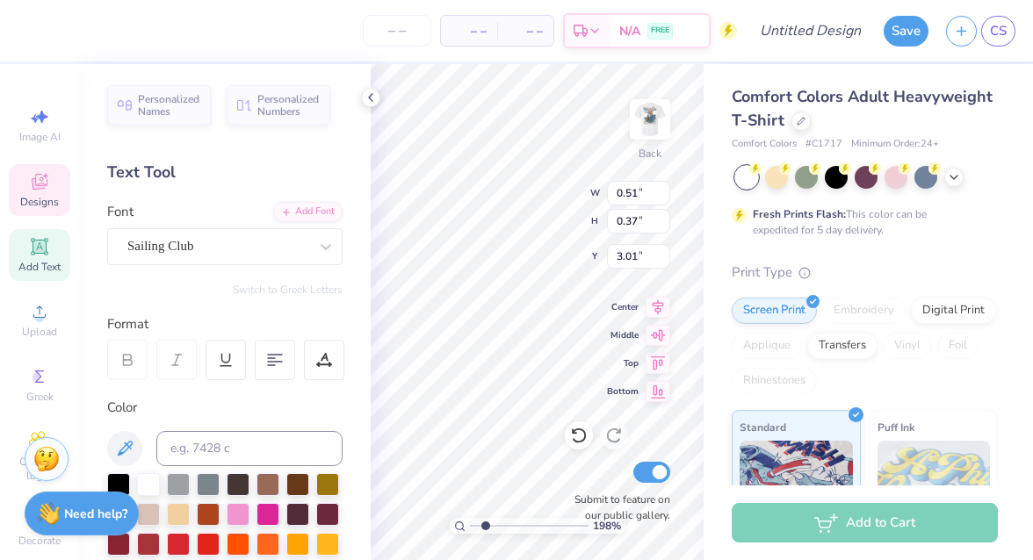
type input "0.51"
type input "0.37"
type input "3.01"
type input "1.89"
type input "3.02"
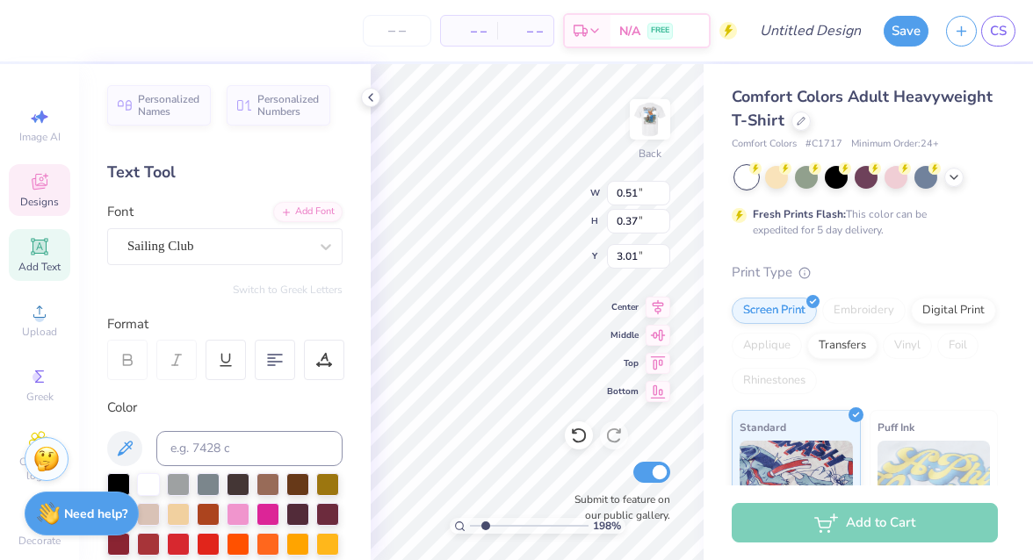
type input "1.91"
type input "0.64"
type input "0.40"
type input "3.31"
click at [227, 243] on div "Brush ATF" at bounding box center [218, 246] width 184 height 27
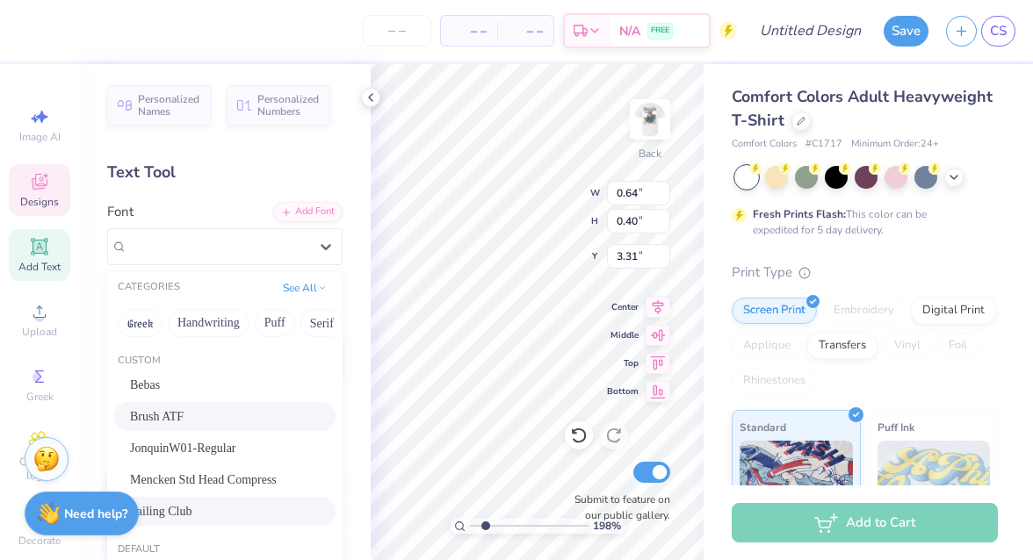
click at [188, 506] on div "Sailing Club" at bounding box center [225, 511] width 190 height 18
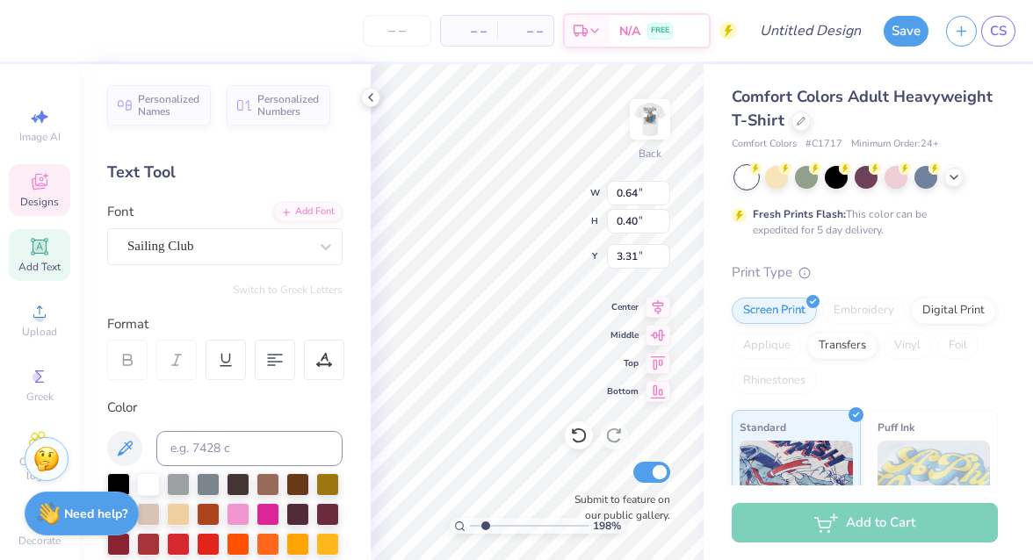
type input "0.46"
type input "0.43"
type input "3.29"
click at [365, 495] on div "Personalized Names Personalized Numbers Text Tool Add Font Font Sailing Club Sw…" at bounding box center [225, 312] width 292 height 496
type input "3.00"
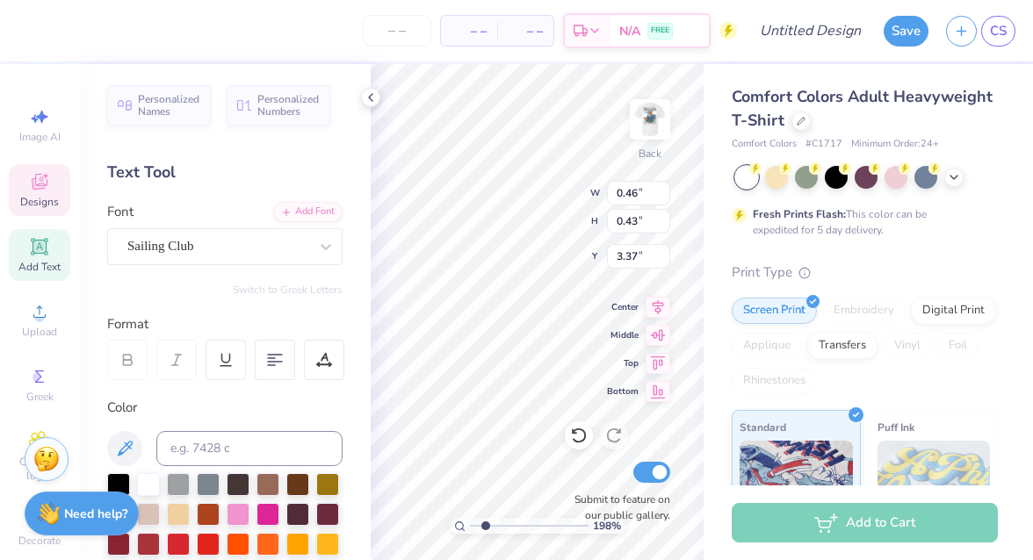
type input "3.37"
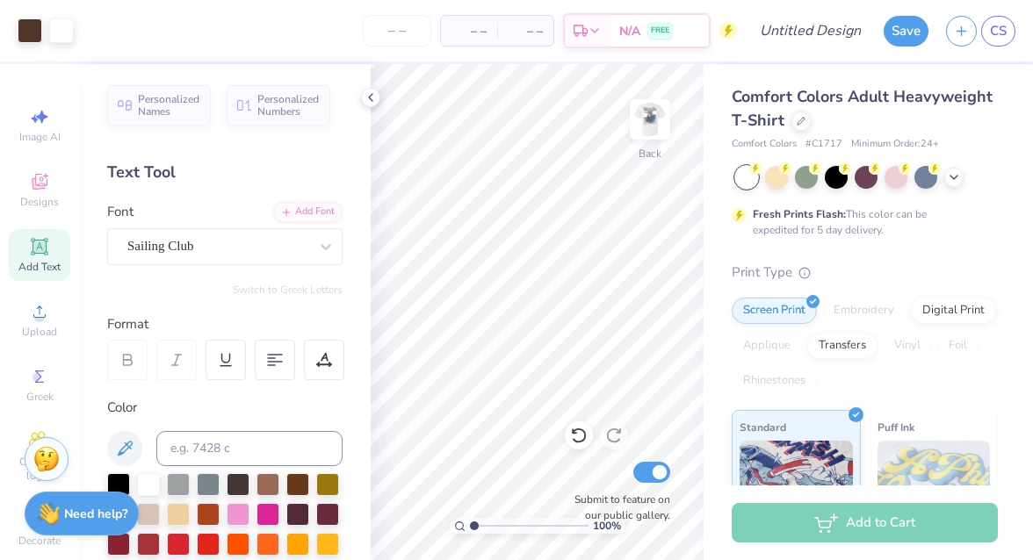
drag, startPoint x: 487, startPoint y: 523, endPoint x: 444, endPoint y: 519, distance: 43.2
click at [470, 519] on input "range" at bounding box center [529, 526] width 119 height 16
drag, startPoint x: 472, startPoint y: 526, endPoint x: 494, endPoint y: 526, distance: 22.0
type input "2.68"
click at [494, 526] on input "range" at bounding box center [529, 526] width 119 height 16
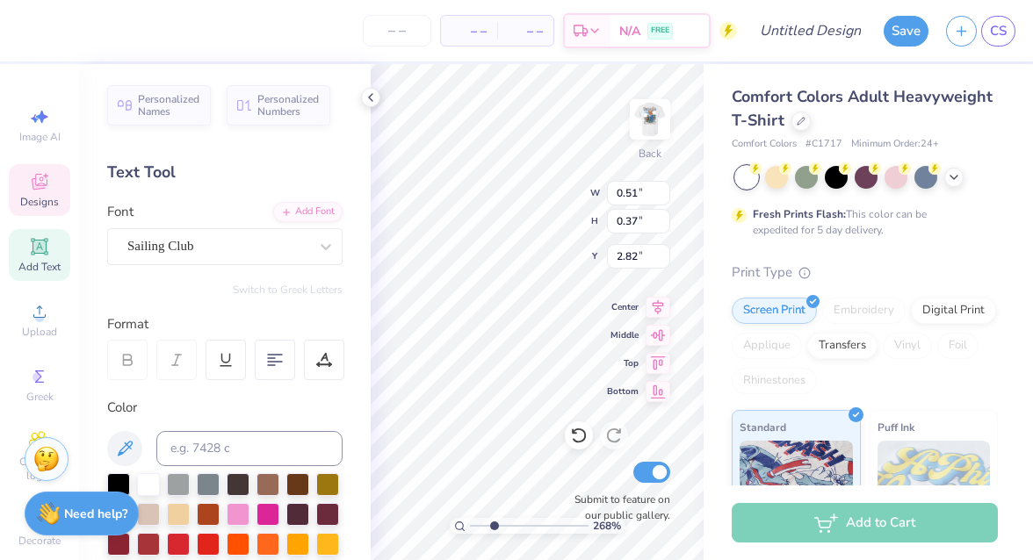
type input "2.82"
type input "3.33"
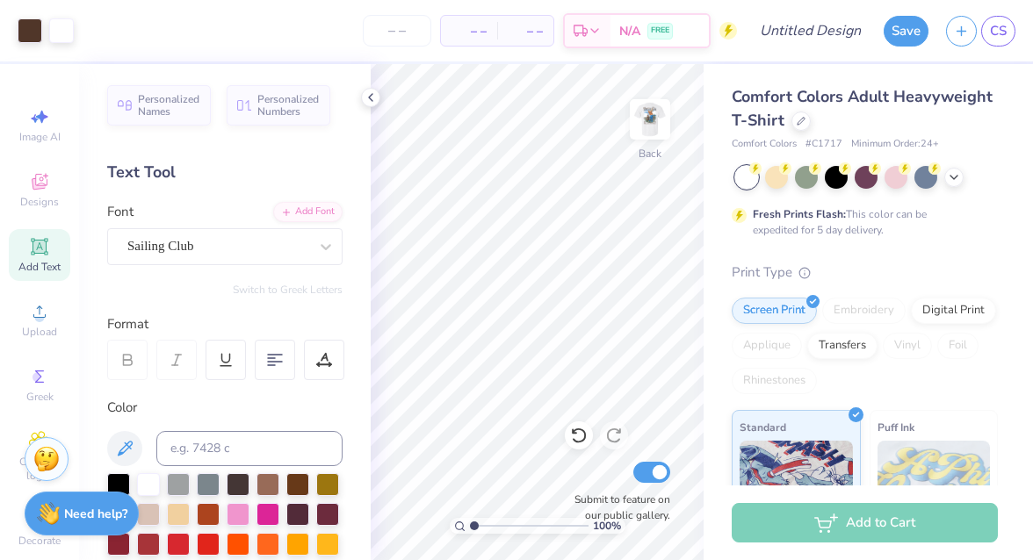
drag, startPoint x: 496, startPoint y: 523, endPoint x: 465, endPoint y: 523, distance: 31.6
type input "1"
click at [470, 523] on input "range" at bounding box center [529, 526] width 119 height 16
click at [656, 119] on img at bounding box center [650, 119] width 70 height 70
click at [646, 123] on img at bounding box center [650, 119] width 70 height 70
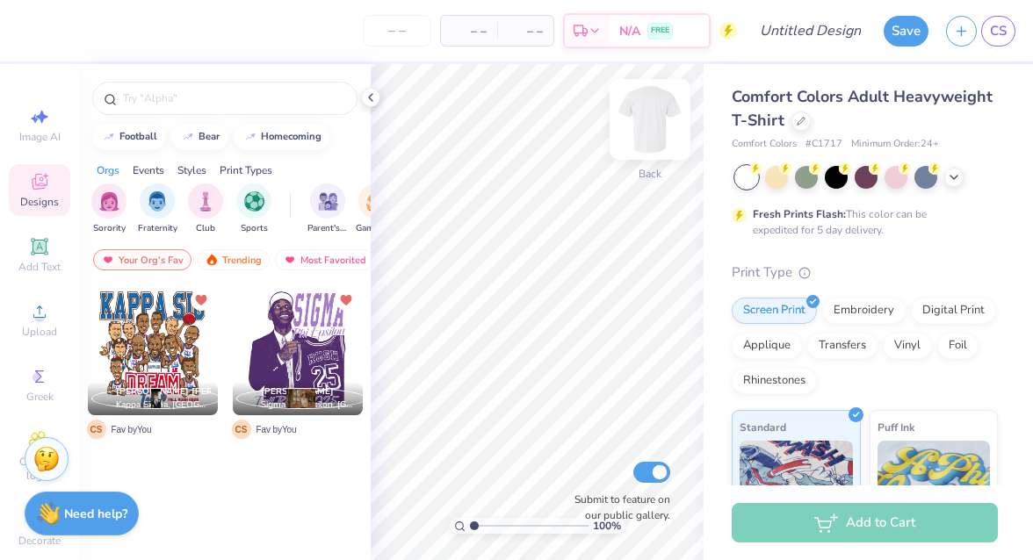
click at [657, 110] on img at bounding box center [650, 119] width 70 height 70
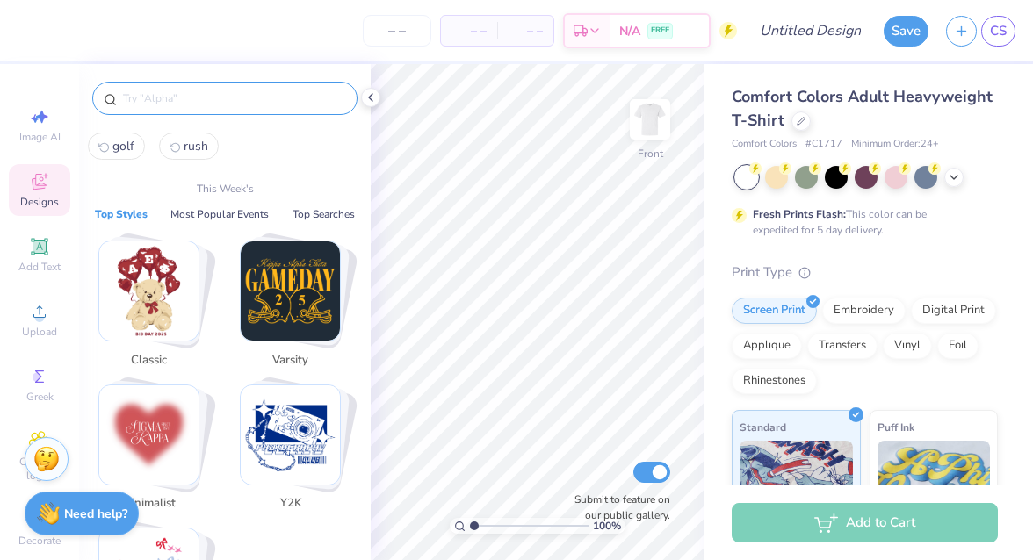
click at [154, 96] on input "text" at bounding box center [233, 99] width 225 height 18
click at [131, 146] on span "golf" at bounding box center [123, 146] width 22 height 17
type input "golf"
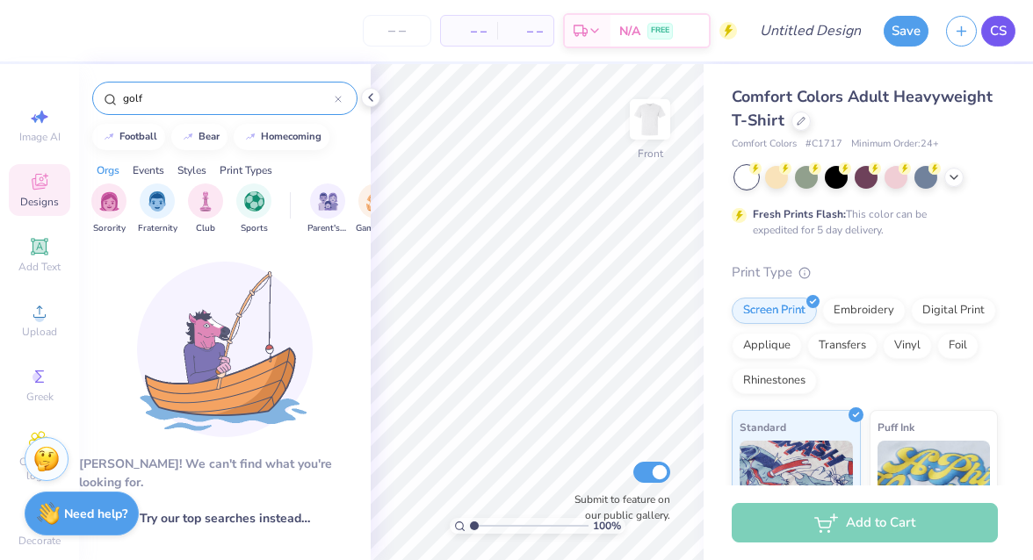
click at [996, 27] on span "CS" at bounding box center [998, 31] width 17 height 20
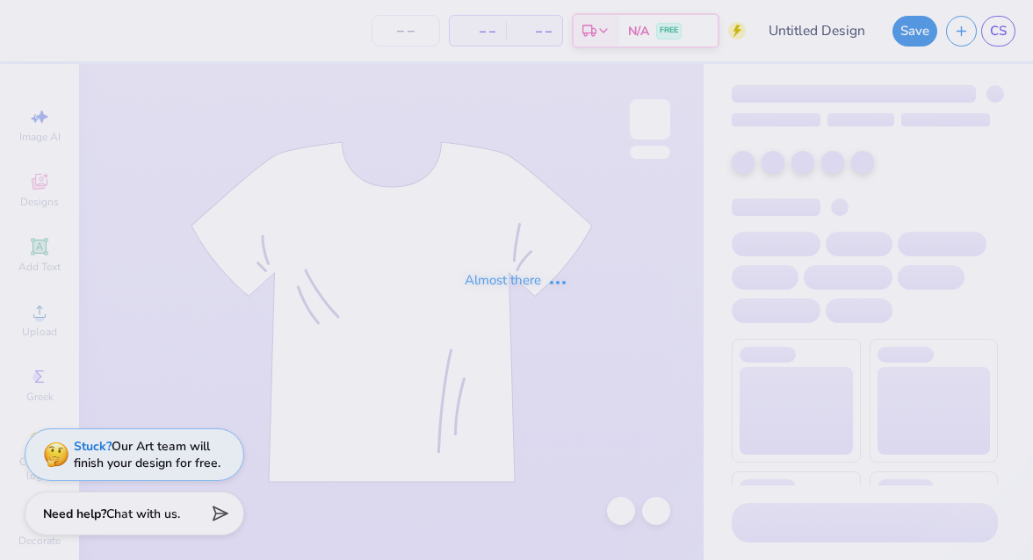
type input "rush 2"
type input "12"
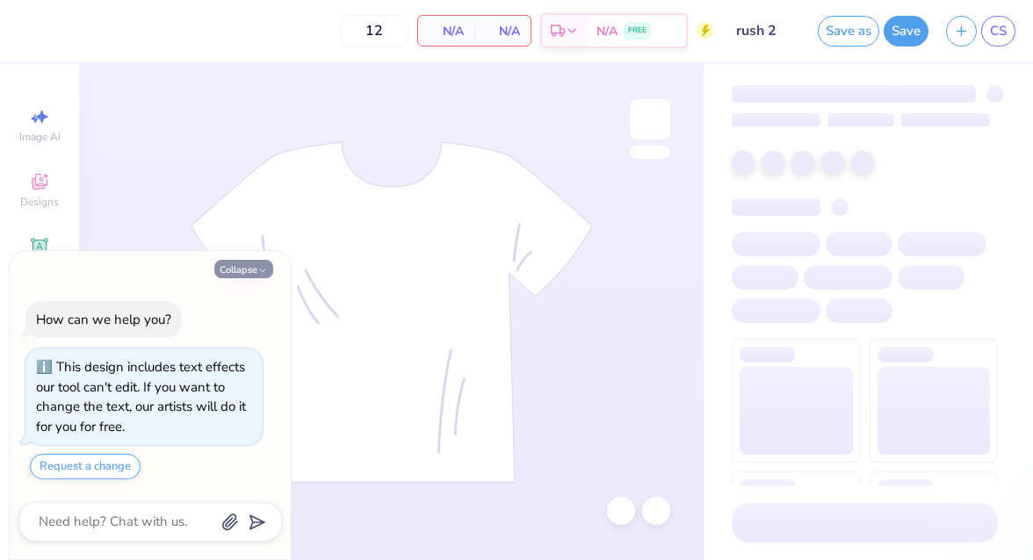
click at [257, 268] on icon "button" at bounding box center [262, 270] width 11 height 11
click at [250, 270] on button "Collapse" at bounding box center [243, 269] width 59 height 18
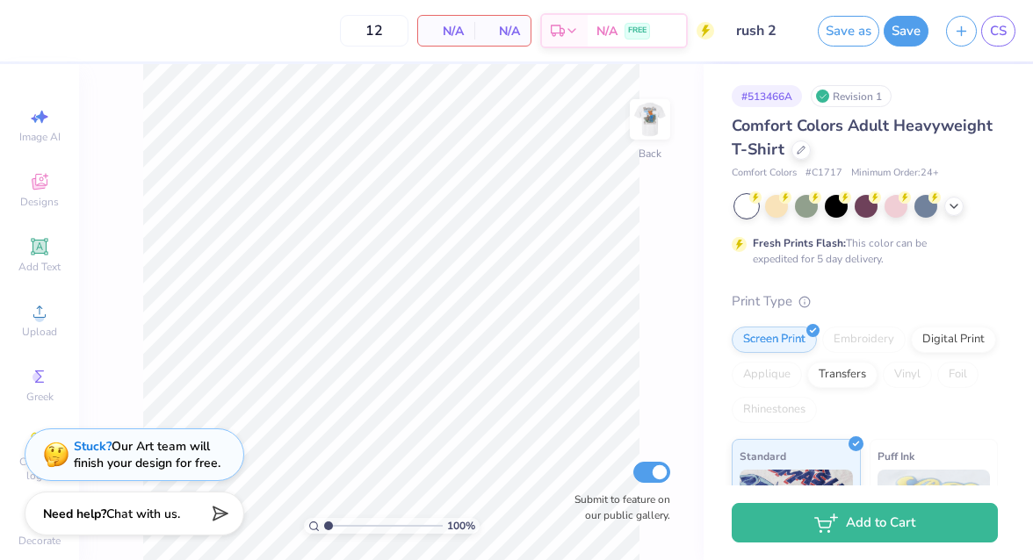
type textarea "x"
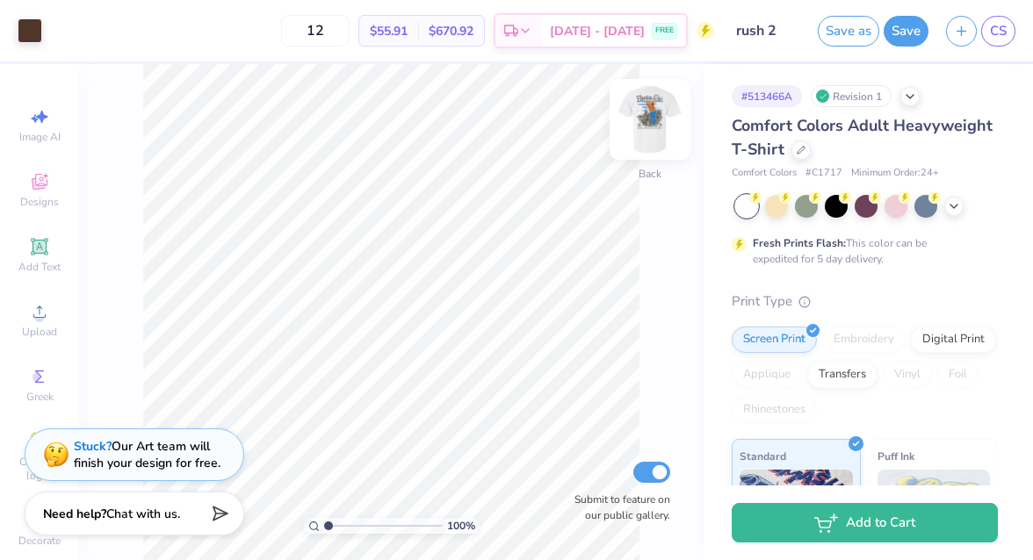
click at [644, 112] on img at bounding box center [650, 119] width 70 height 70
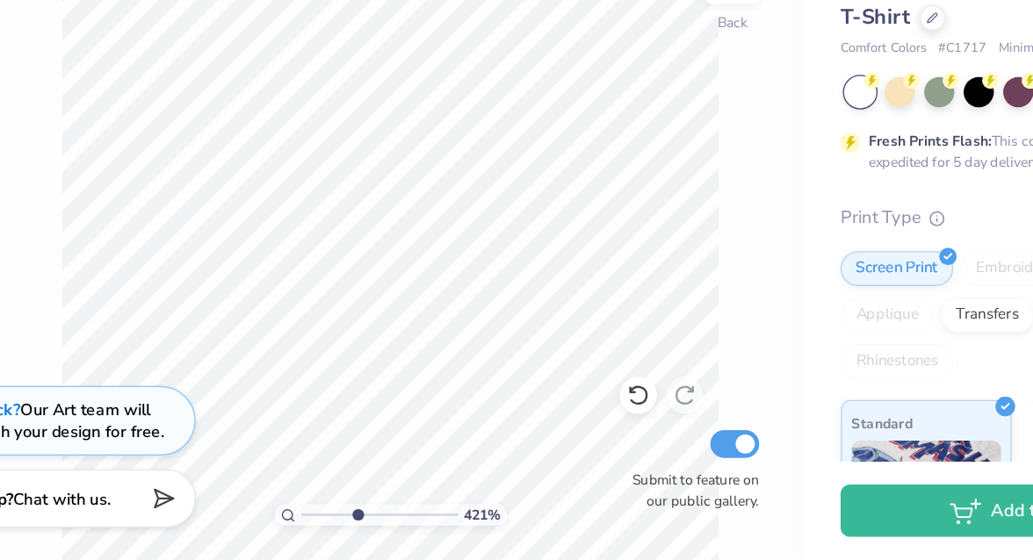
drag, startPoint x: 328, startPoint y: 523, endPoint x: 364, endPoint y: 523, distance: 36.9
click at [365, 523] on input "range" at bounding box center [383, 526] width 119 height 16
drag, startPoint x: 360, startPoint y: 526, endPoint x: 308, endPoint y: 524, distance: 51.8
type input "1"
click at [324, 524] on input "range" at bounding box center [383, 526] width 119 height 16
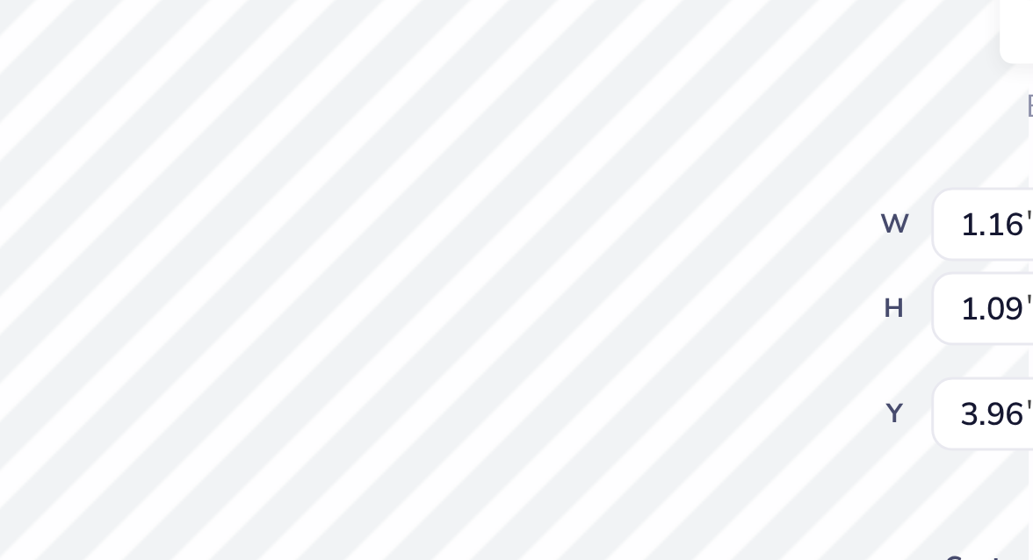
type input "1.00"
type input "0.94"
type input "4.11"
type input "4.50"
type input "1.01"
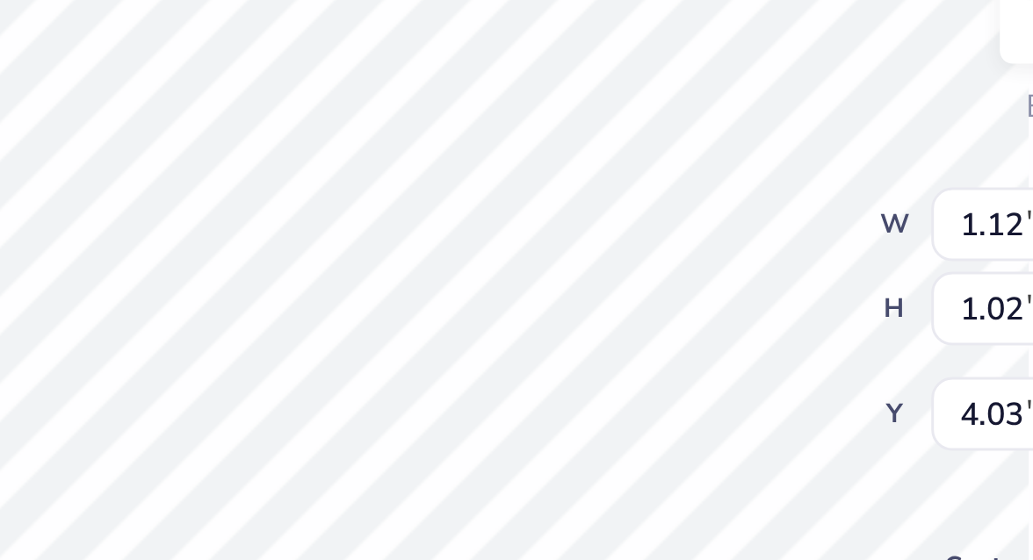
type input "0.92"
type input "4.13"
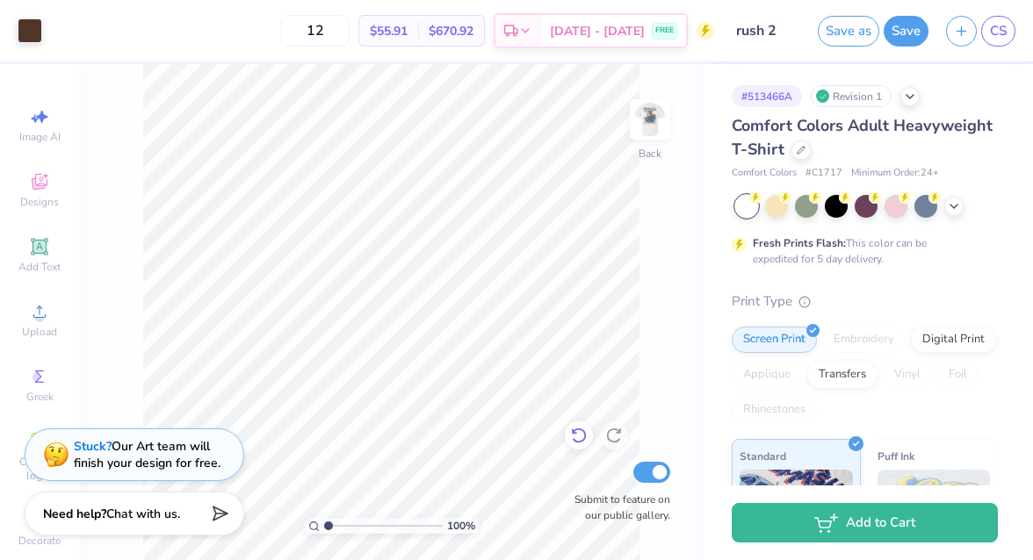
click at [573, 435] on icon at bounding box center [579, 436] width 18 height 18
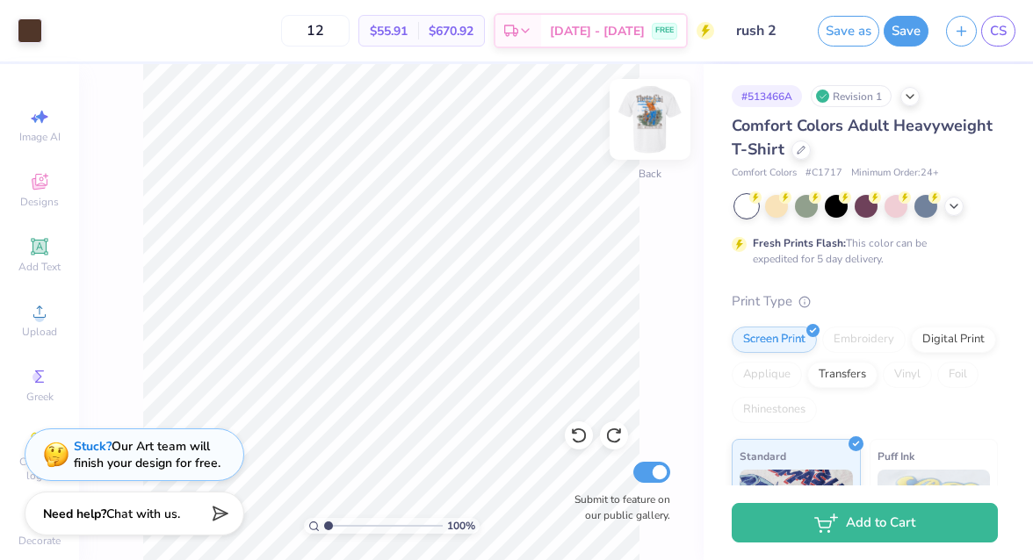
click at [650, 112] on img at bounding box center [650, 119] width 70 height 70
click at [650, 126] on img at bounding box center [650, 119] width 70 height 70
click at [646, 116] on img at bounding box center [650, 119] width 70 height 70
click at [909, 33] on button "Save" at bounding box center [906, 31] width 45 height 31
click at [909, 95] on icon at bounding box center [910, 97] width 14 height 14
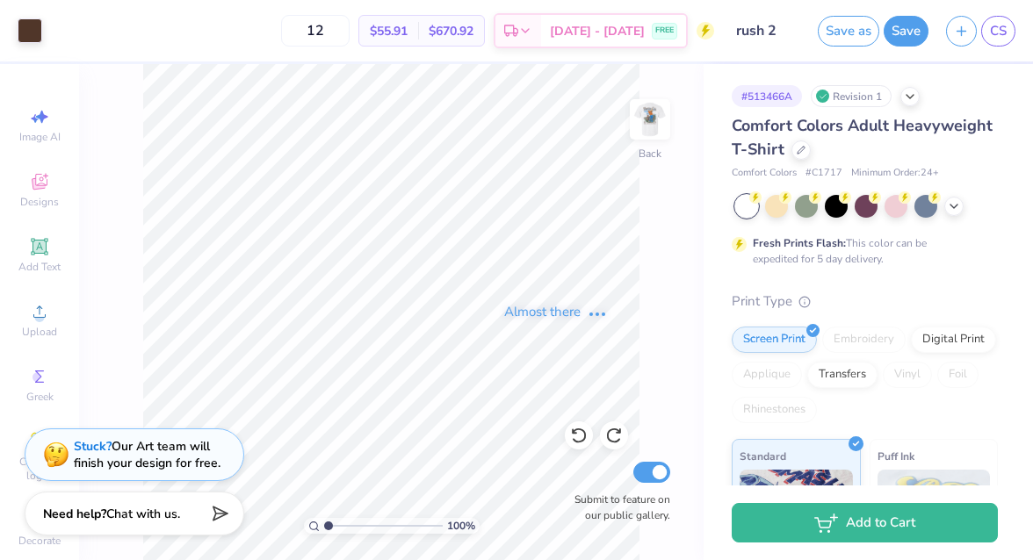
click at [905, 31] on div "Save" at bounding box center [906, 31] width 45 height 31
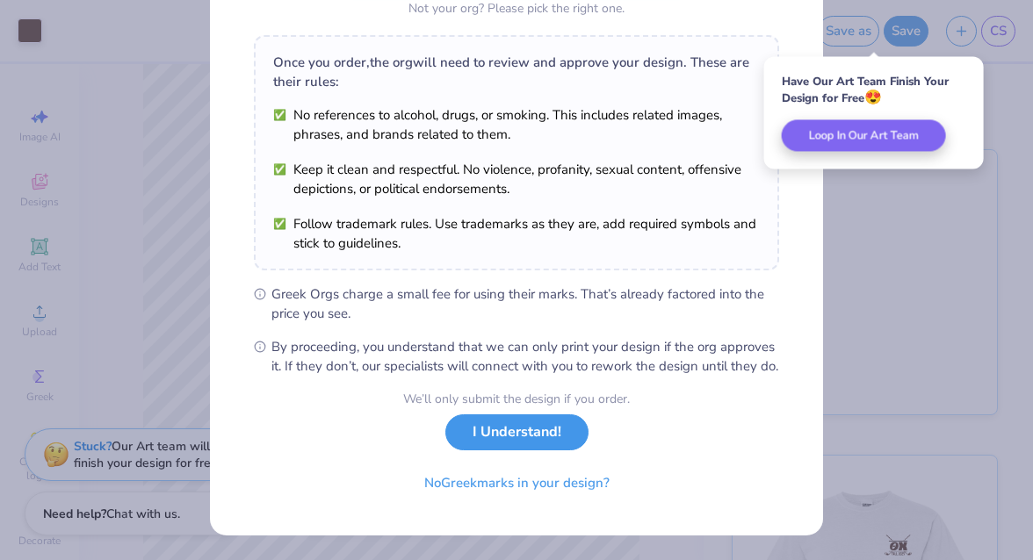
click at [521, 443] on button "I Understand!" at bounding box center [516, 433] width 143 height 36
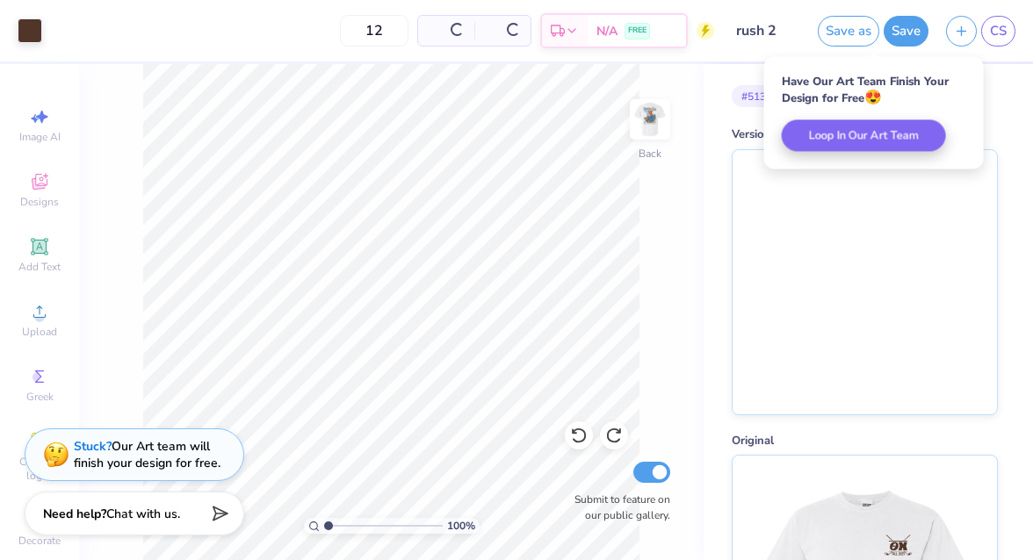
scroll to position [2, 0]
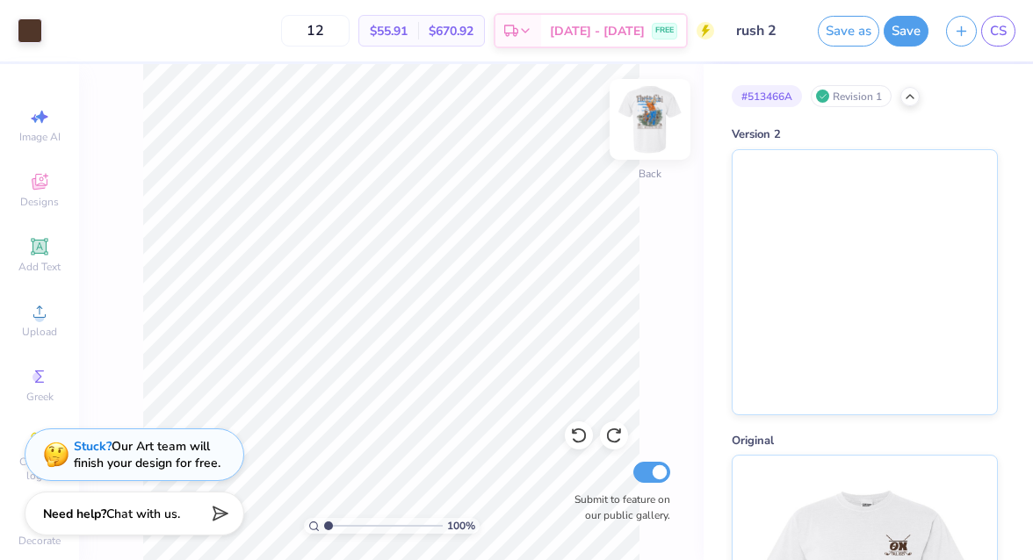
click at [645, 106] on img at bounding box center [650, 119] width 70 height 70
click at [646, 118] on img at bounding box center [650, 119] width 70 height 70
type input "1.66"
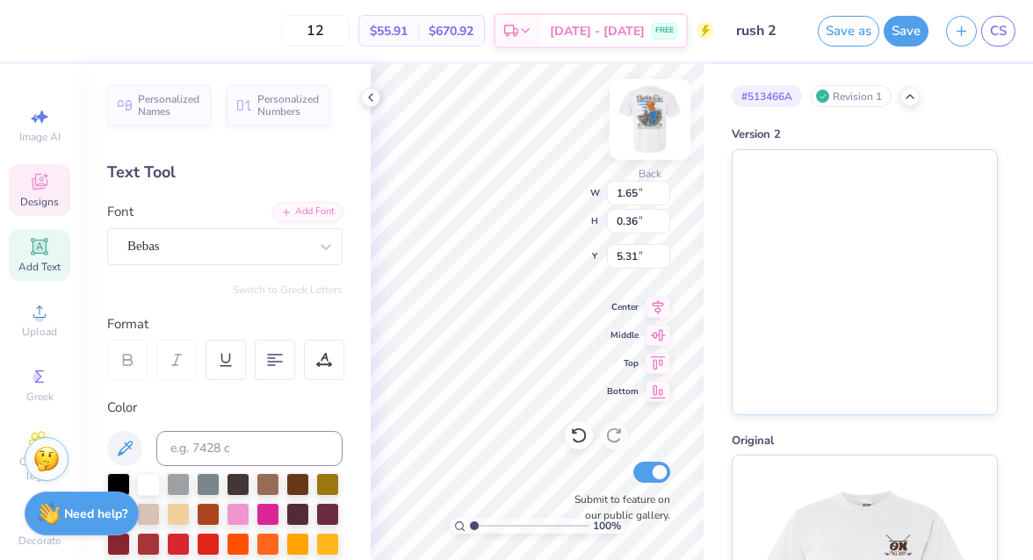
type input "5.77"
type input "4.16"
click at [564, 220] on div "100 % Back W 1.65 1.65 " H 0.36 0.36 " Y 4.16 4.16 " Center Middle Top Bottom S…" at bounding box center [537, 312] width 333 height 496
type input "3.98"
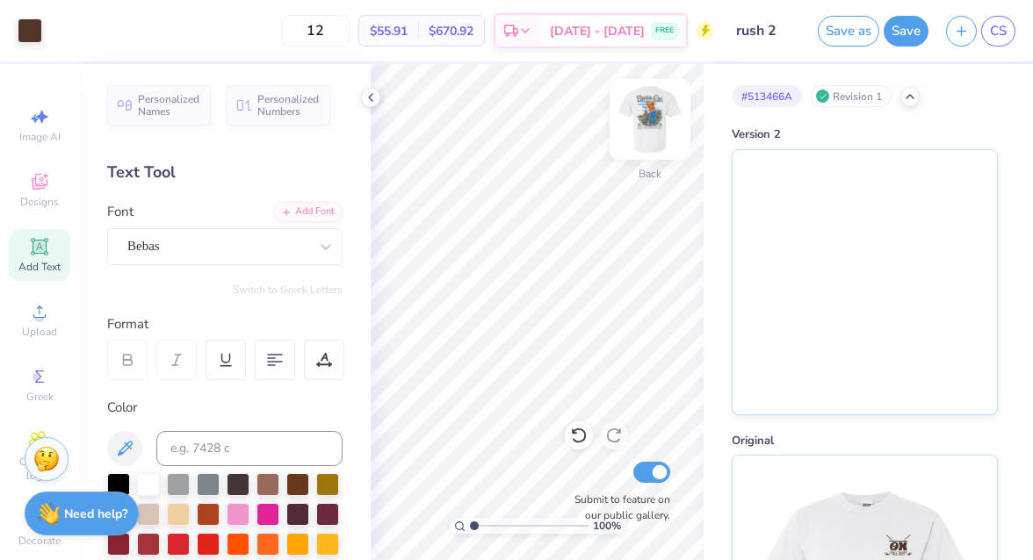
click at [653, 119] on img at bounding box center [650, 119] width 70 height 70
click at [653, 118] on img at bounding box center [650, 119] width 70 height 70
click at [911, 91] on icon at bounding box center [910, 95] width 14 height 14
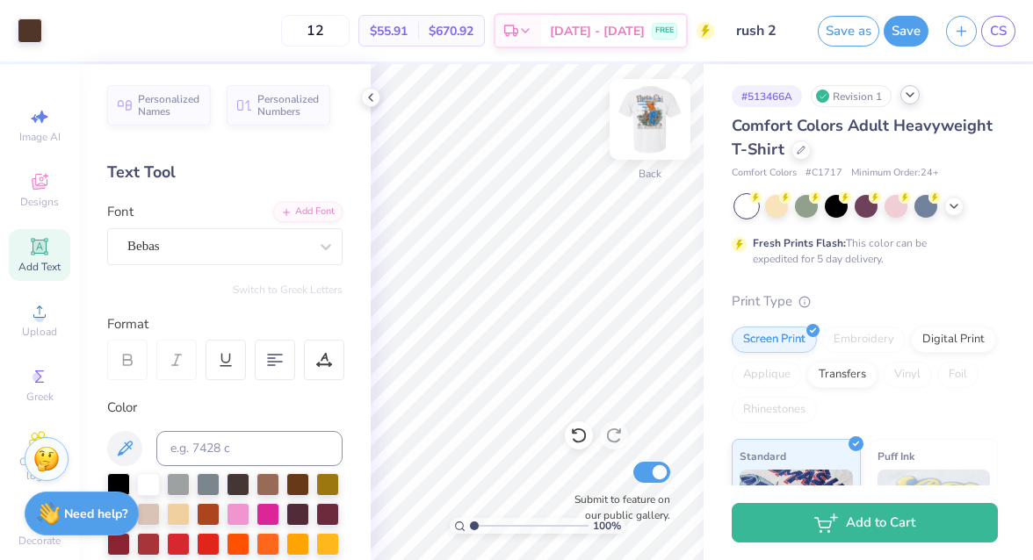
click at [660, 112] on img at bounding box center [650, 119] width 70 height 70
click at [638, 133] on img at bounding box center [650, 119] width 70 height 70
click at [645, 133] on img at bounding box center [650, 119] width 70 height 70
click at [644, 122] on img at bounding box center [650, 119] width 70 height 70
